Goal: Transaction & Acquisition: Purchase product/service

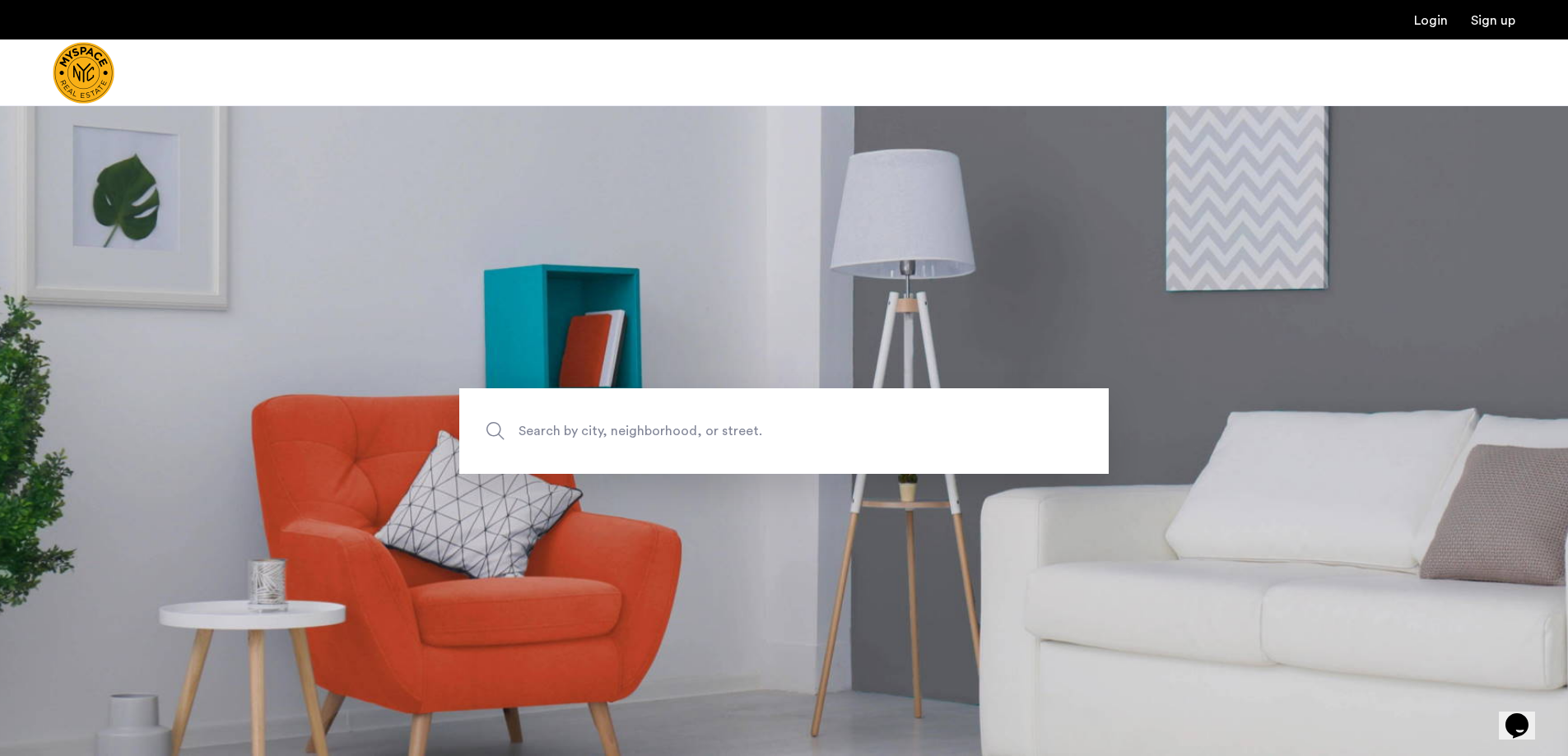
click at [709, 435] on span "Search by city, neighborhood, or street." at bounding box center [746, 431] width 455 height 22
click at [709, 435] on input "Search by city, neighborhood, or street." at bounding box center [783, 430] width 649 height 86
click at [732, 428] on span "Search by city, neighborhood, or street." at bounding box center [746, 431] width 455 height 22
click at [732, 428] on input "Search by city, neighborhood, or street." at bounding box center [783, 430] width 649 height 86
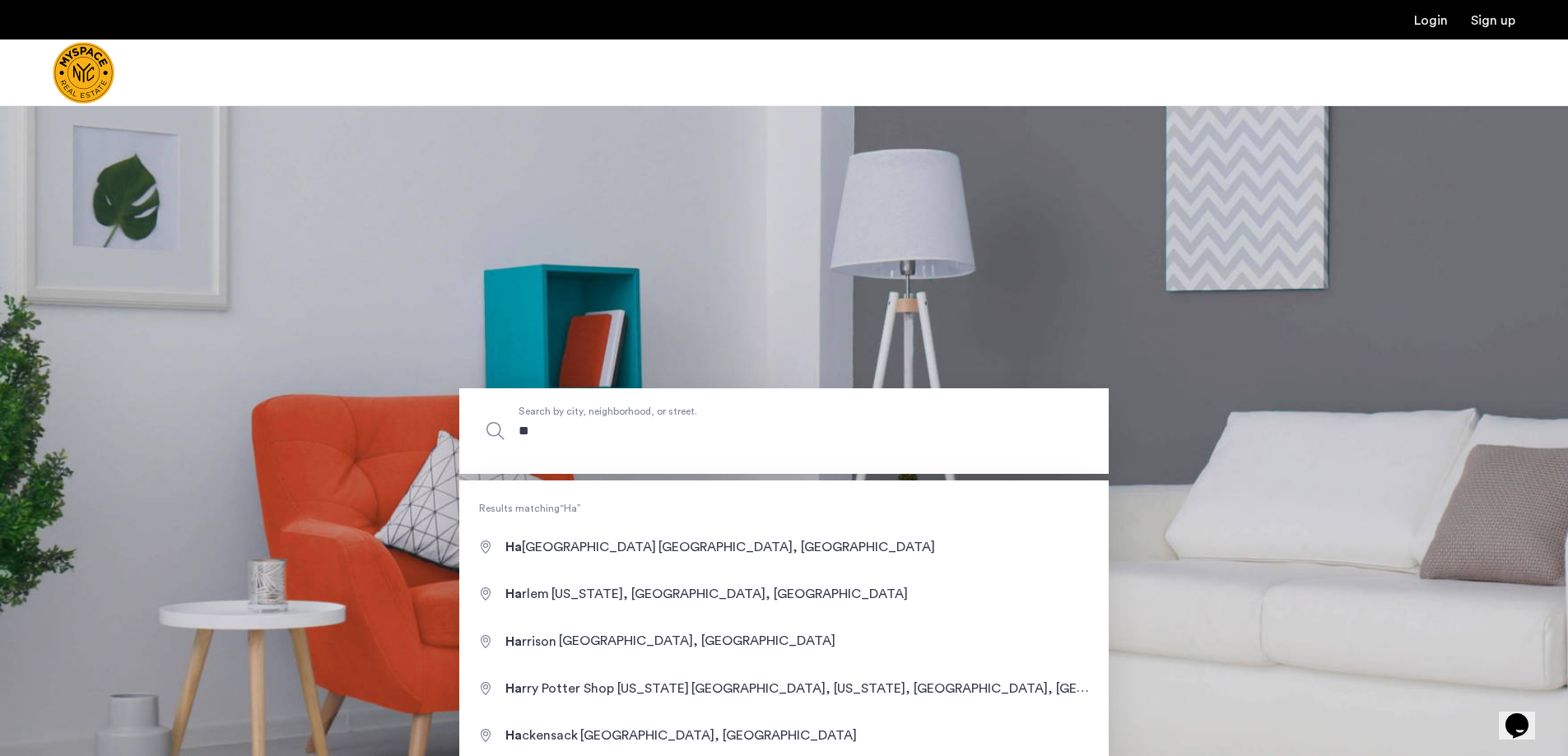
type input "*"
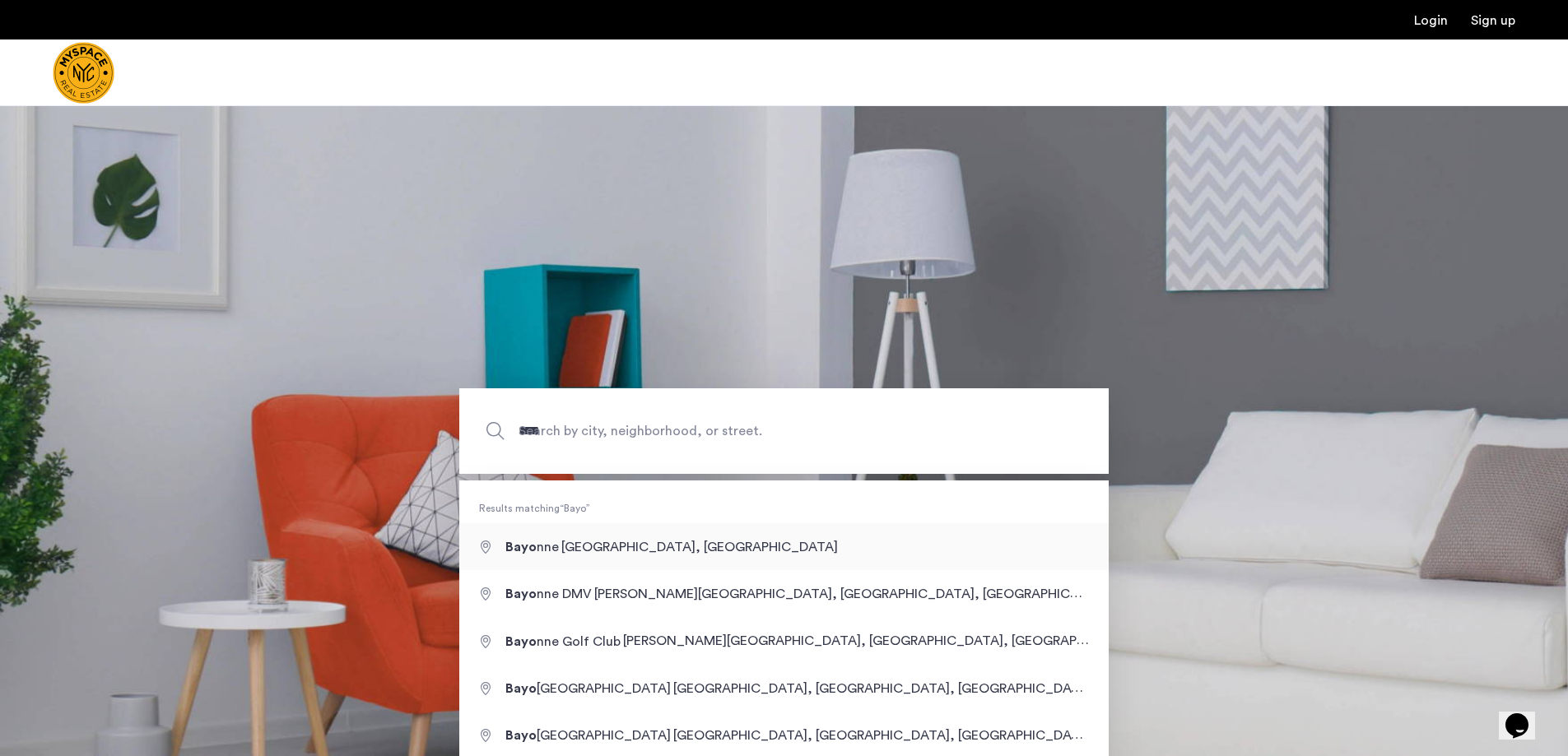
type input "**********"
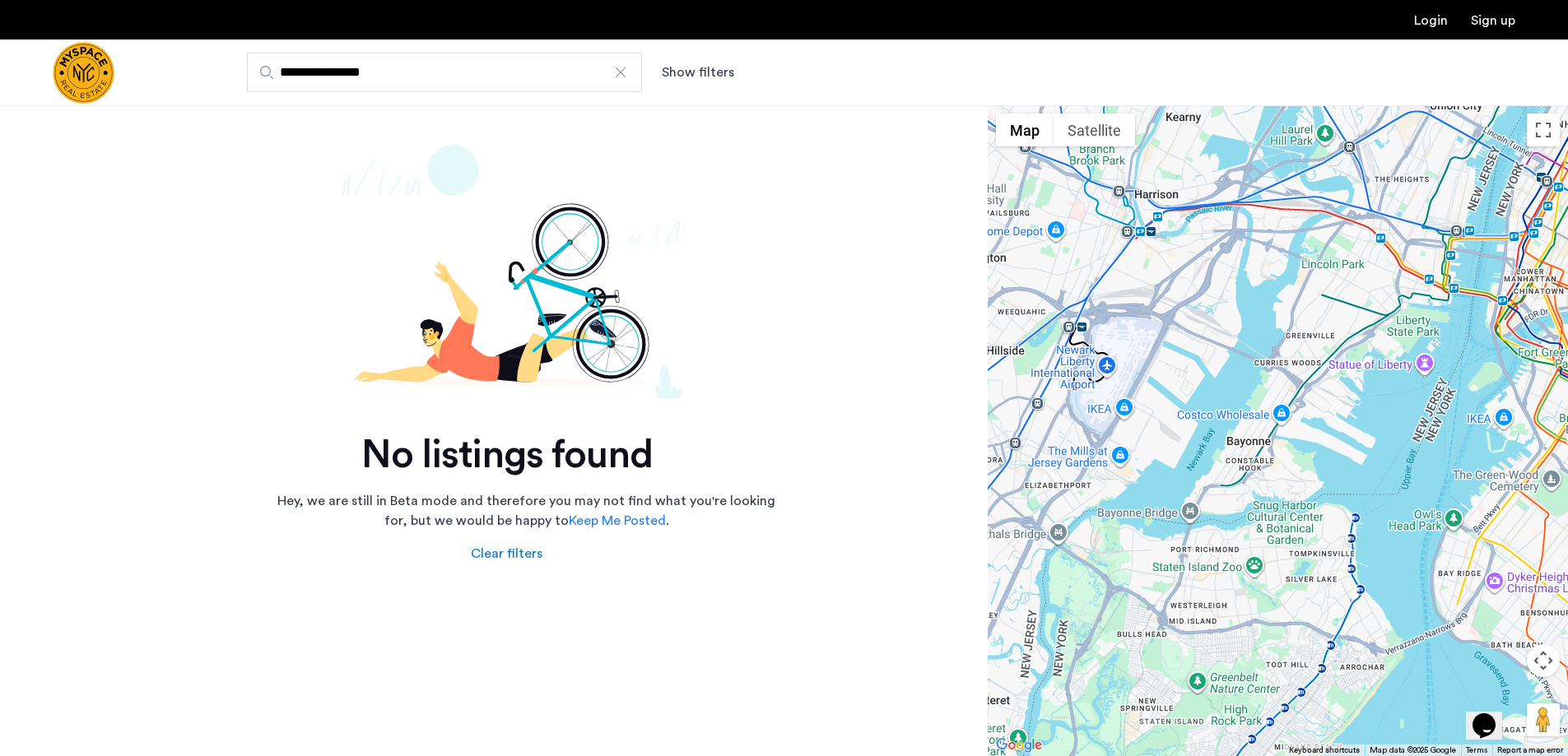
drag, startPoint x: 391, startPoint y: 69, endPoint x: 228, endPoint y: 75, distance: 163.1
click at [228, 75] on div "**********" at bounding box center [864, 73] width 1301 height 40
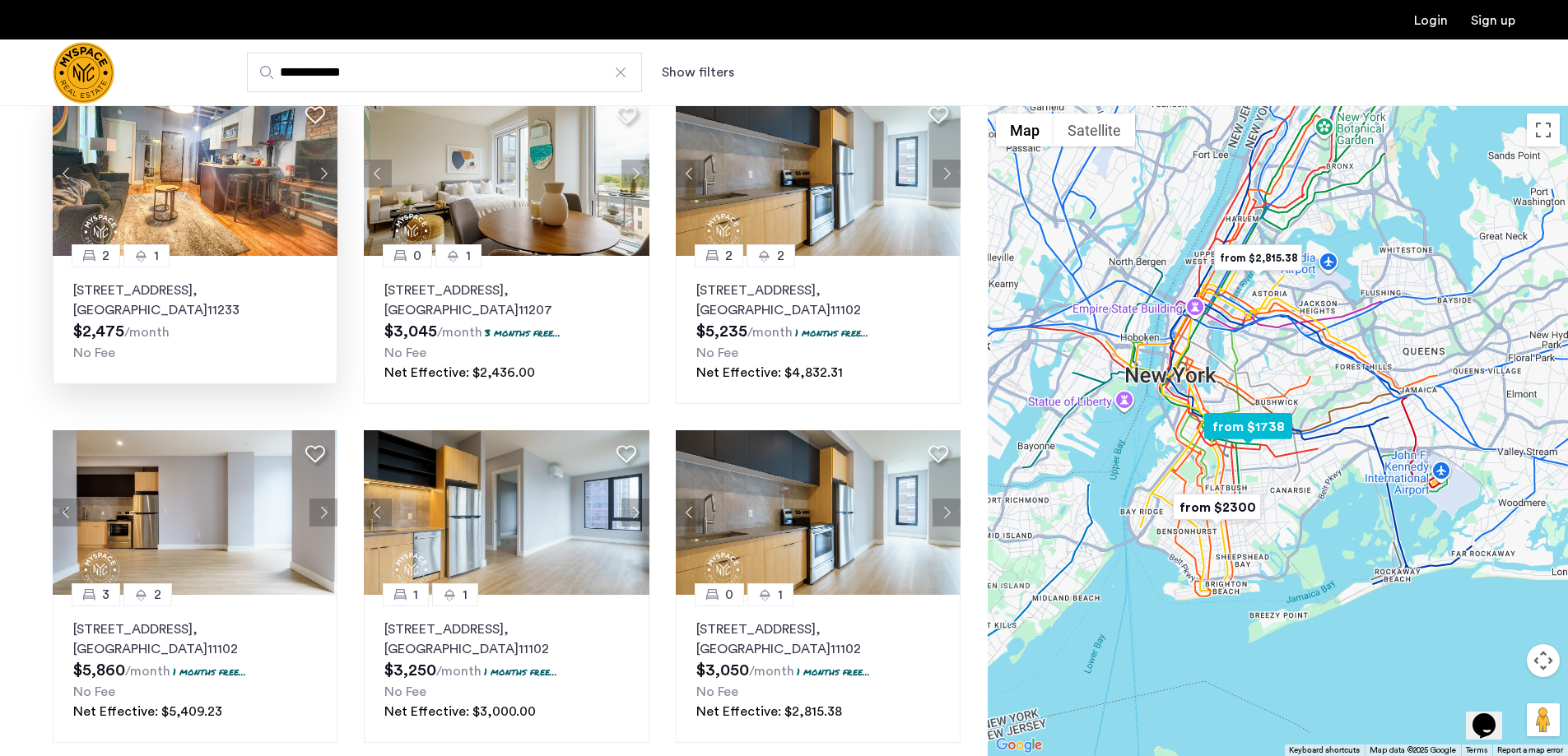
scroll to position [164, 0]
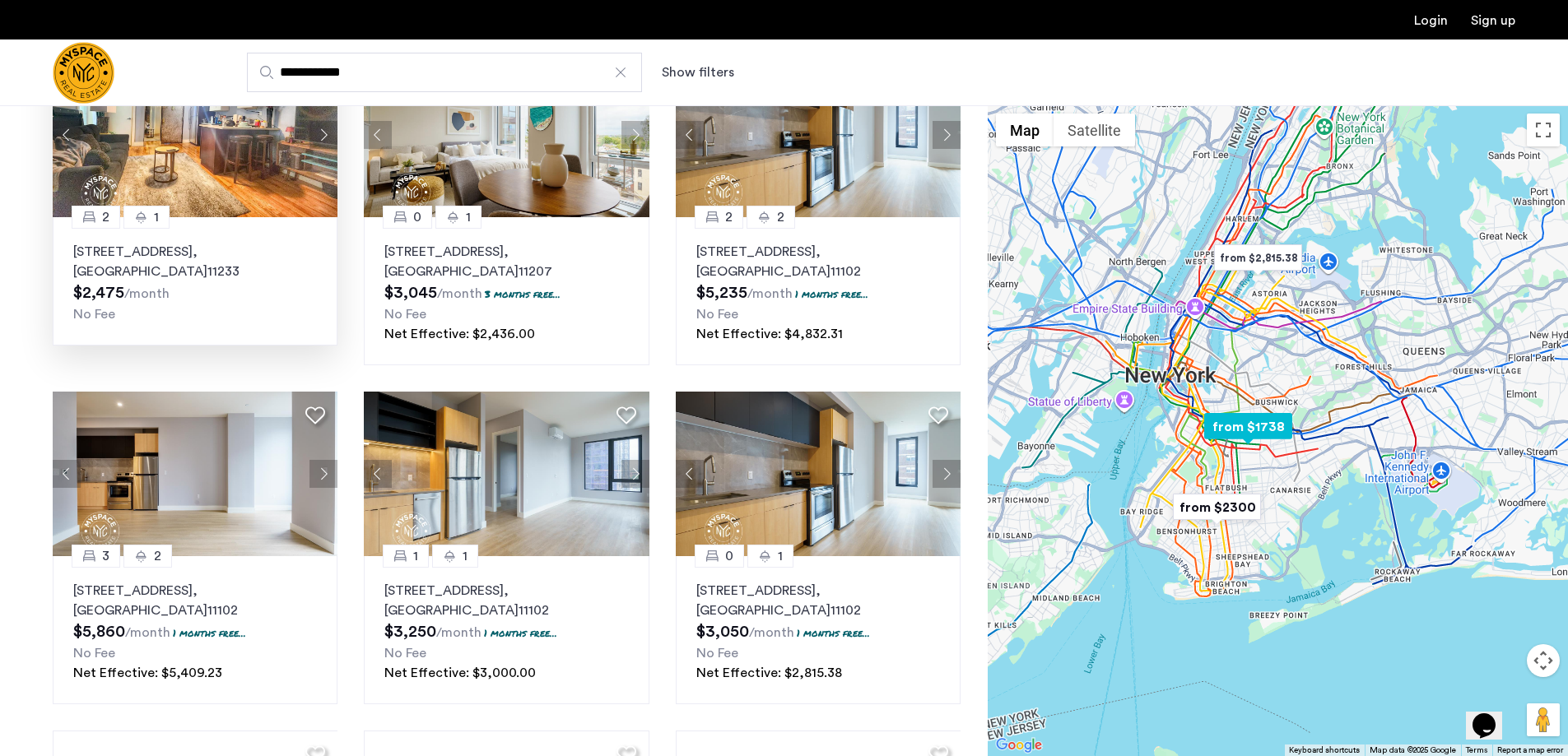
type input "**********"
click at [155, 142] on img at bounding box center [195, 135] width 285 height 164
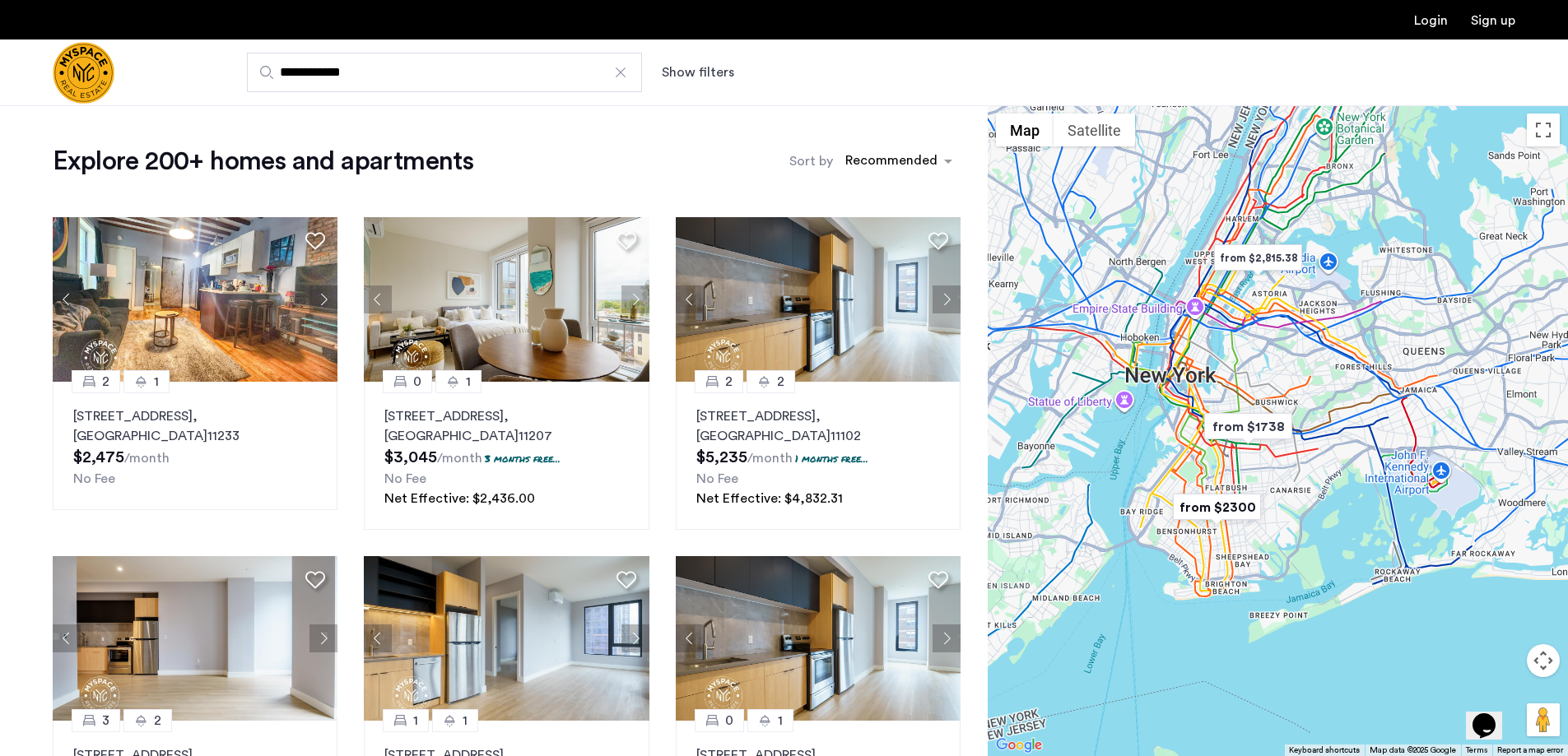
click at [704, 70] on button "Show filters" at bounding box center [698, 72] width 73 height 20
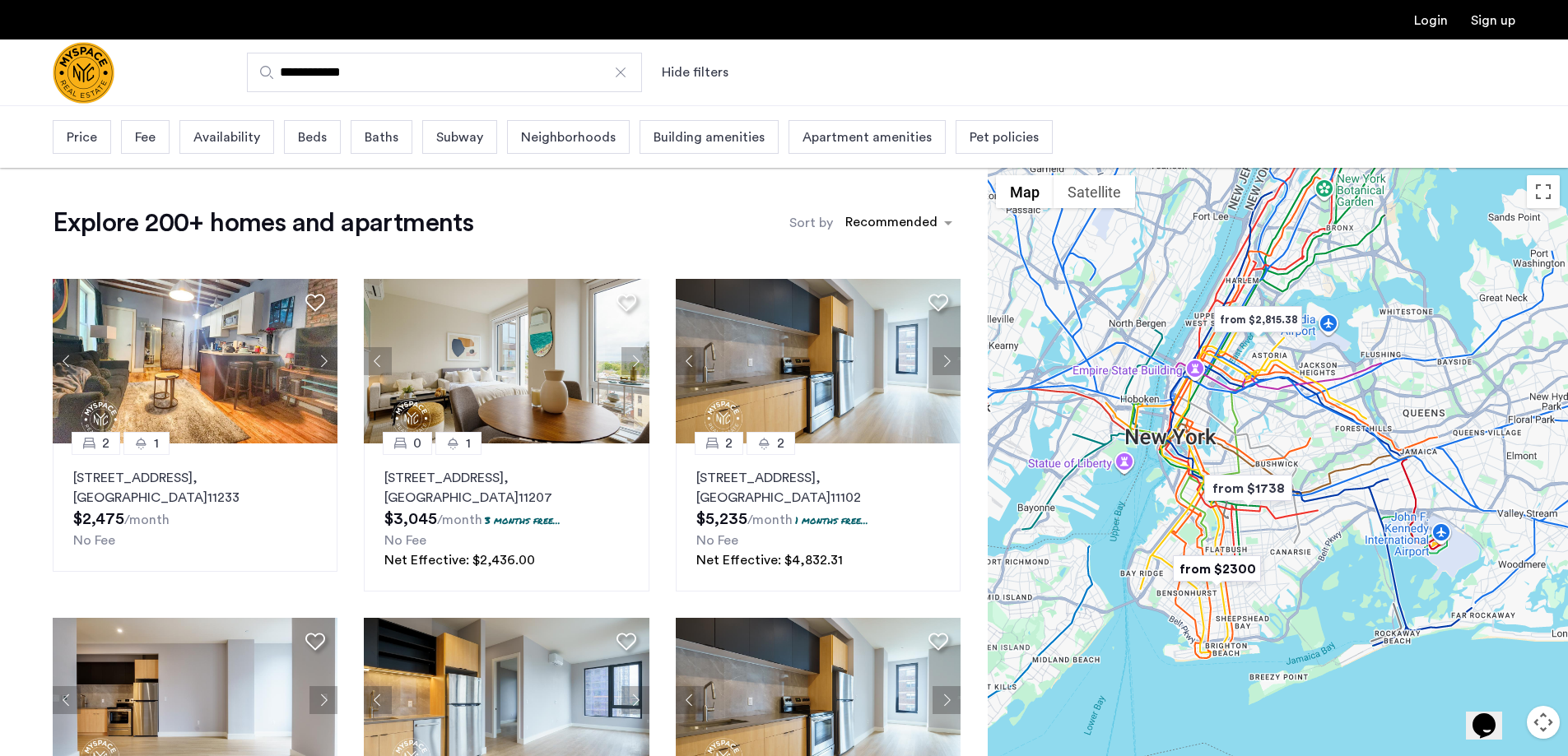
drag, startPoint x: 291, startPoint y: 135, endPoint x: 300, endPoint y: 137, distance: 9.2
click at [296, 135] on div "Beds" at bounding box center [313, 137] width 57 height 34
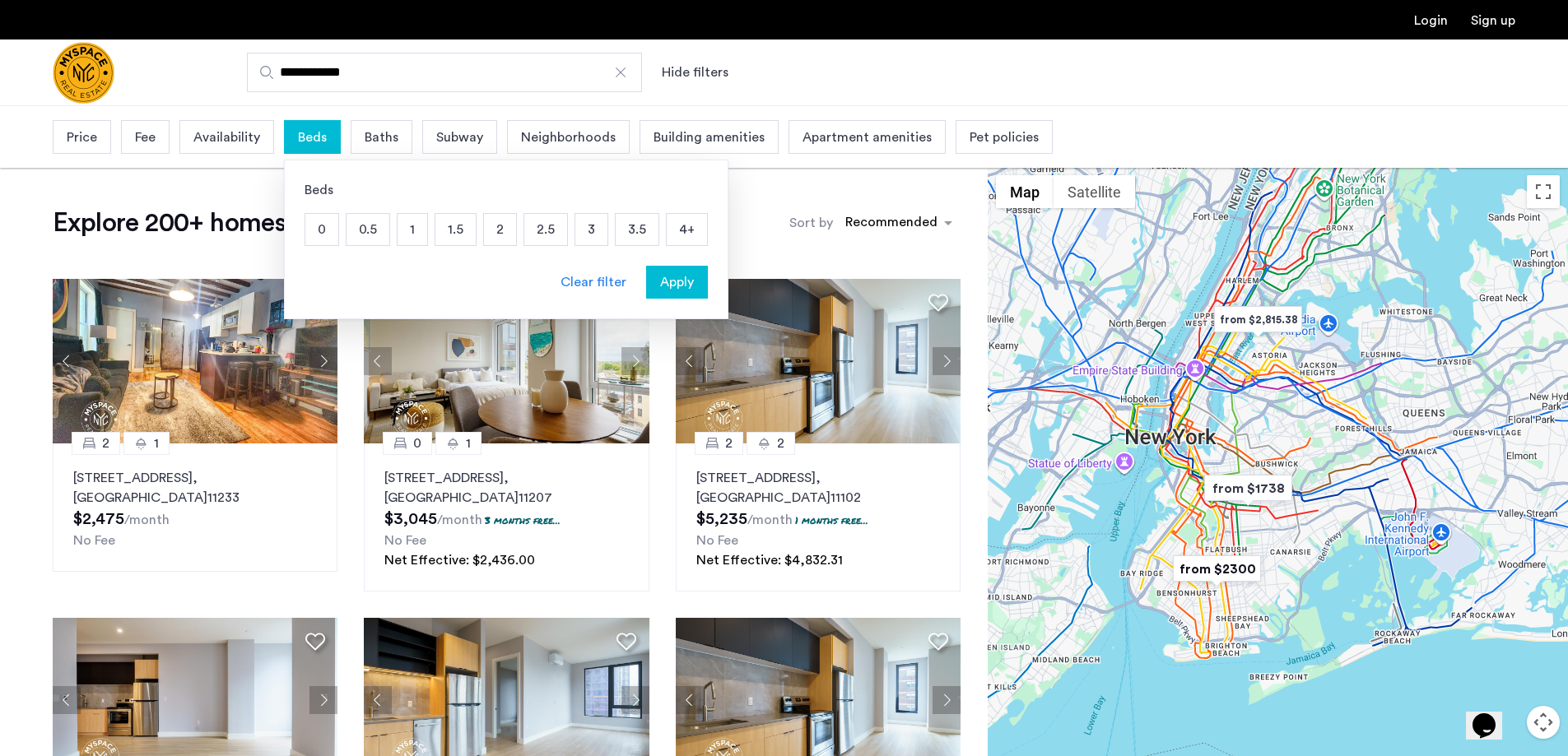
click at [402, 226] on p "1" at bounding box center [412, 230] width 29 height 31
drag, startPoint x: 382, startPoint y: 228, endPoint x: 360, endPoint y: 229, distance: 22.0
click at [380, 228] on p "0.5" at bounding box center [368, 230] width 43 height 31
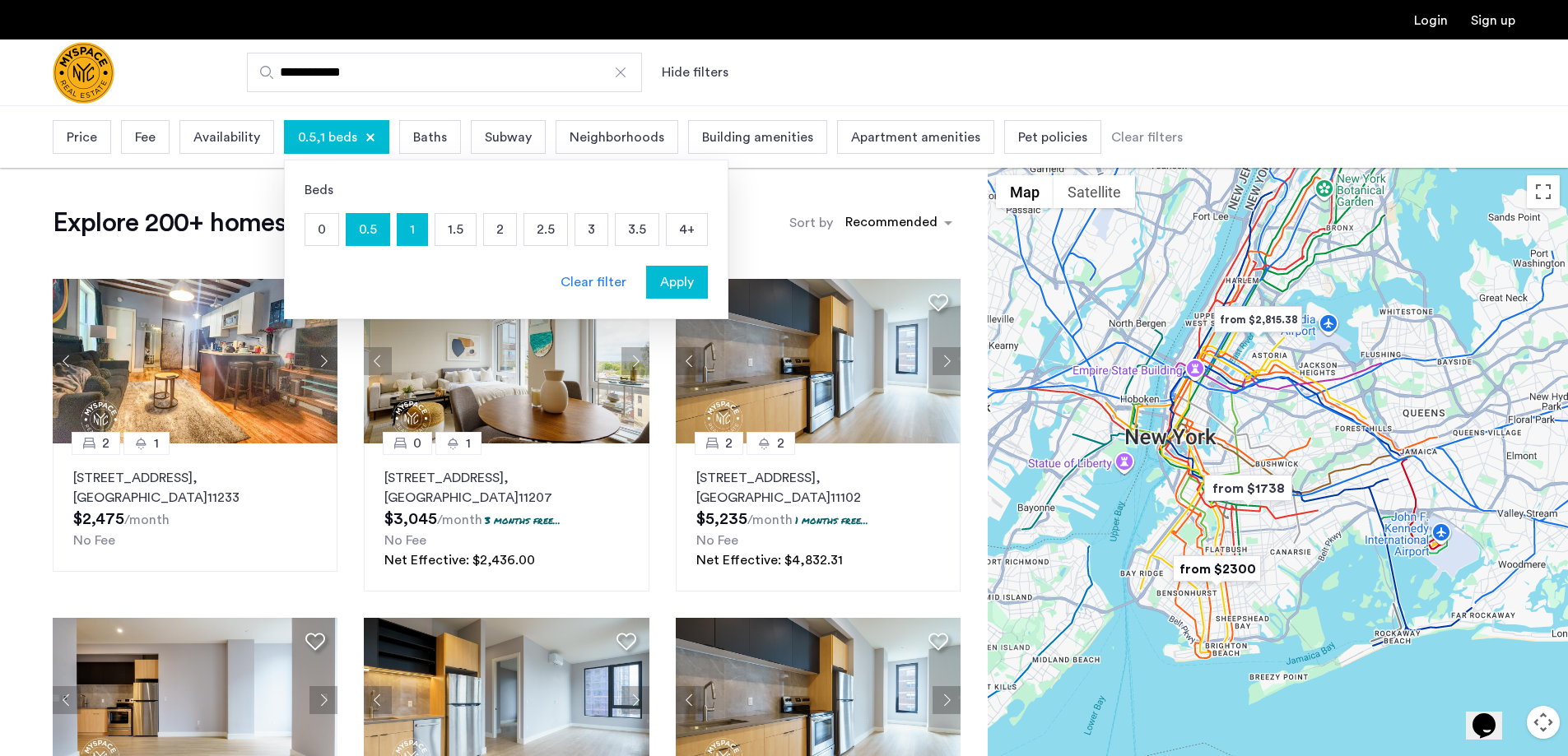
click at [328, 232] on p "0" at bounding box center [322, 230] width 33 height 31
click at [694, 281] on div "Apply" at bounding box center [677, 282] width 52 height 20
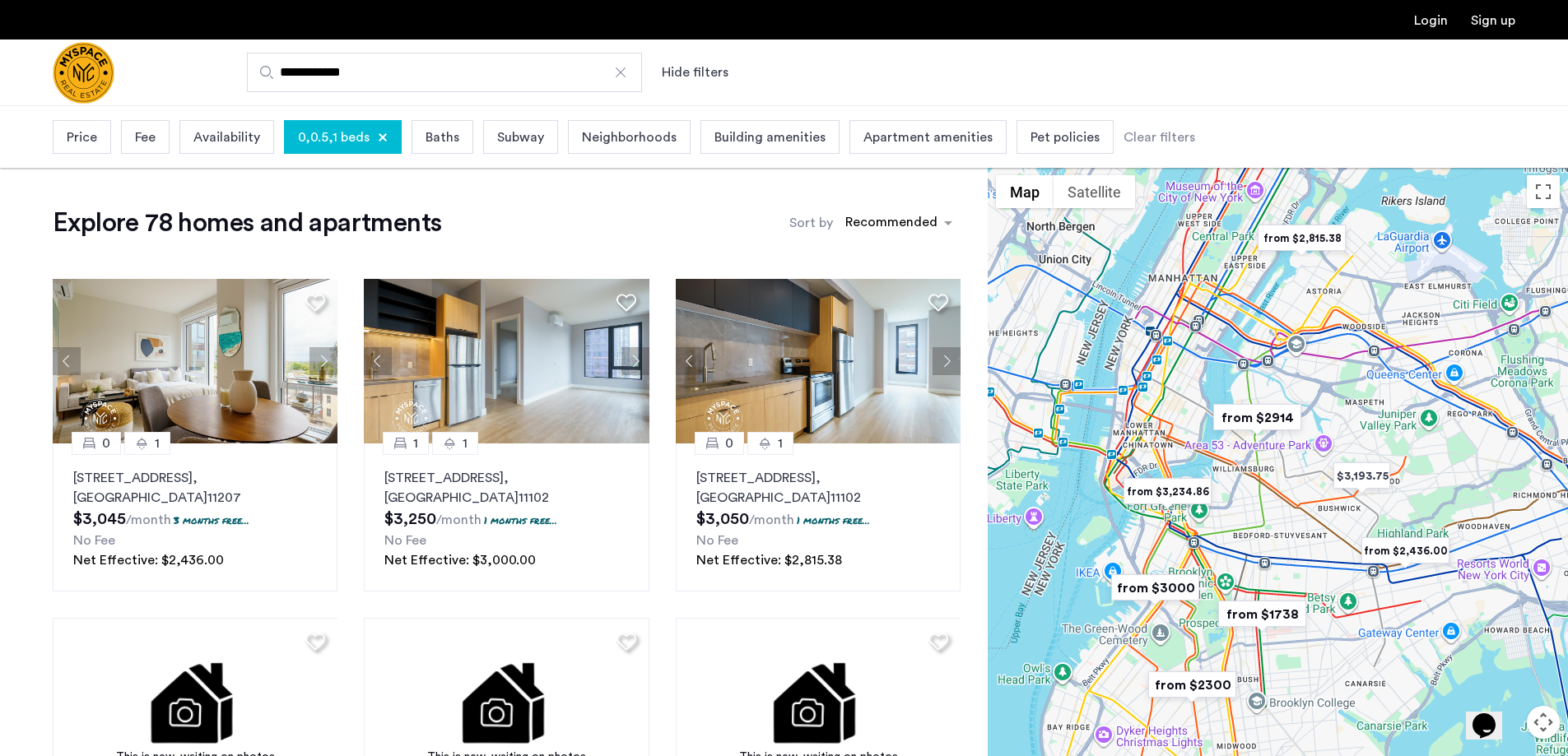
click at [94, 143] on span "Price" at bounding box center [81, 137] width 30 height 20
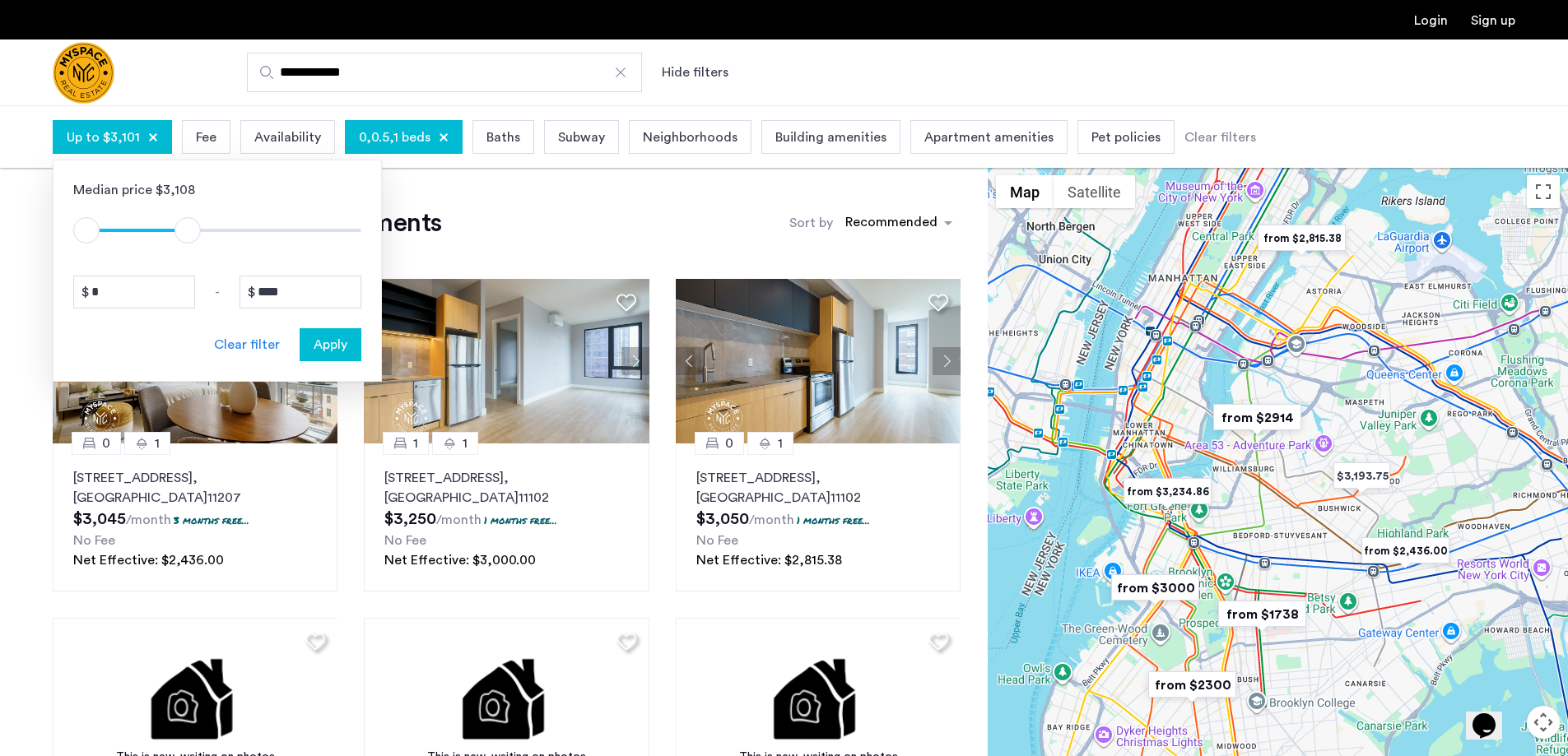
type input "****"
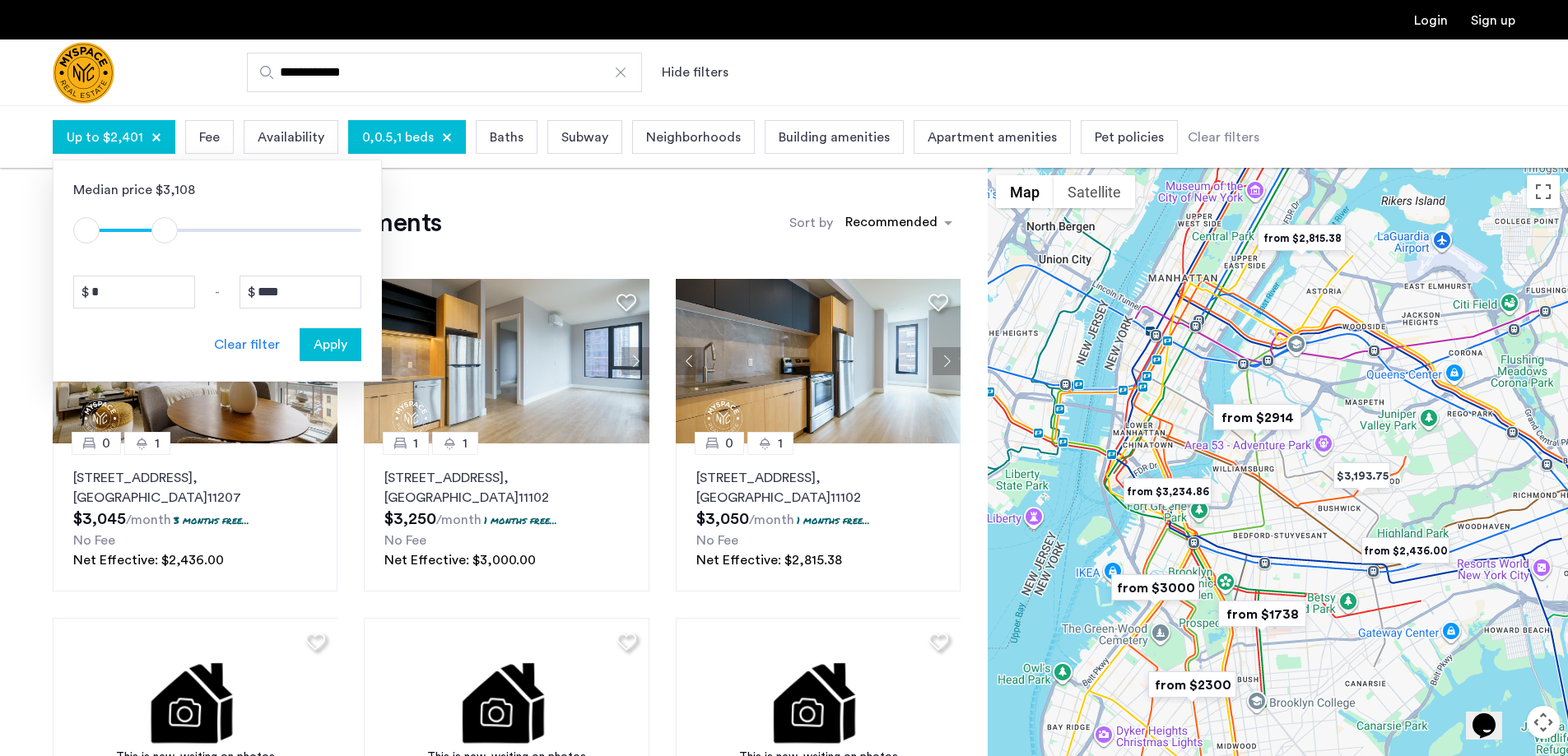
drag, startPoint x: 341, startPoint y: 226, endPoint x: 164, endPoint y: 240, distance: 177.6
click at [164, 240] on span "ngx-slider-max" at bounding box center [164, 230] width 26 height 26
click at [322, 346] on span "Apply" at bounding box center [330, 345] width 34 height 20
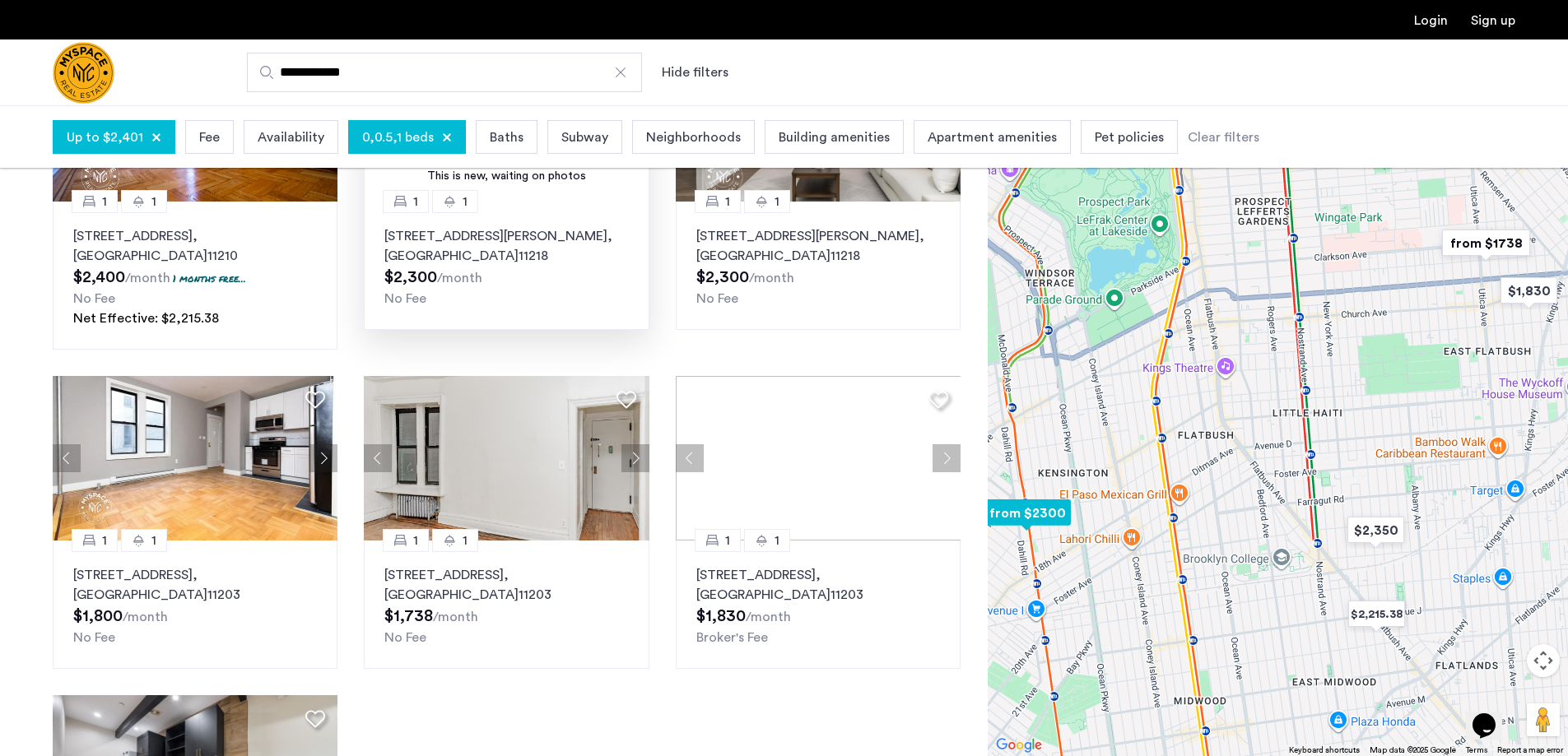
scroll to position [247, 0]
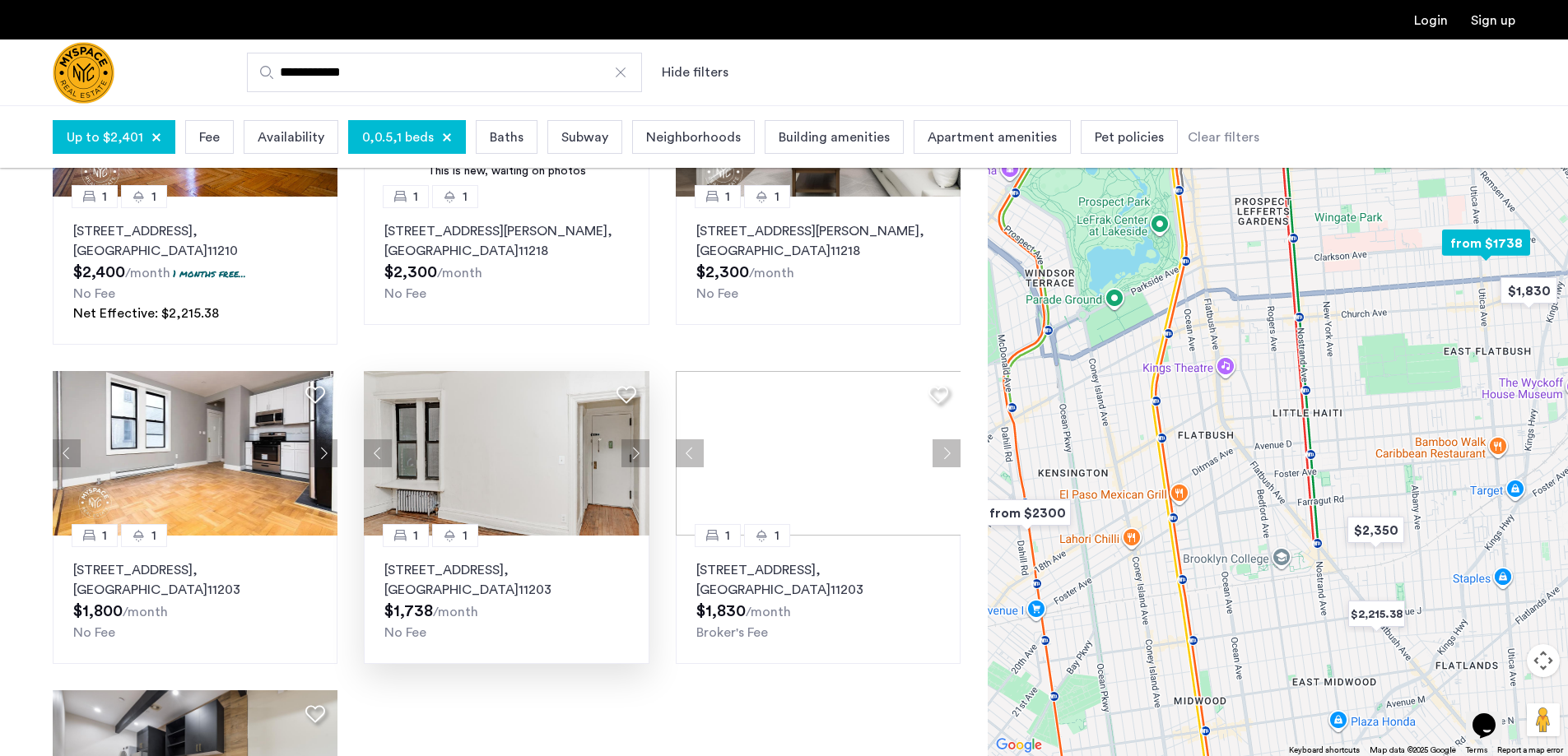
click at [529, 448] on img at bounding box center [507, 453] width 285 height 164
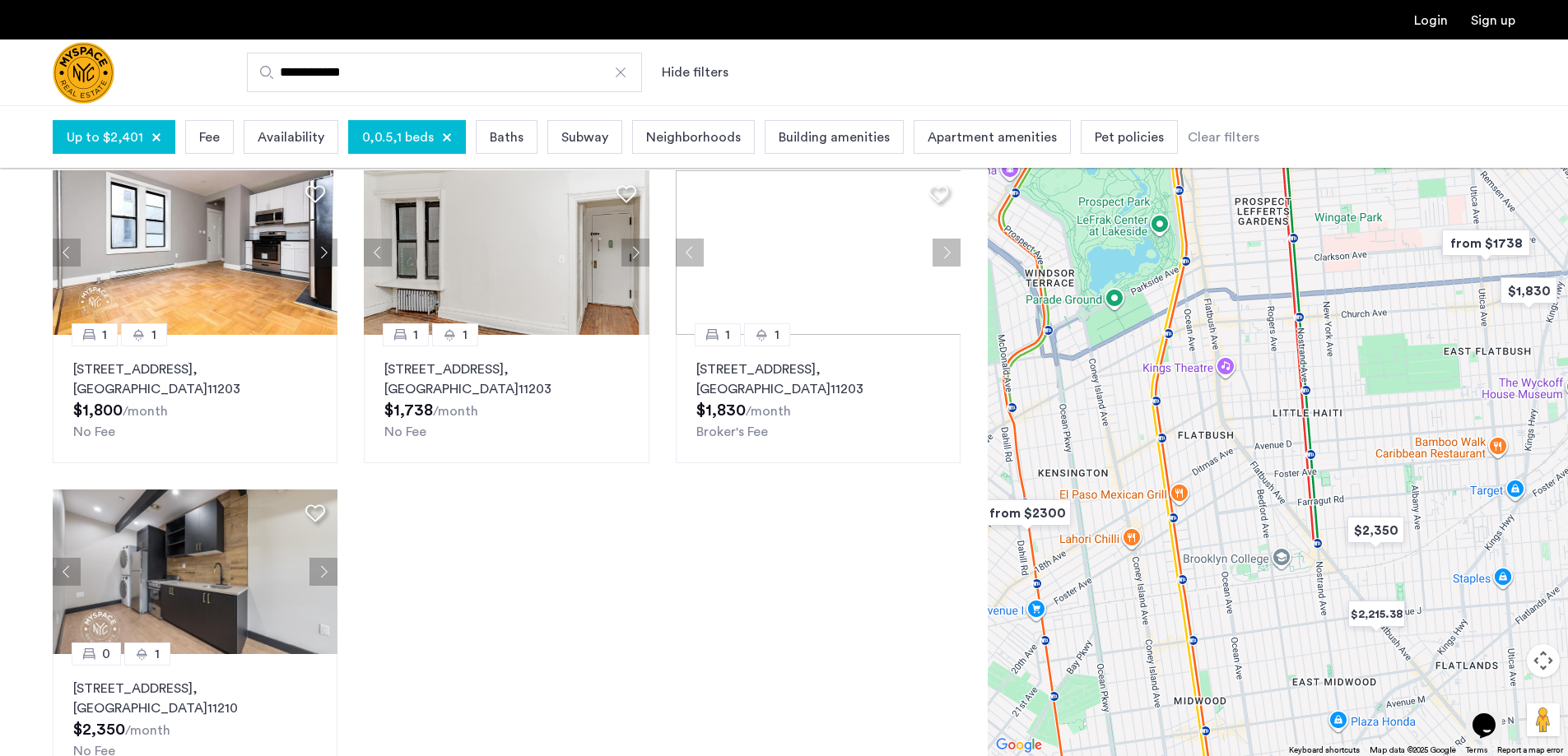
scroll to position [493, 0]
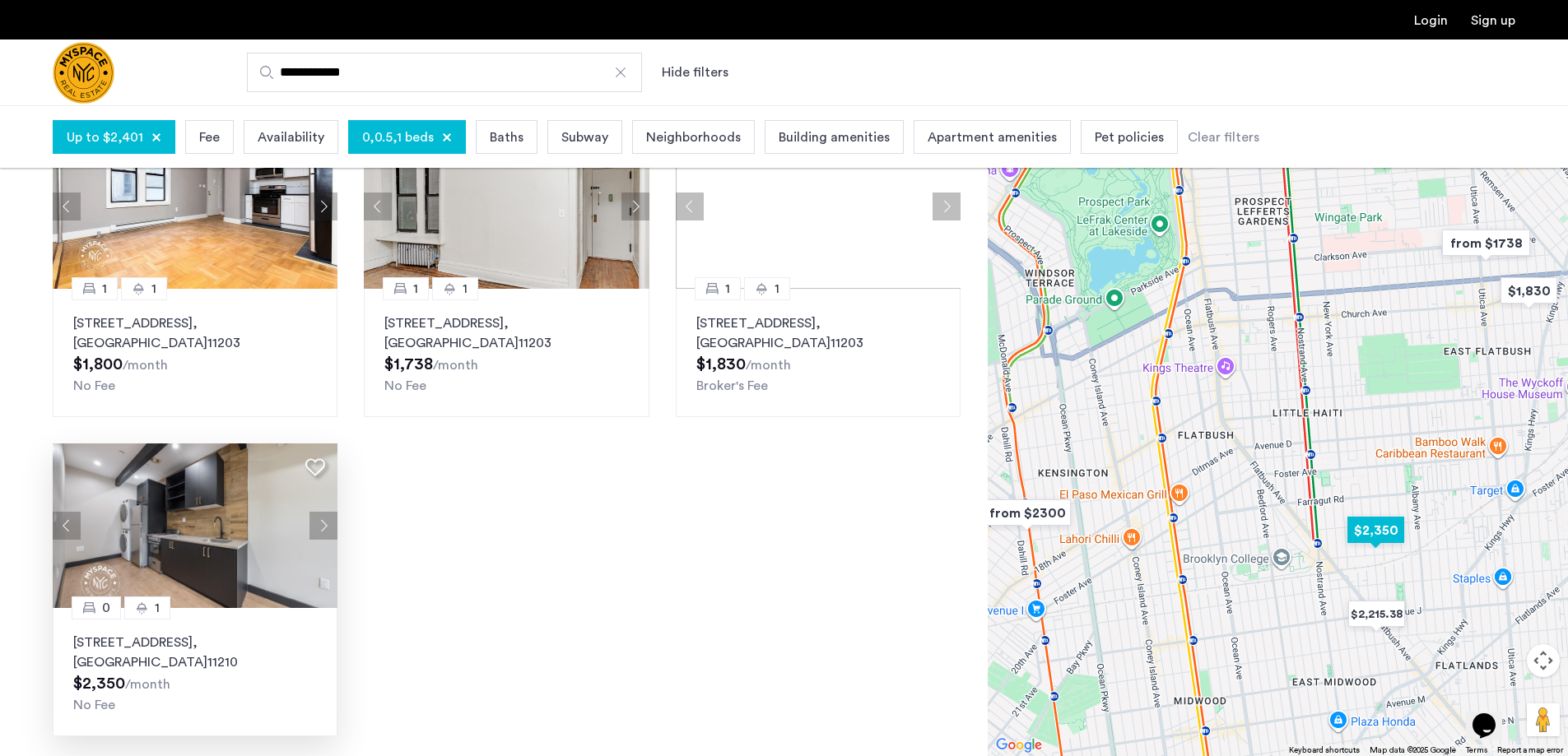
click at [219, 562] on img at bounding box center [195, 525] width 285 height 164
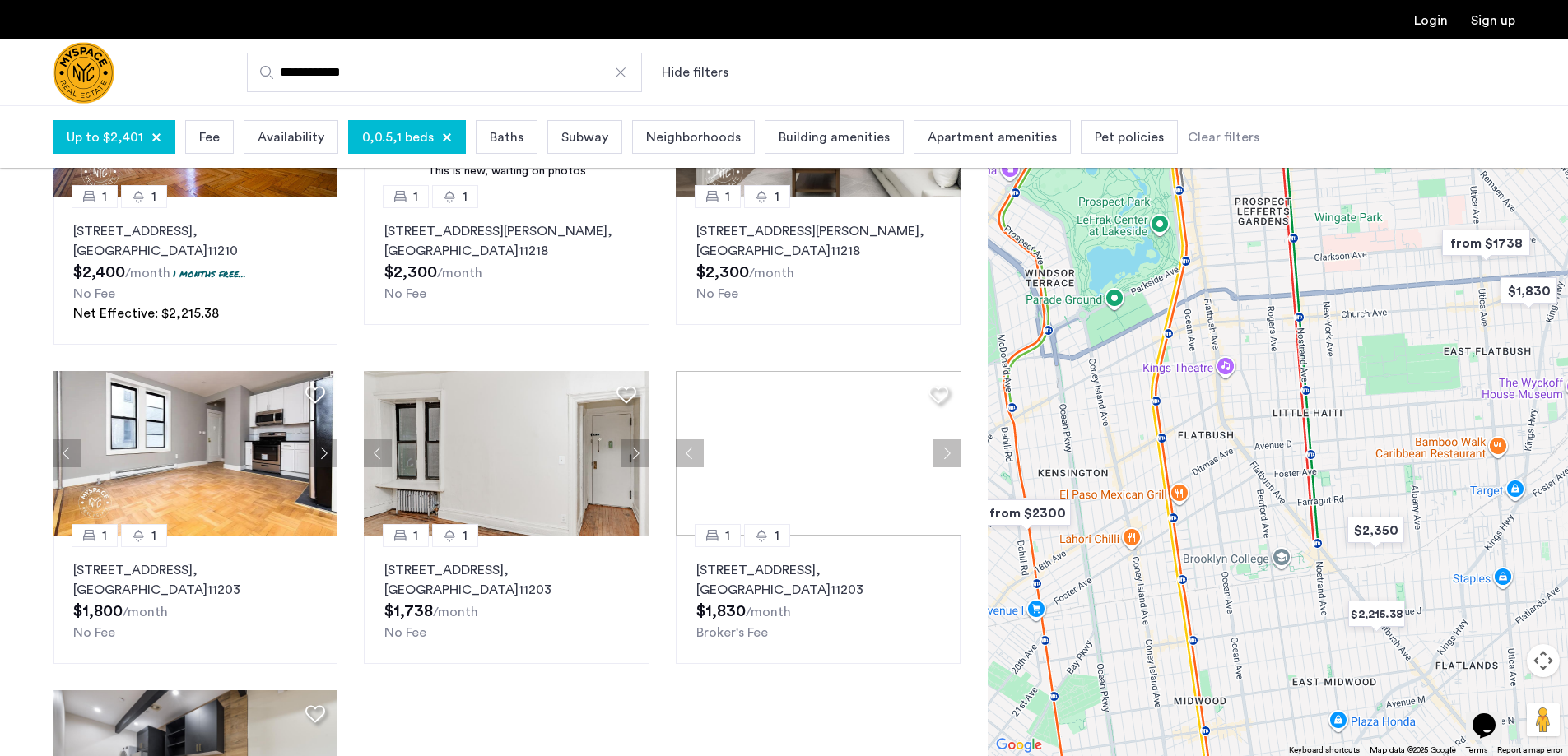
scroll to position [19, 0]
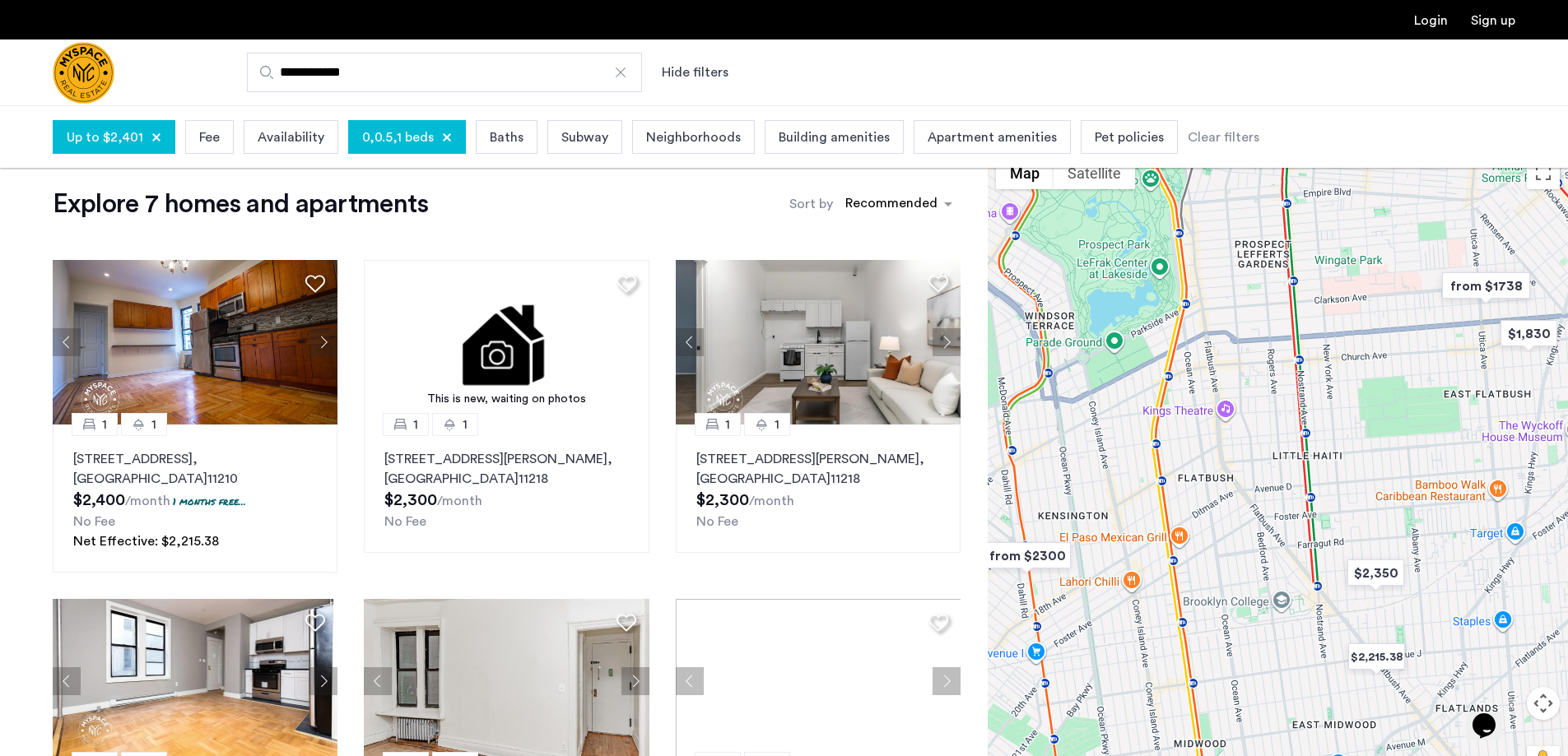
click at [152, 133] on div at bounding box center [156, 137] width 10 height 10
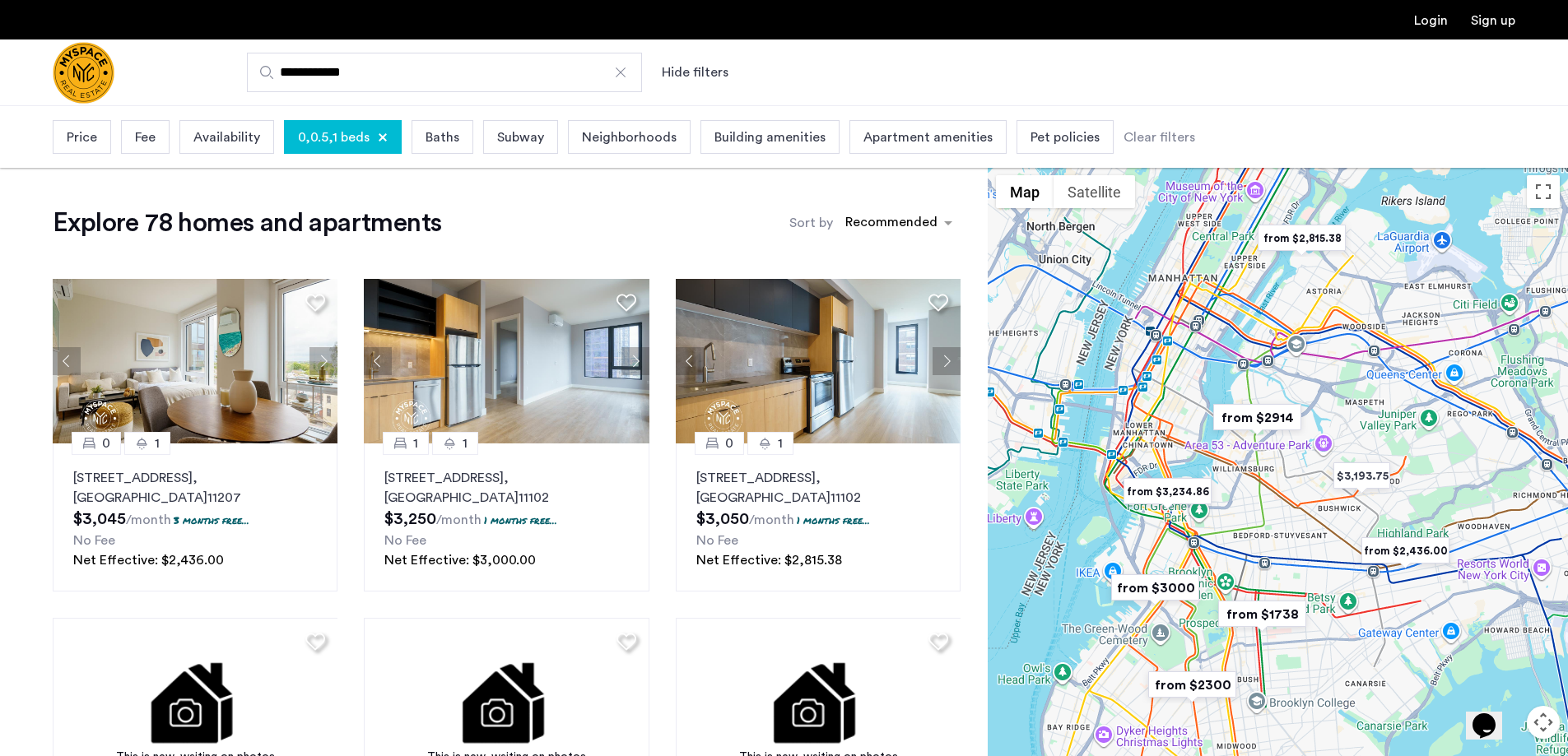
click at [91, 127] on div "Price" at bounding box center [82, 137] width 59 height 34
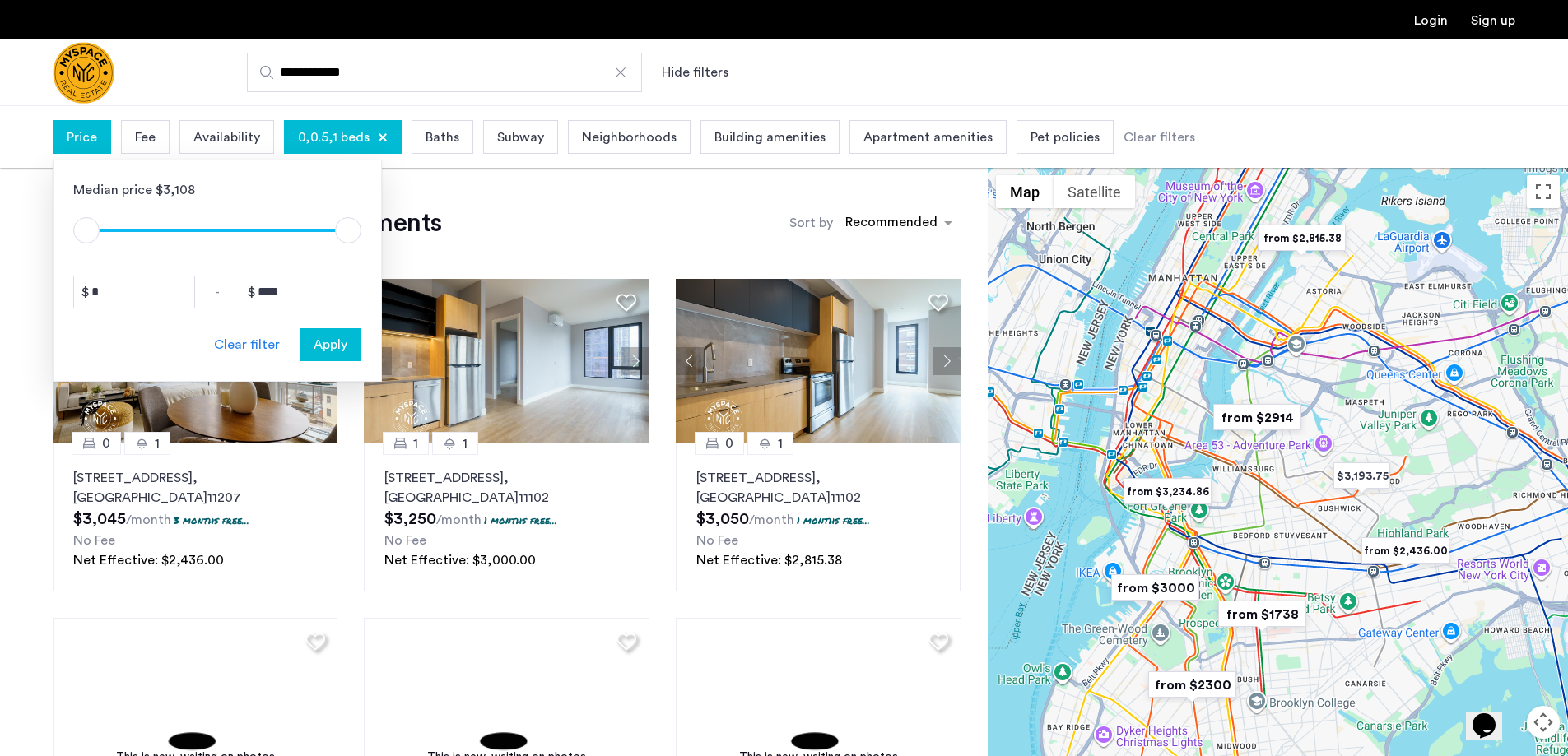
click at [374, 131] on div "0,0.5,1 beds" at bounding box center [343, 137] width 118 height 34
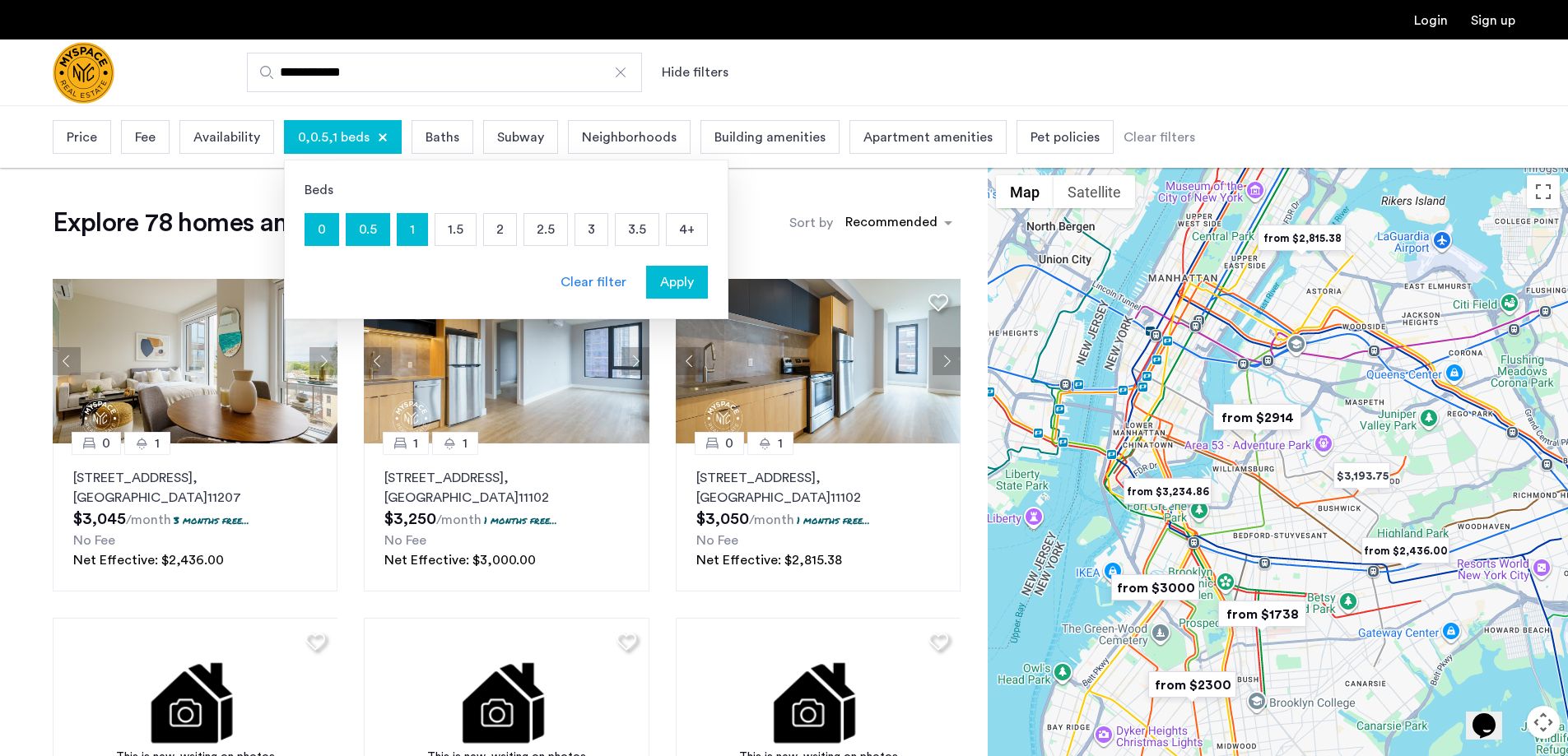
click at [364, 221] on p "0.5" at bounding box center [368, 230] width 43 height 31
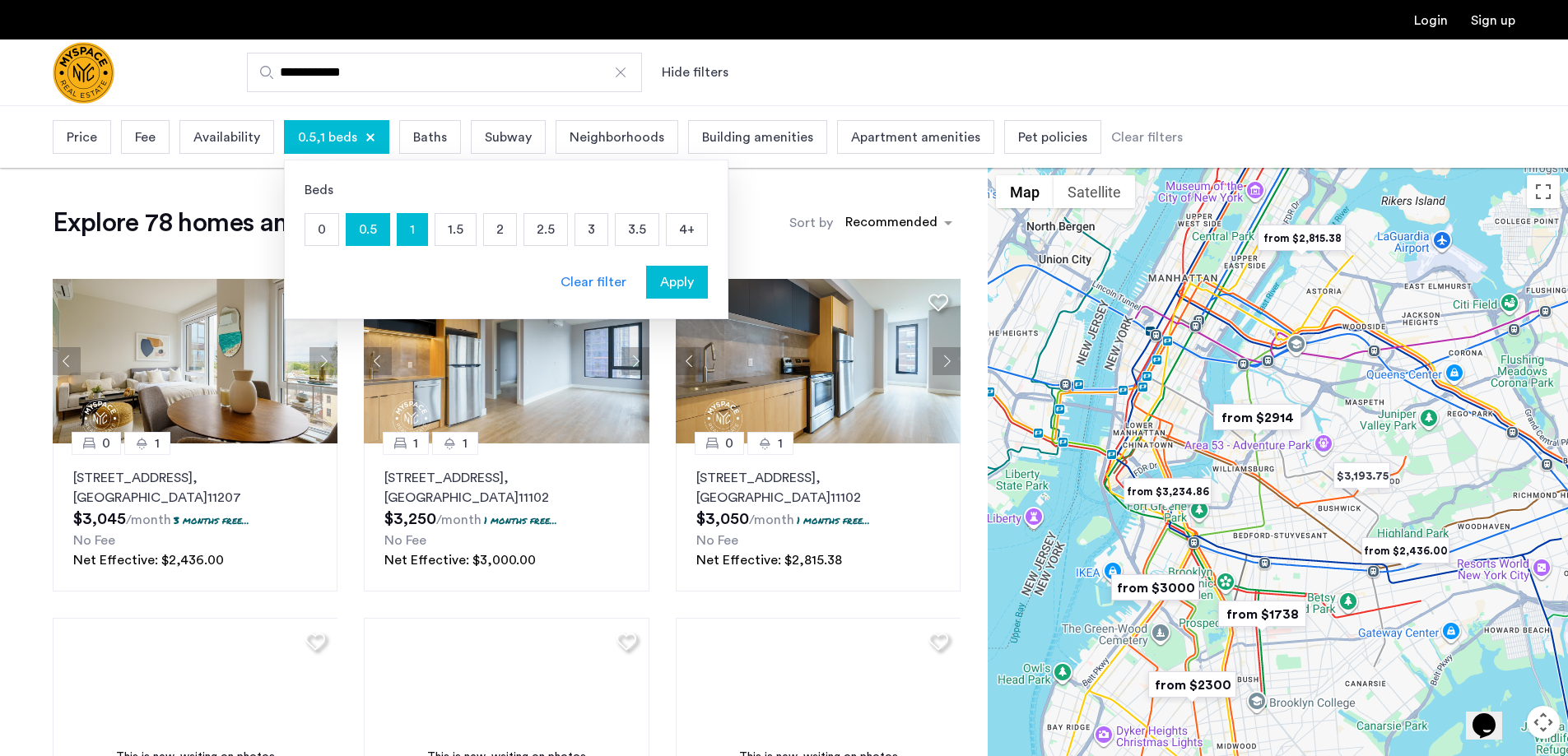
click at [323, 232] on p "0" at bounding box center [322, 230] width 33 height 31
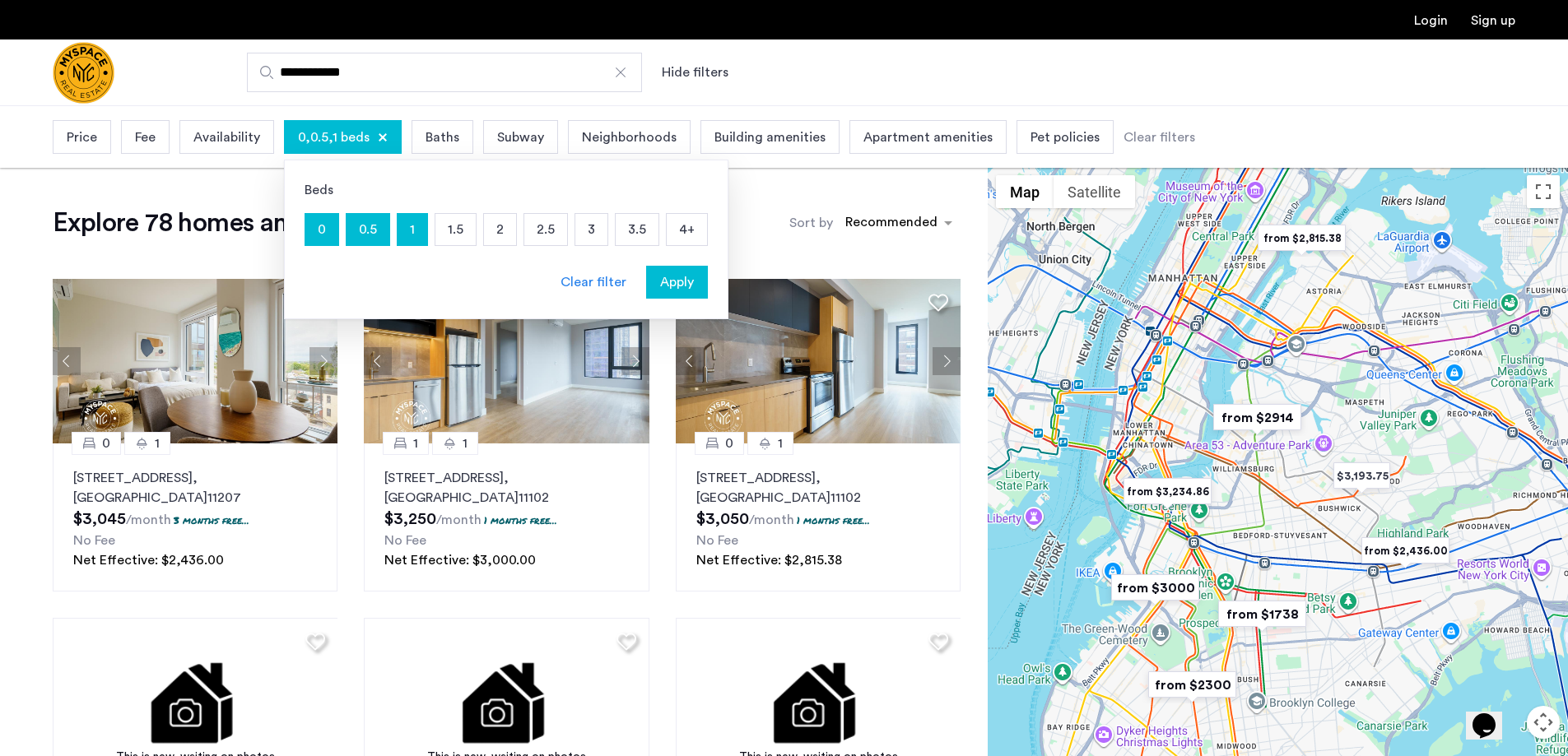
click at [374, 232] on p "0.5" at bounding box center [368, 230] width 43 height 31
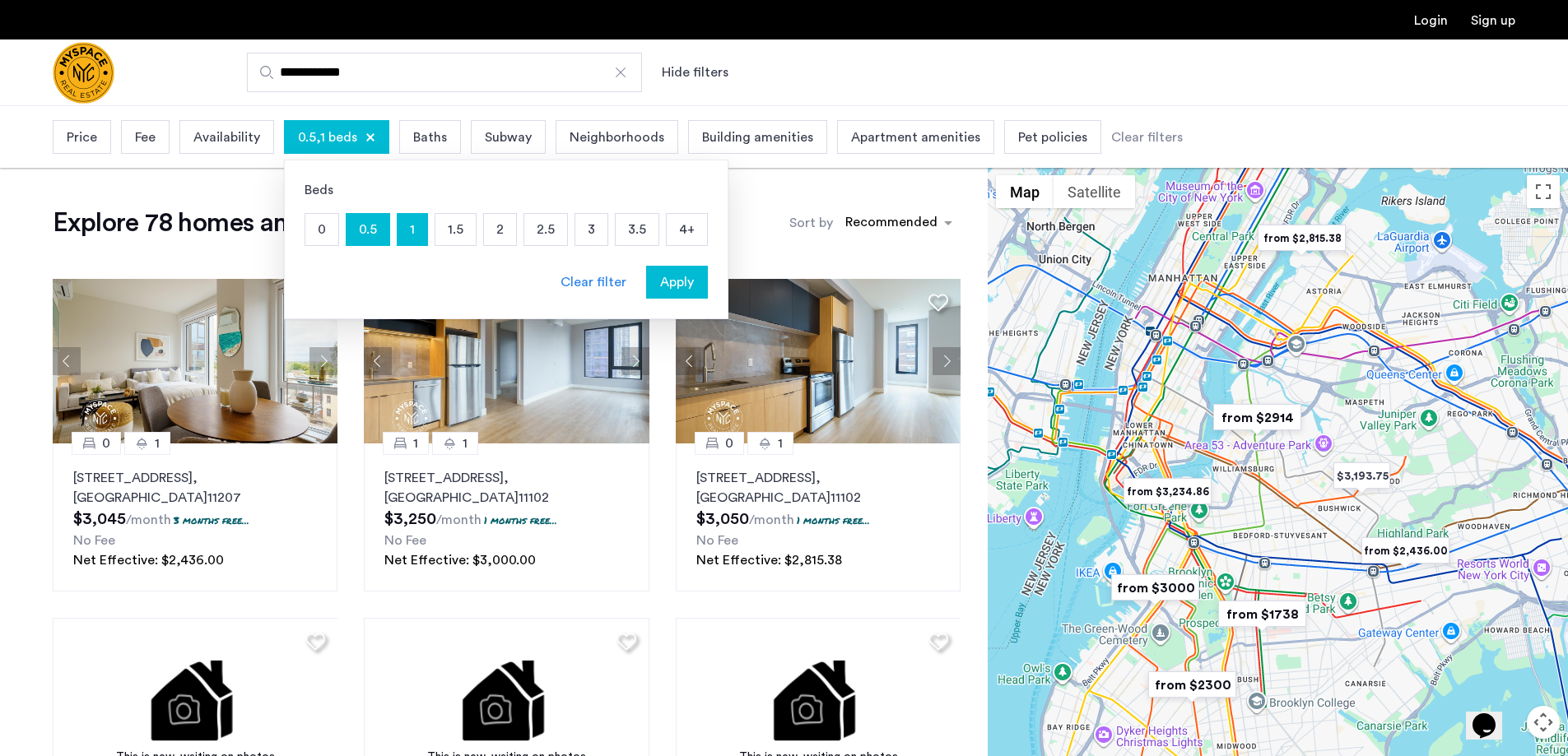
click at [376, 231] on p "0.5" at bounding box center [368, 230] width 43 height 31
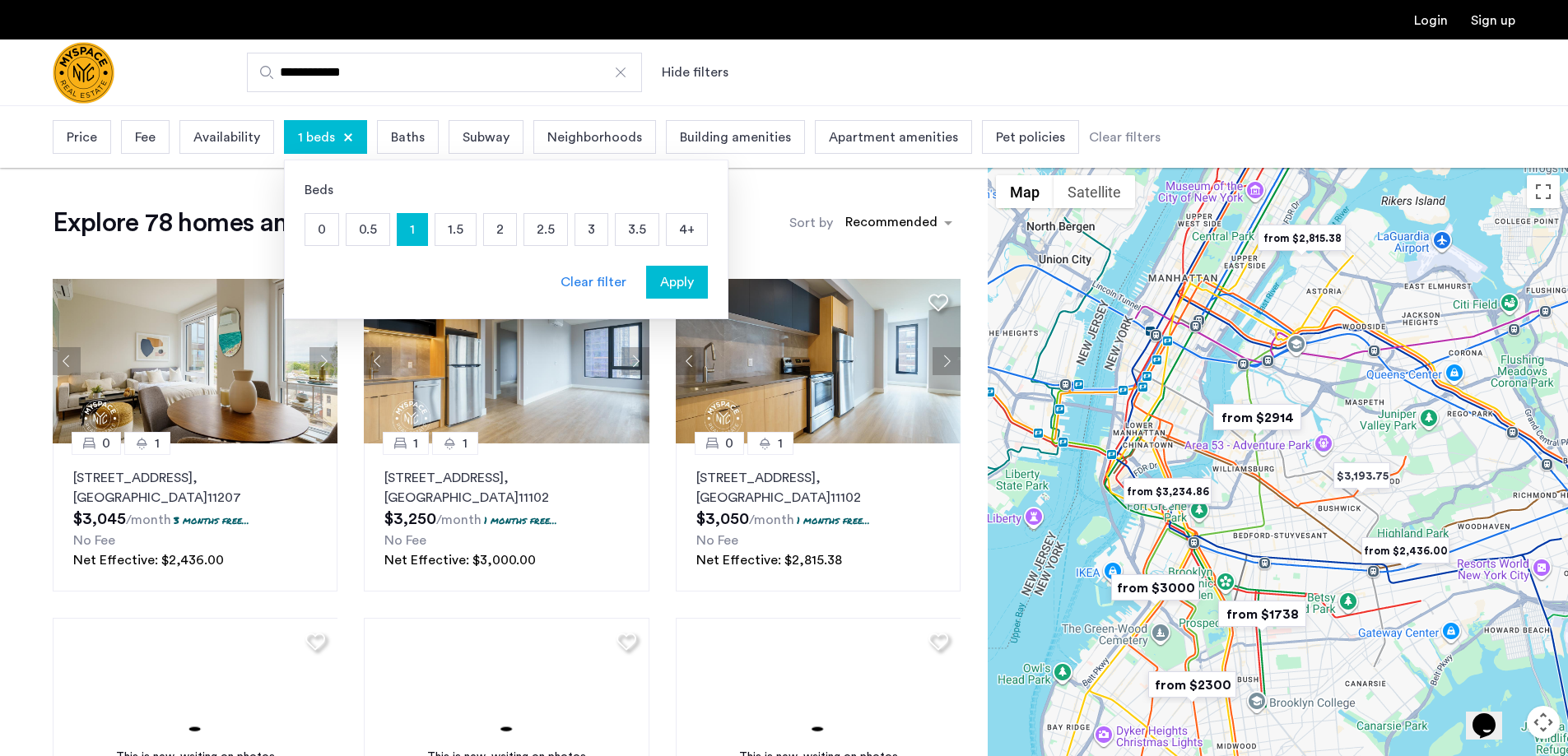
click at [680, 284] on span "Apply" at bounding box center [677, 282] width 34 height 20
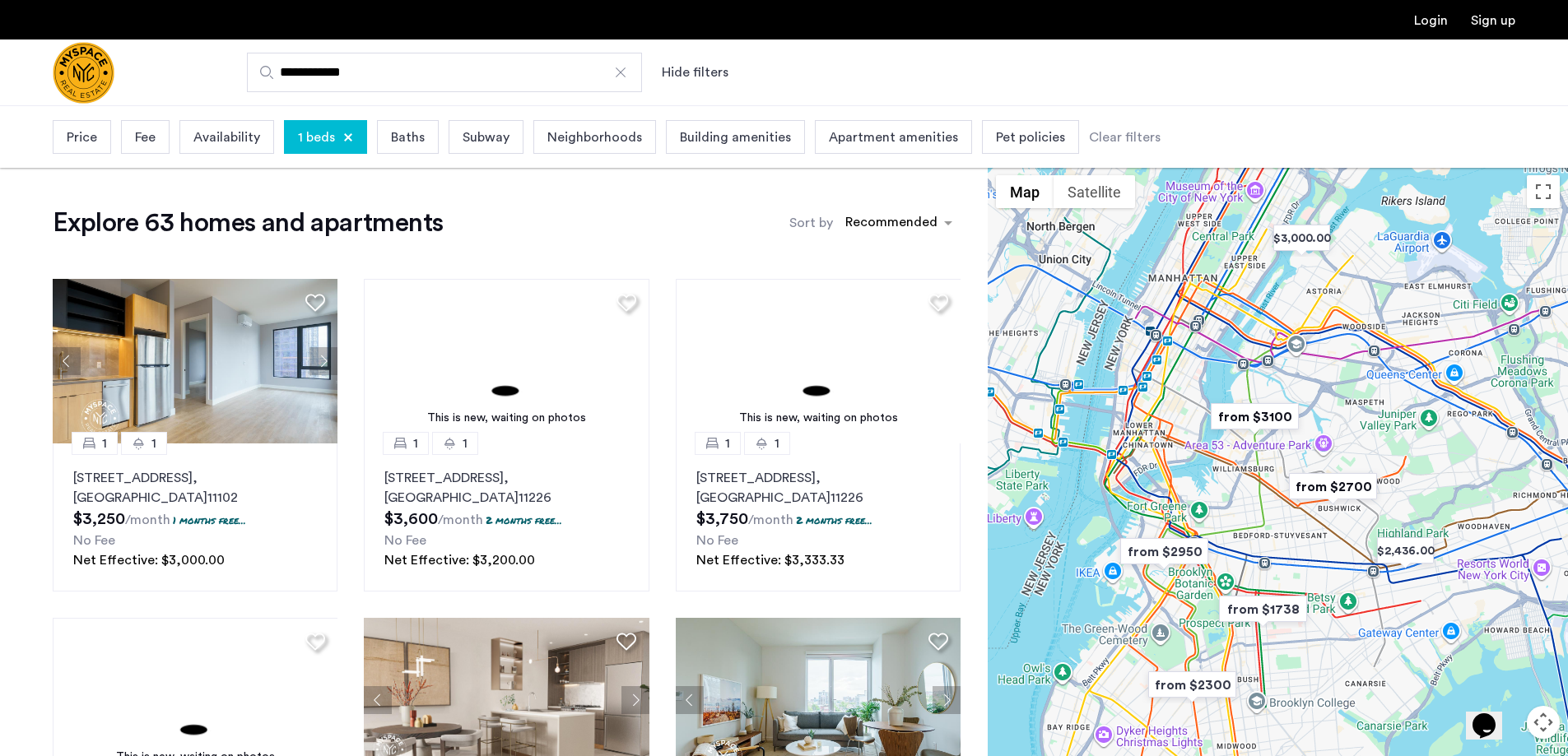
click at [400, 71] on input "**********" at bounding box center [444, 73] width 395 height 40
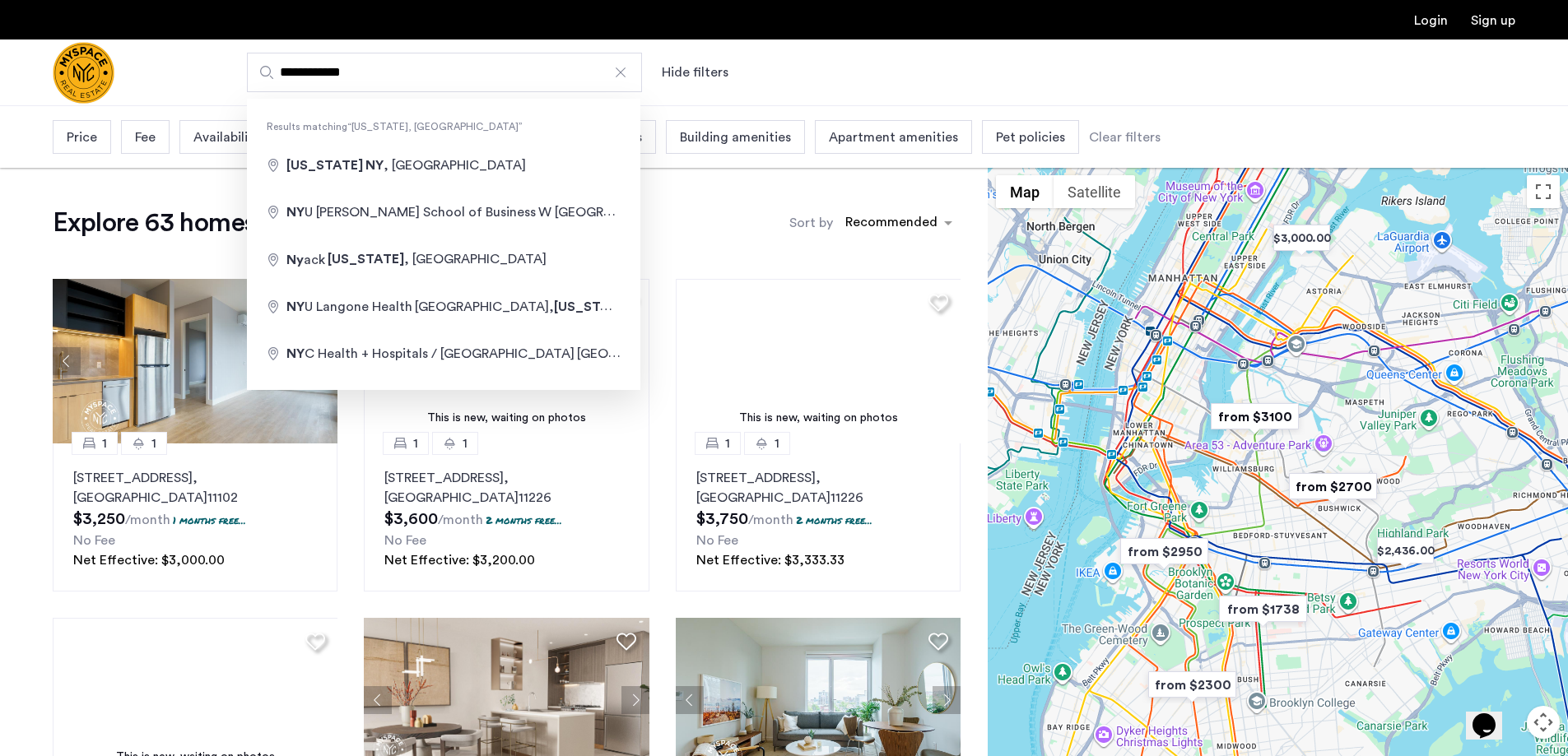
click at [400, 71] on input "**********" at bounding box center [444, 73] width 395 height 40
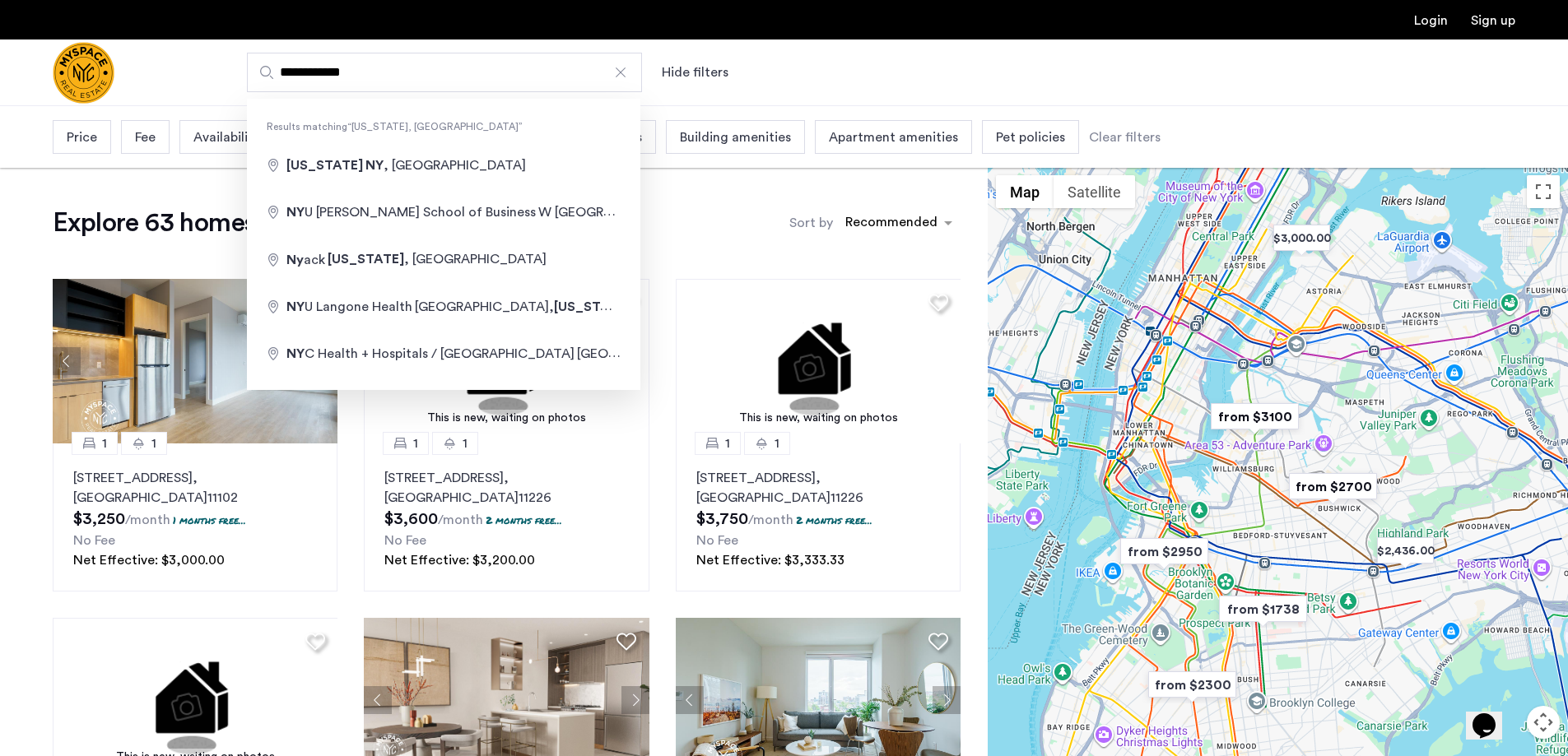
click at [400, 71] on input "**********" at bounding box center [444, 73] width 395 height 40
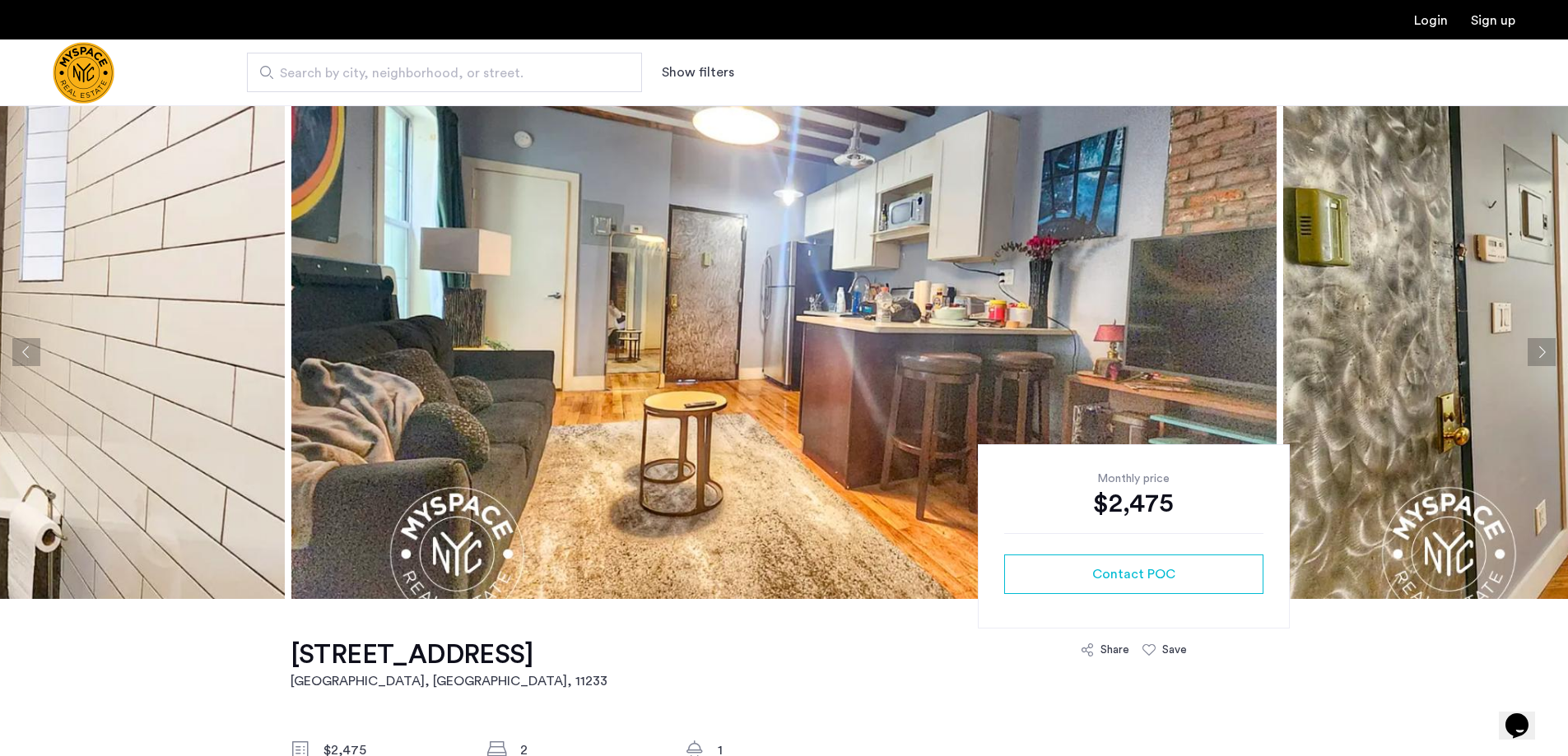
click at [1542, 347] on button "Next apartment" at bounding box center [1541, 352] width 28 height 28
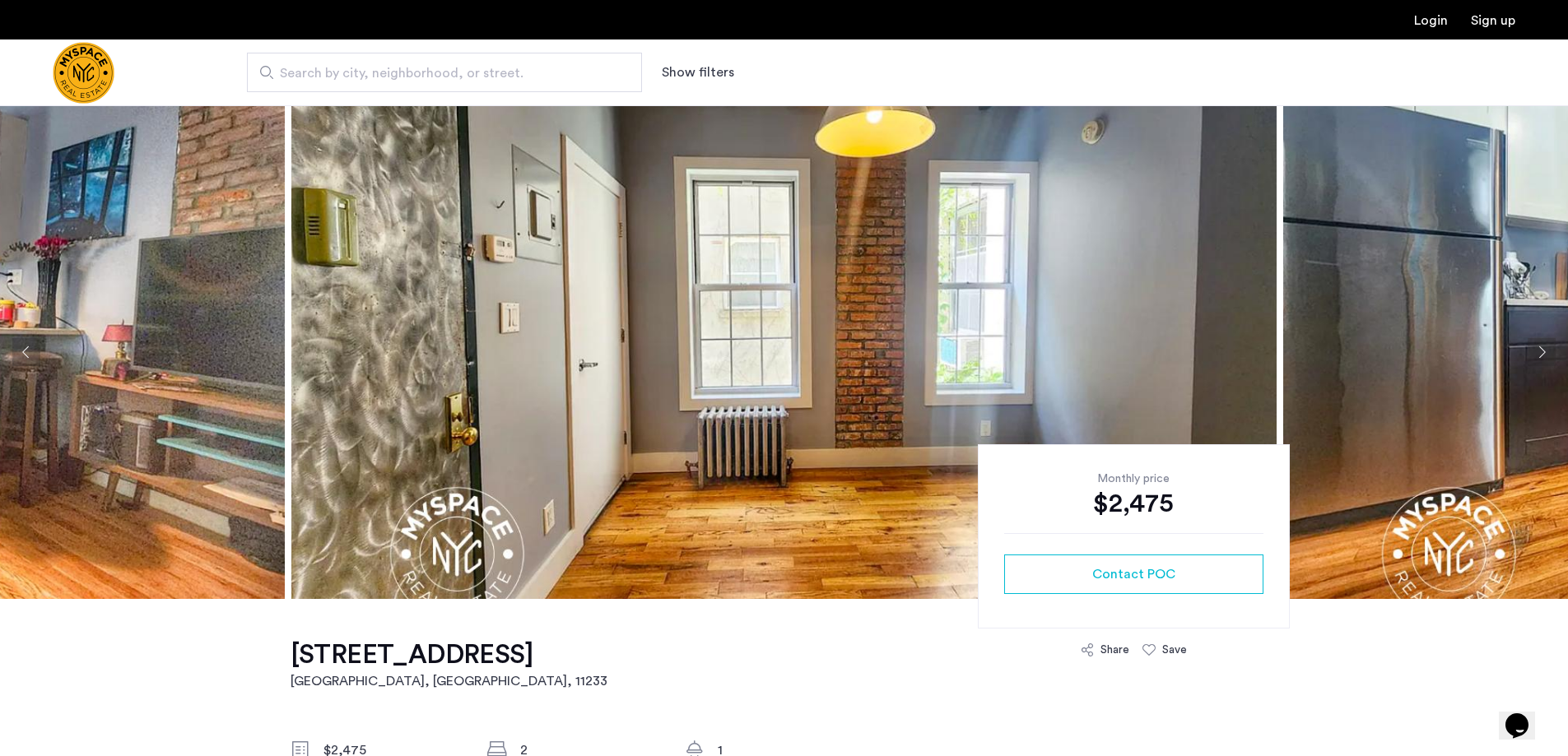
click at [1542, 347] on button "Next apartment" at bounding box center [1541, 352] width 28 height 28
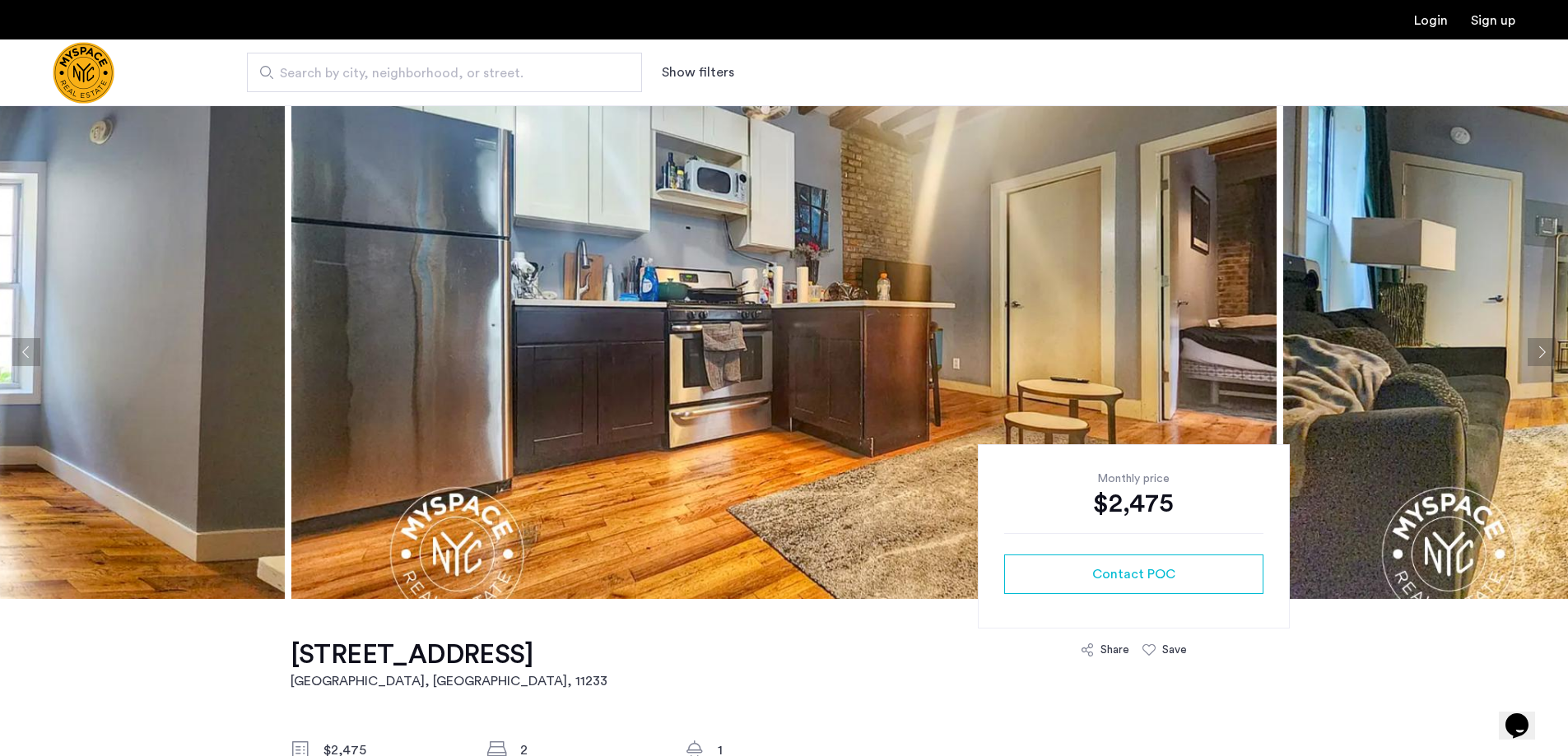
click at [1542, 347] on button "Next apartment" at bounding box center [1541, 352] width 28 height 28
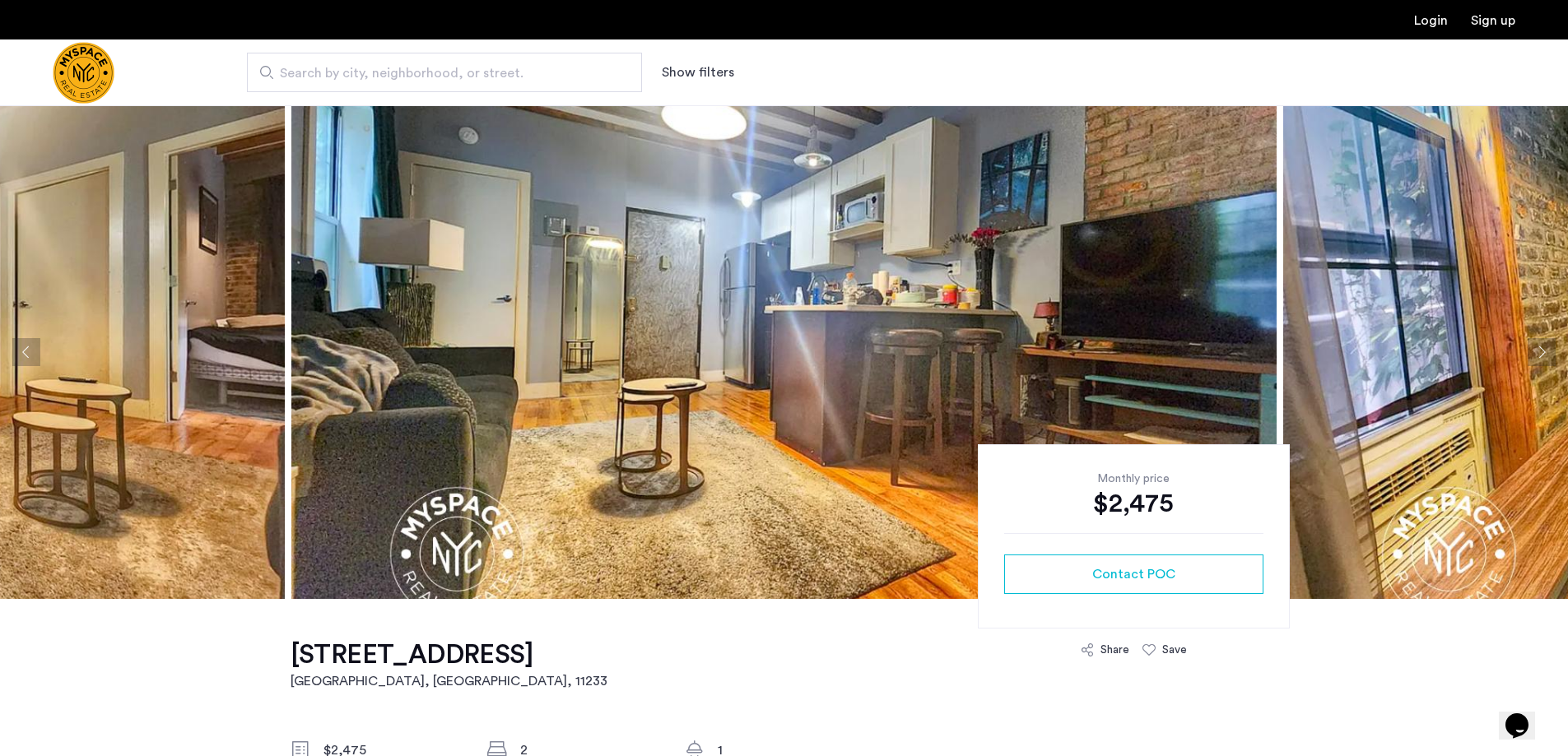
click at [1542, 347] on button "Next apartment" at bounding box center [1541, 352] width 28 height 28
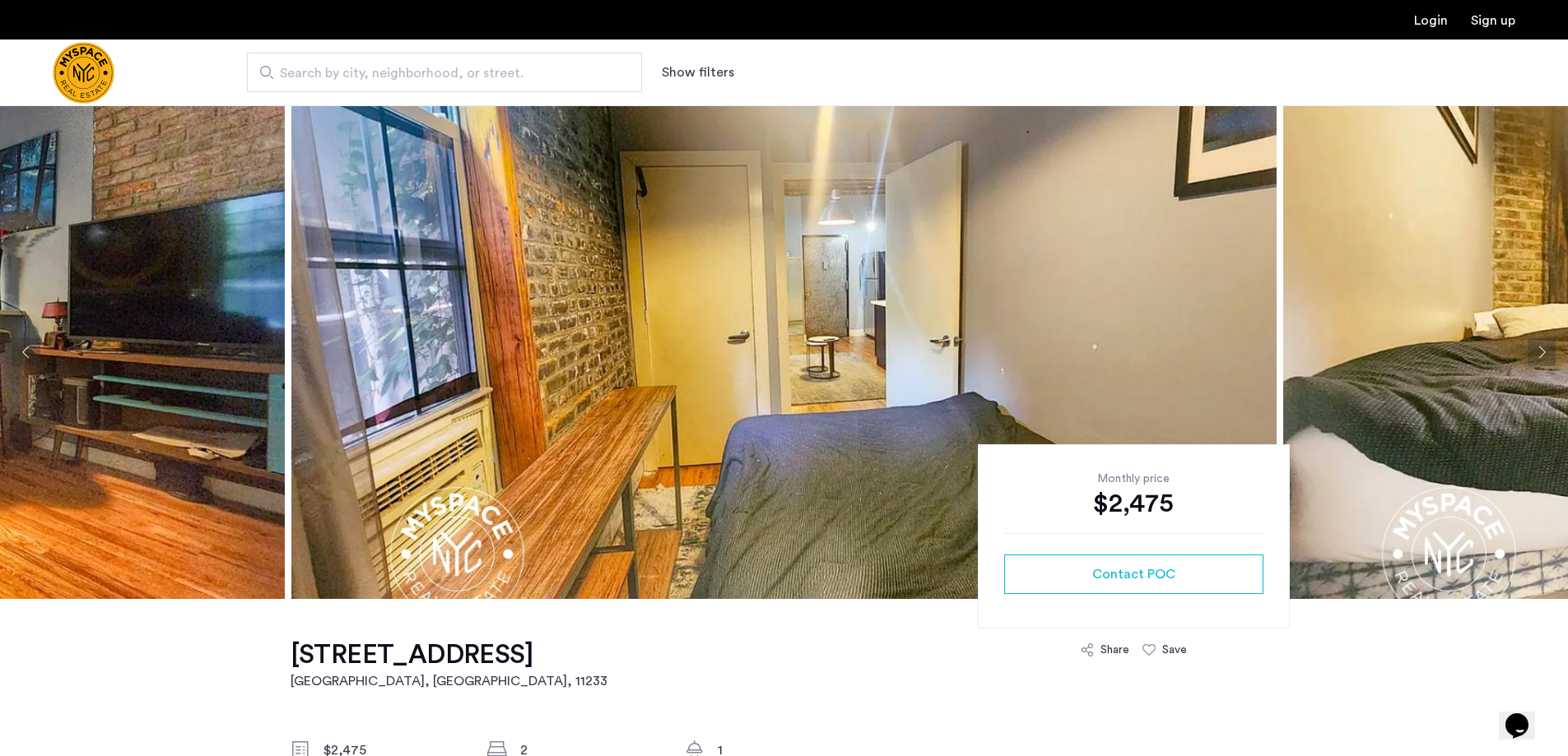
click at [1542, 347] on button "Next apartment" at bounding box center [1541, 352] width 28 height 28
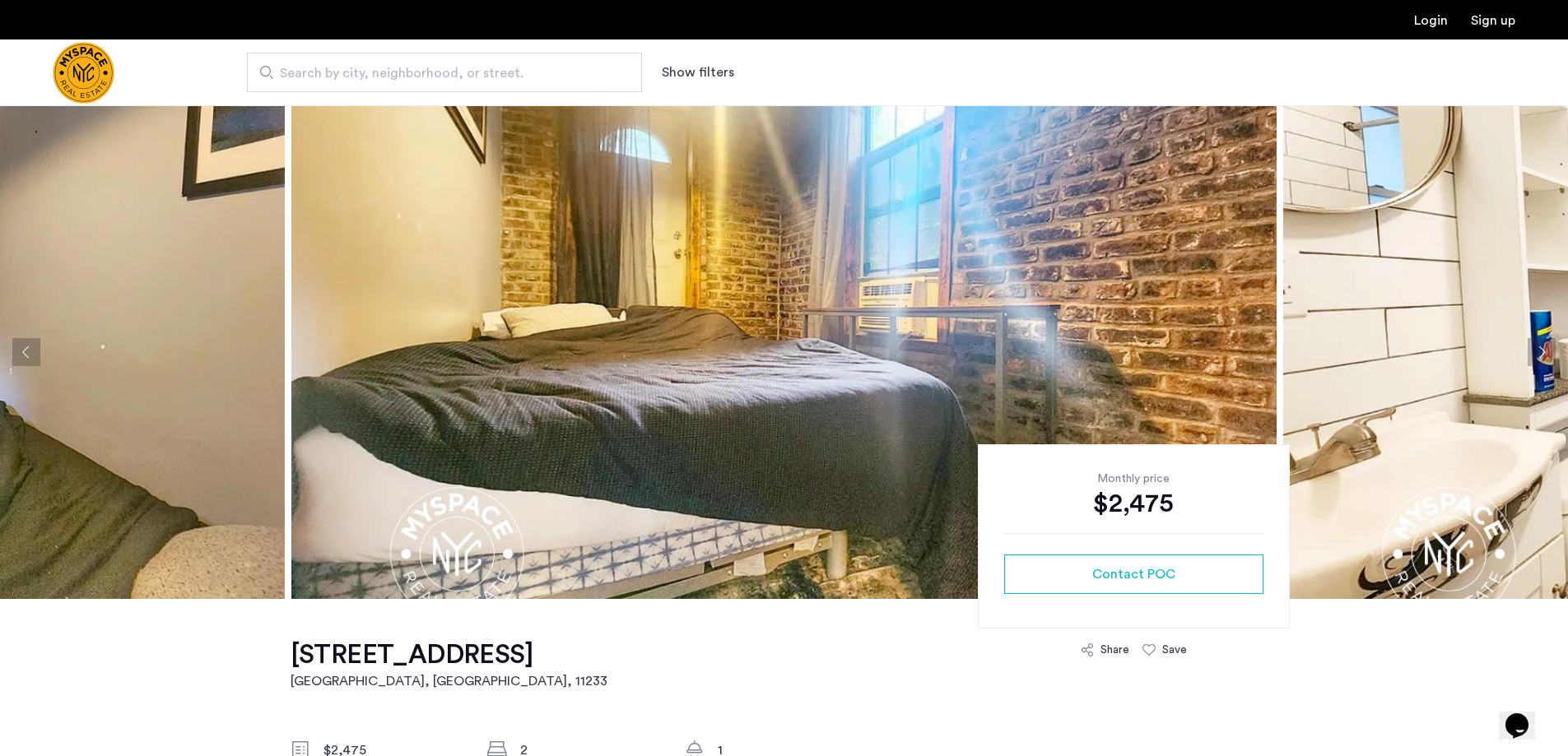
click at [1542, 347] on button "Next apartment" at bounding box center [1541, 352] width 28 height 28
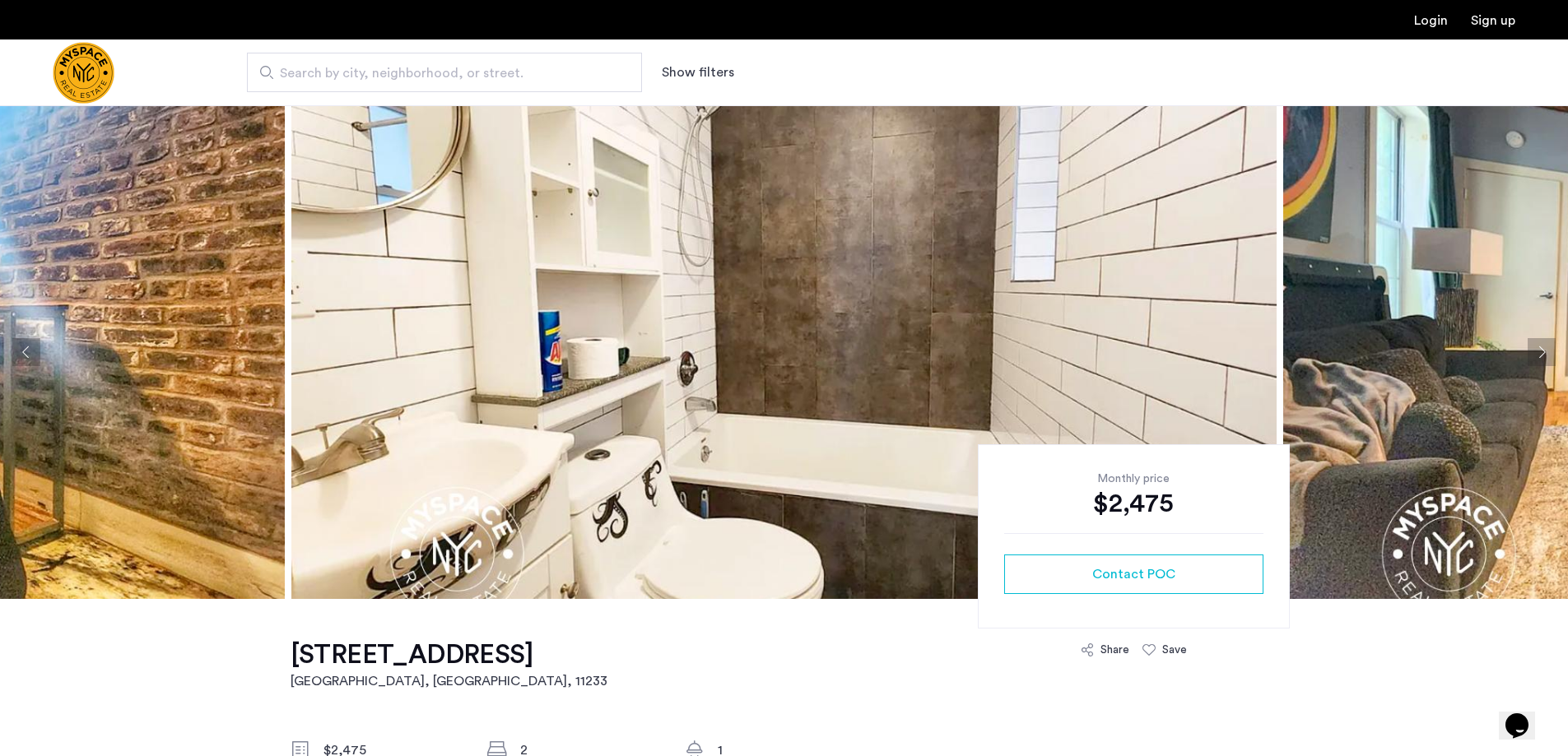
click at [1542, 347] on button "Next apartment" at bounding box center [1541, 352] width 28 height 28
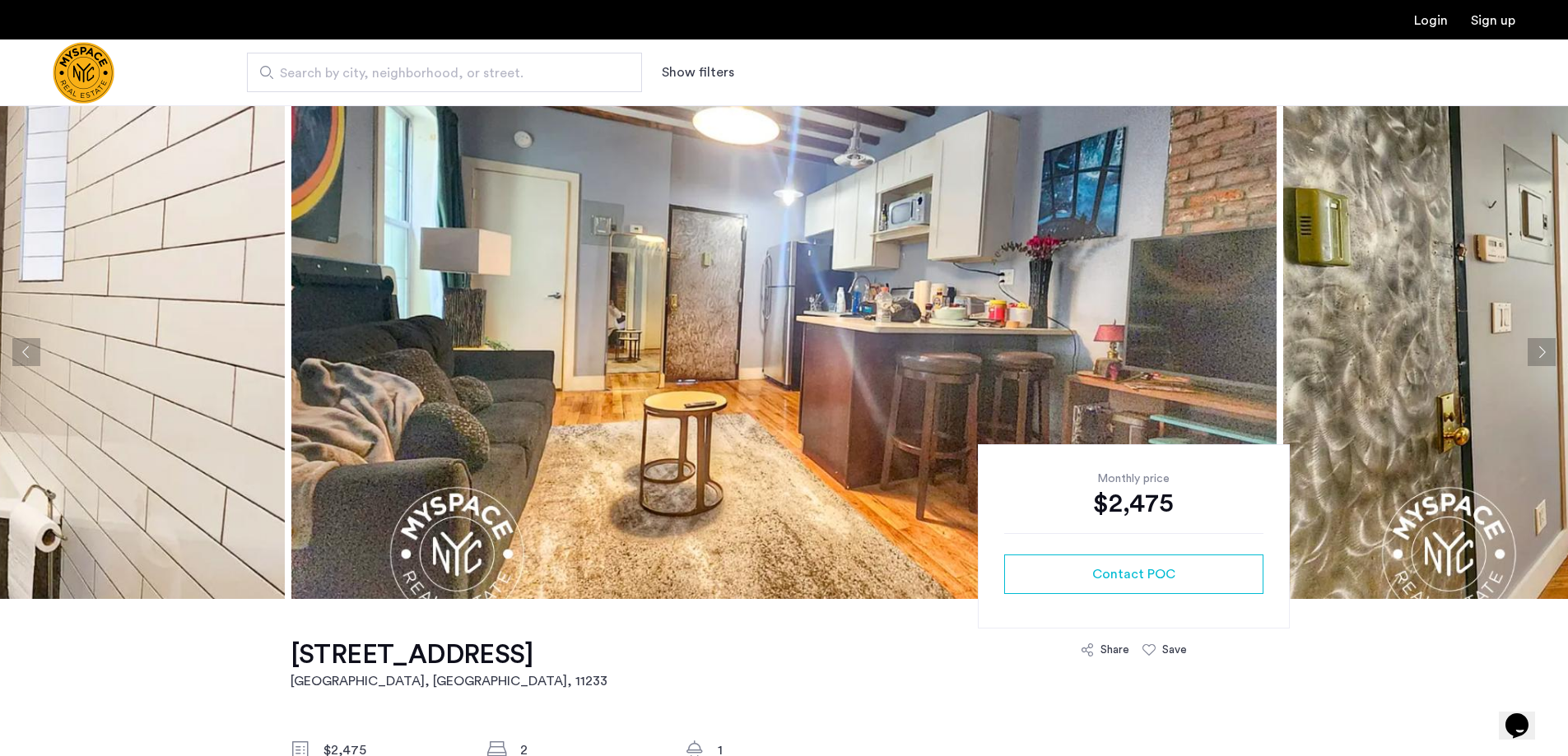
click at [1542, 347] on button "Next apartment" at bounding box center [1541, 352] width 28 height 28
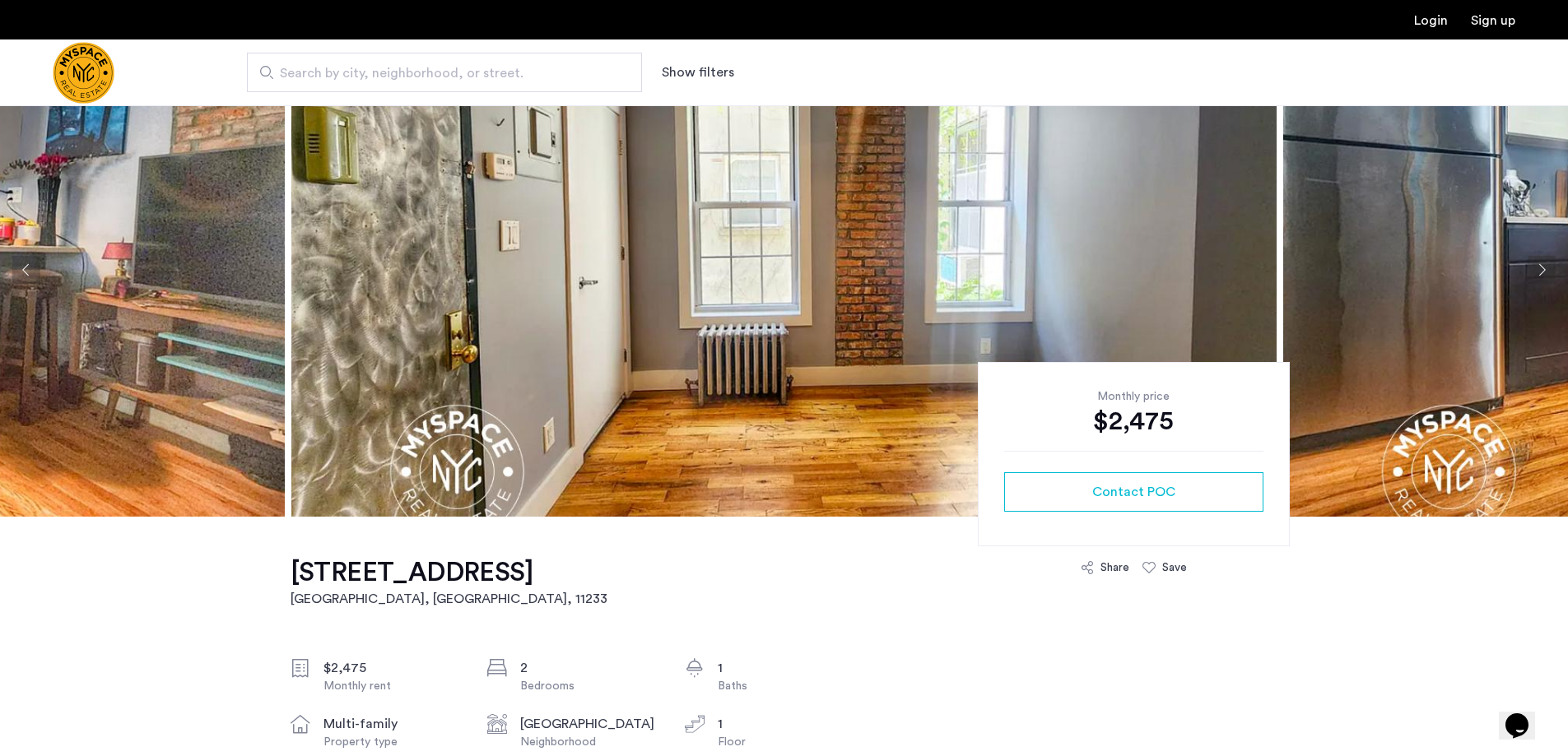
scroll to position [329, 0]
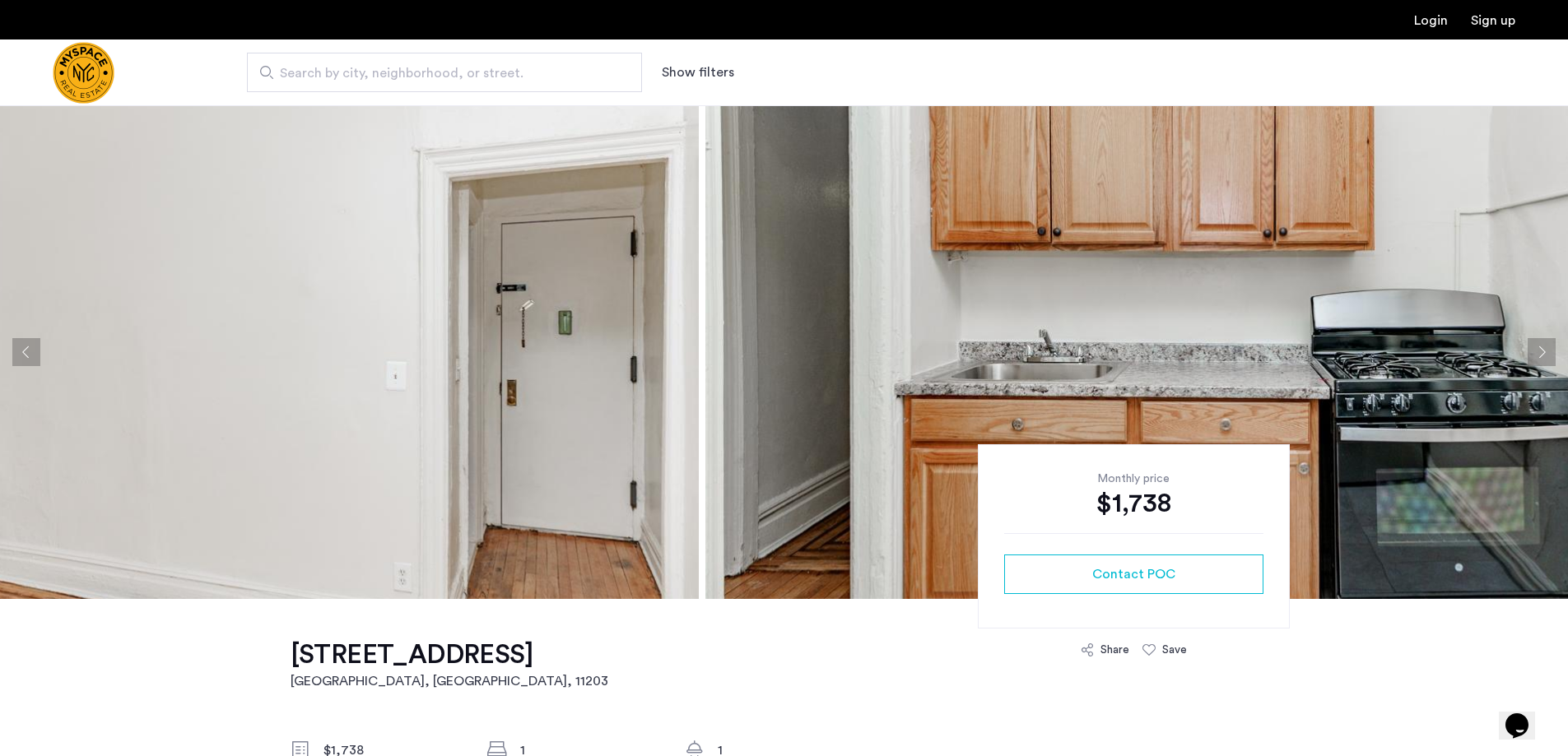
drag, startPoint x: 787, startPoint y: 372, endPoint x: 146, endPoint y: 357, distance: 641.2
click at [146, 357] on img at bounding box center [207, 352] width 985 height 493
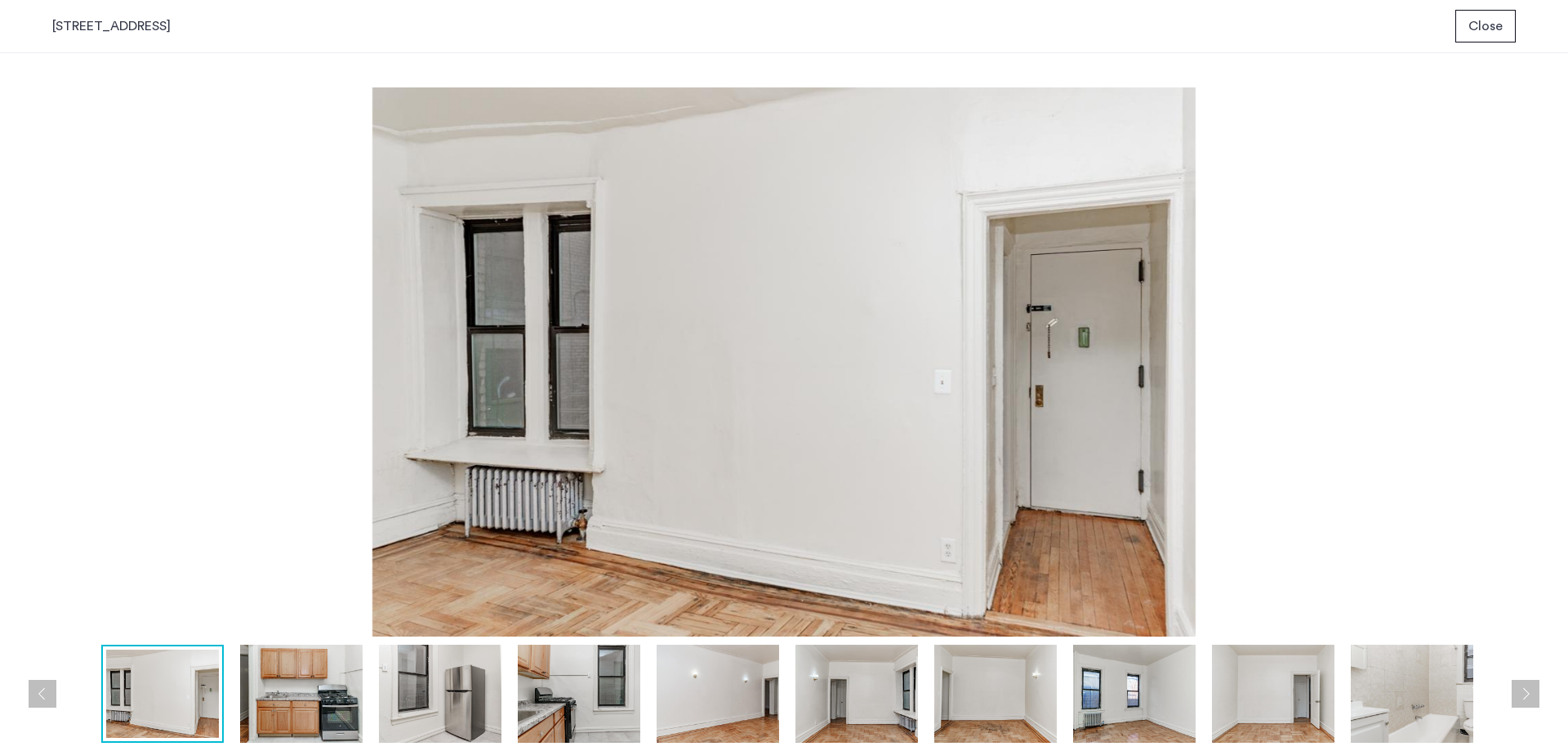
click at [1522, 691] on button "Next apartment" at bounding box center [1526, 693] width 27 height 27
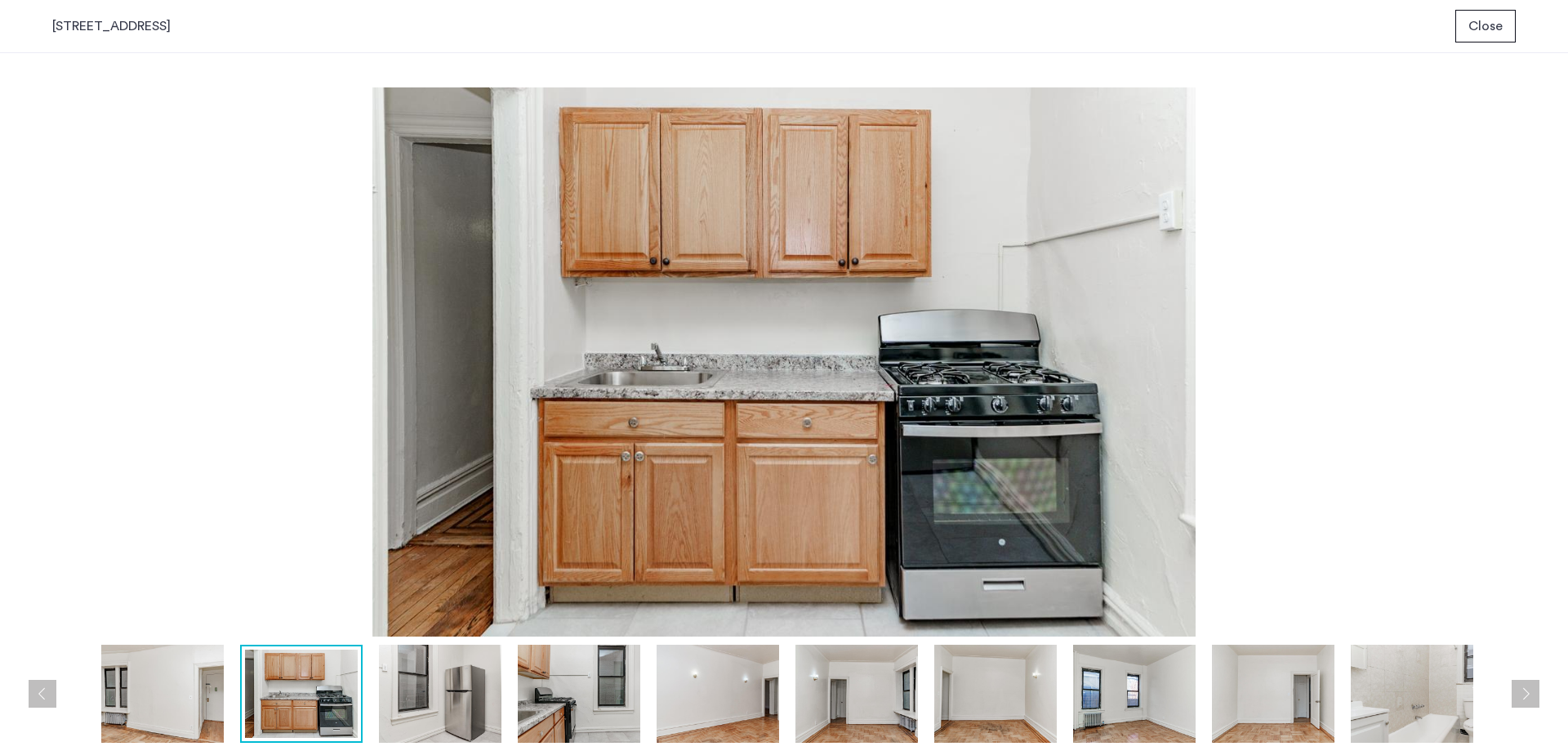
click at [1522, 691] on button "Next apartment" at bounding box center [1526, 693] width 27 height 27
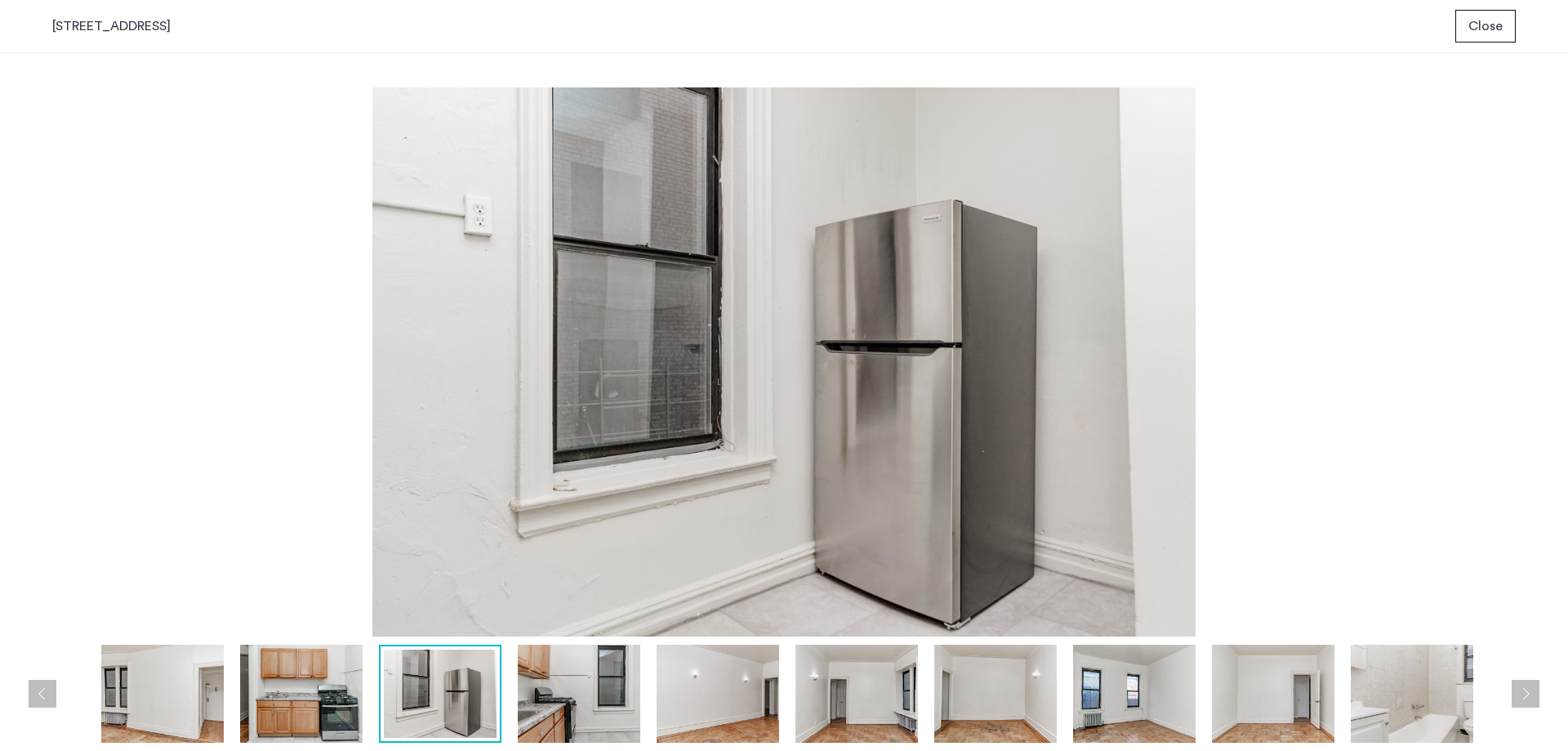
click at [1522, 691] on button "Next apartment" at bounding box center [1526, 693] width 27 height 27
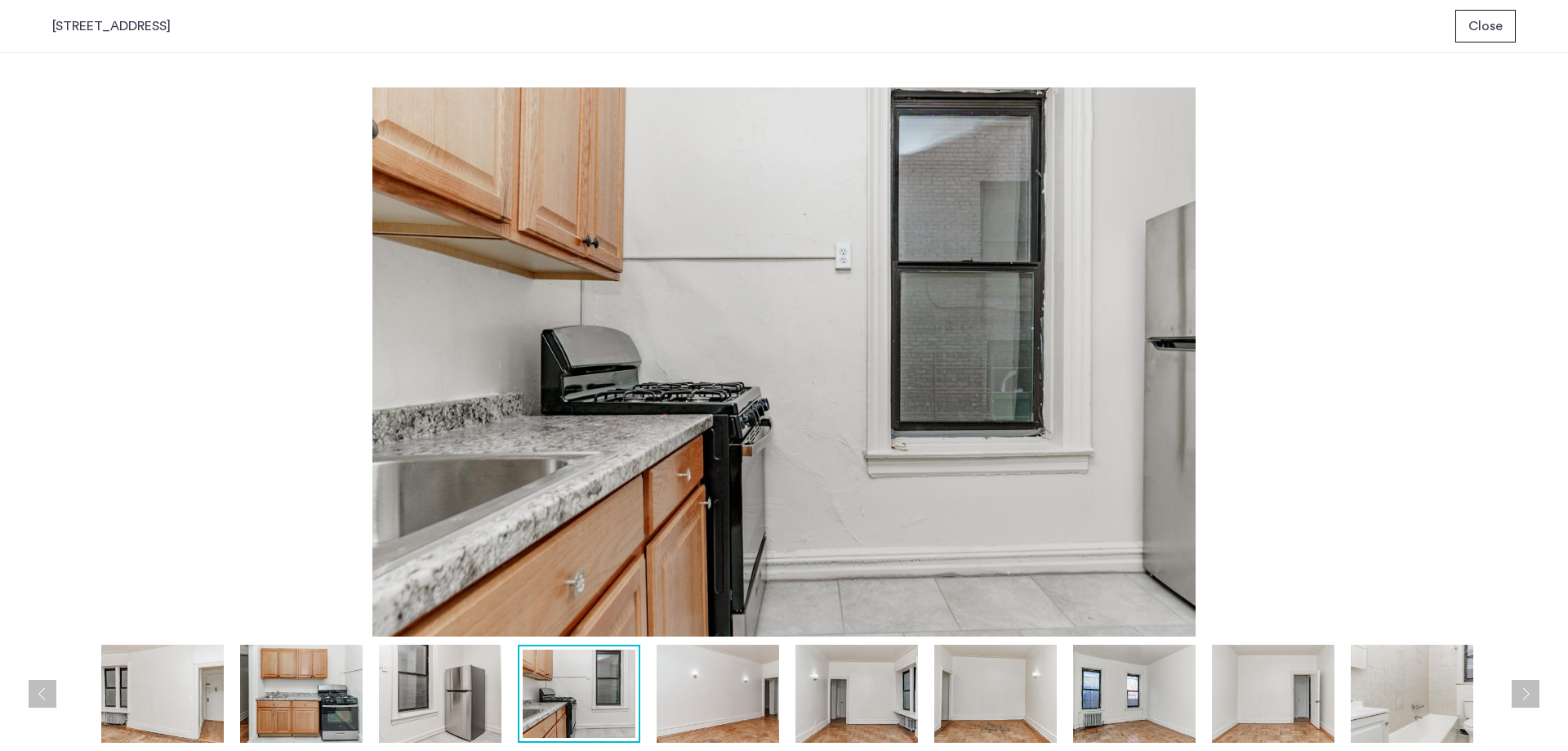
click at [1521, 691] on button "Next apartment" at bounding box center [1526, 693] width 27 height 27
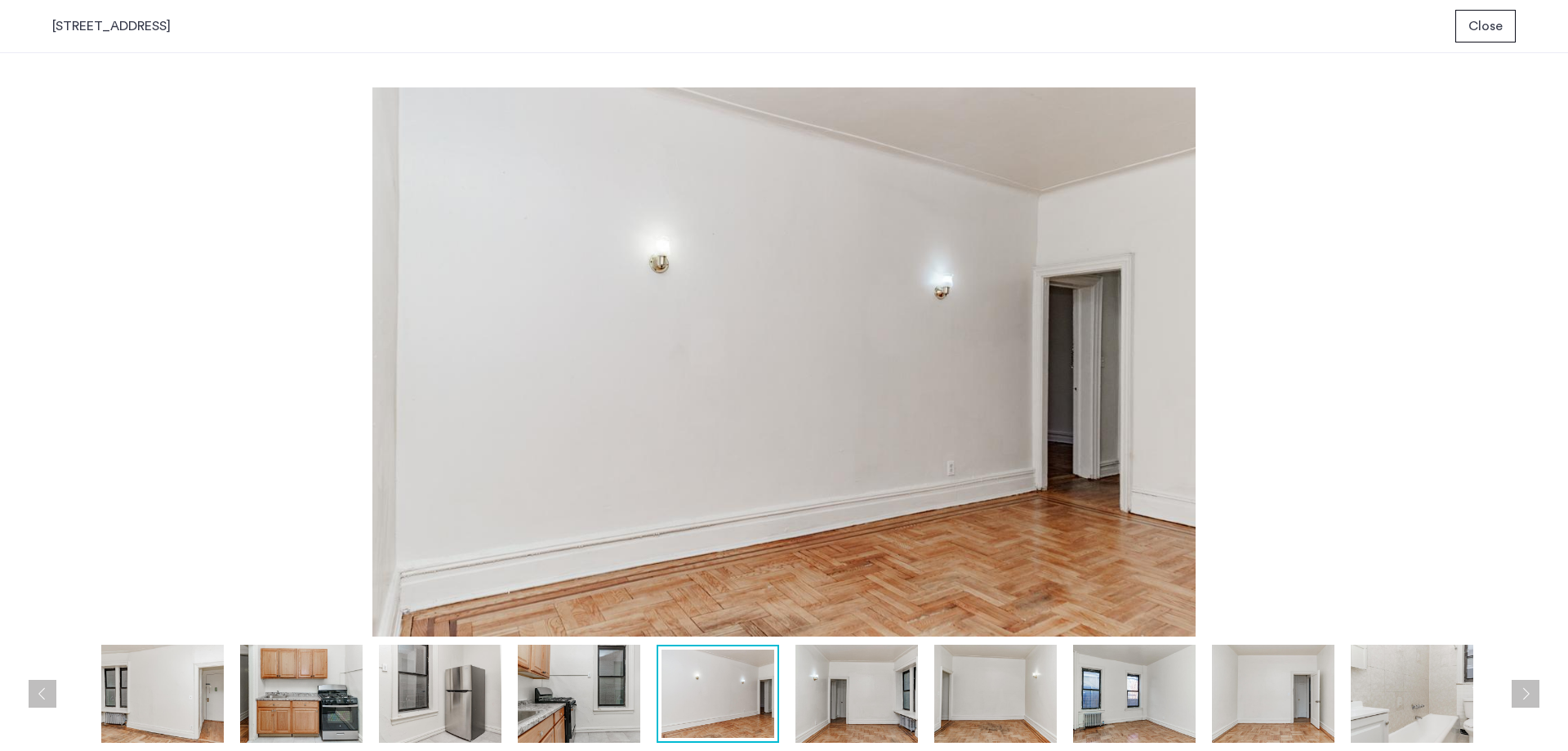
click at [1521, 691] on button "Next apartment" at bounding box center [1526, 693] width 27 height 27
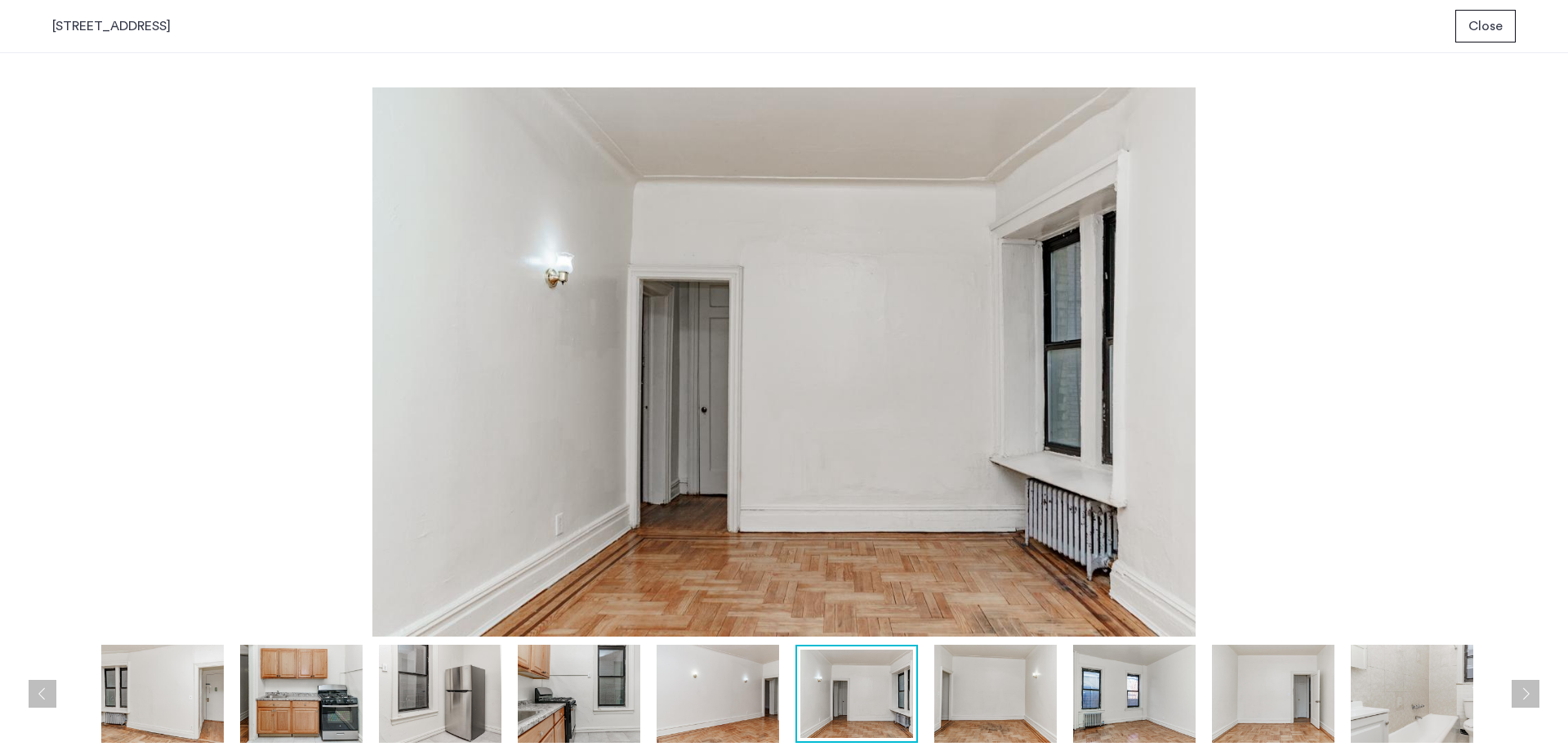
click at [1519, 692] on button "Next apartment" at bounding box center [1526, 693] width 27 height 27
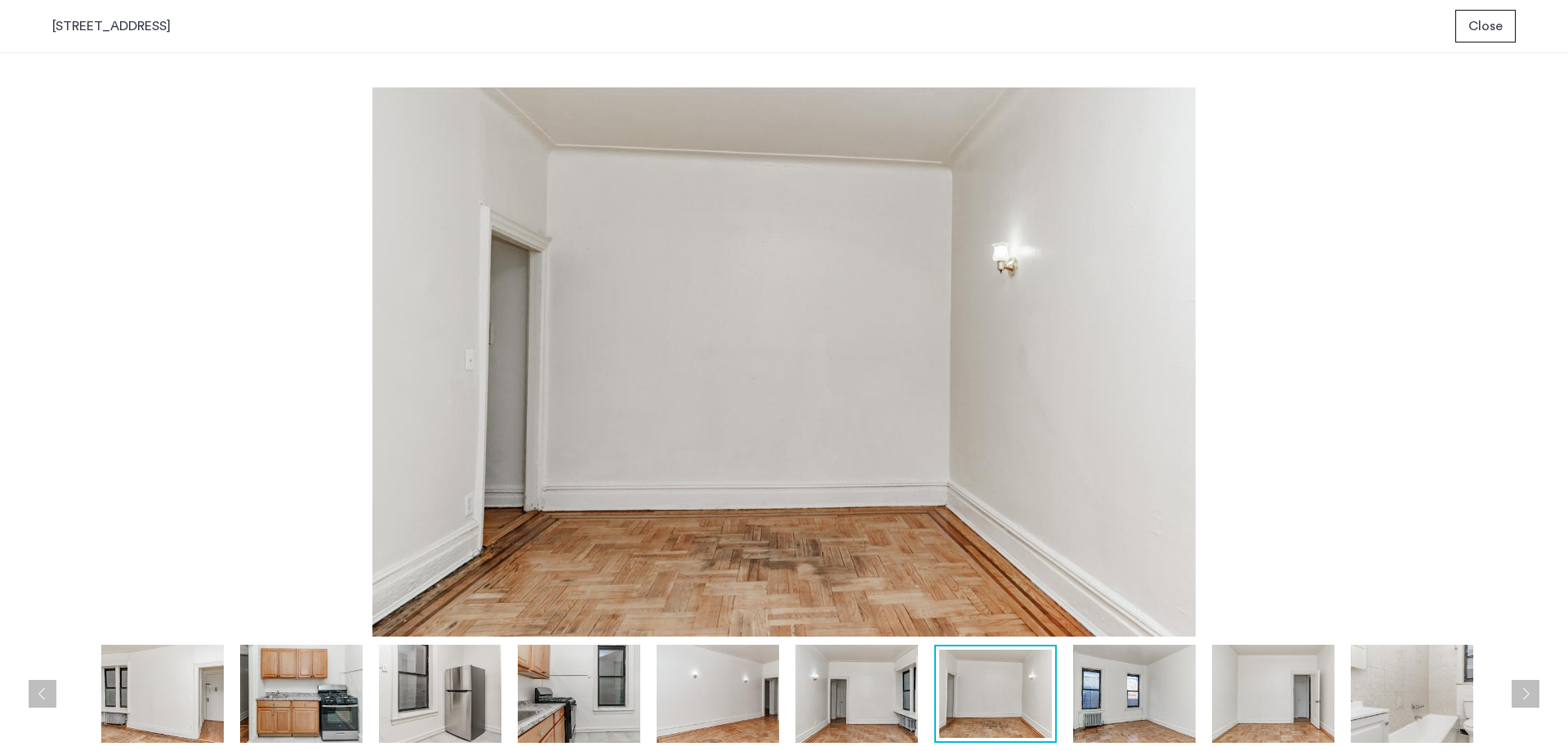
click at [1519, 692] on button "Next apartment" at bounding box center [1526, 693] width 27 height 27
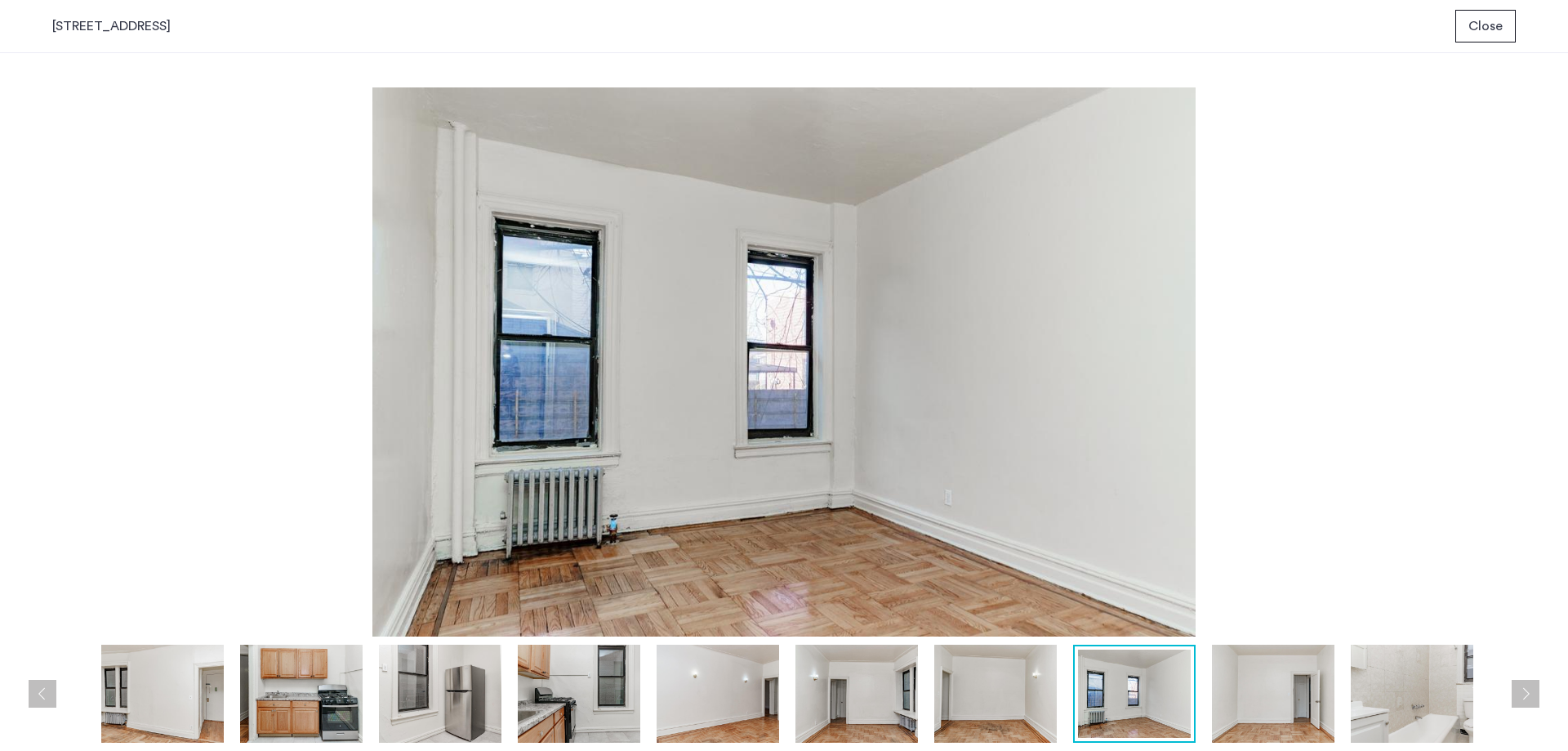
click at [1517, 693] on button "Next apartment" at bounding box center [1526, 693] width 27 height 27
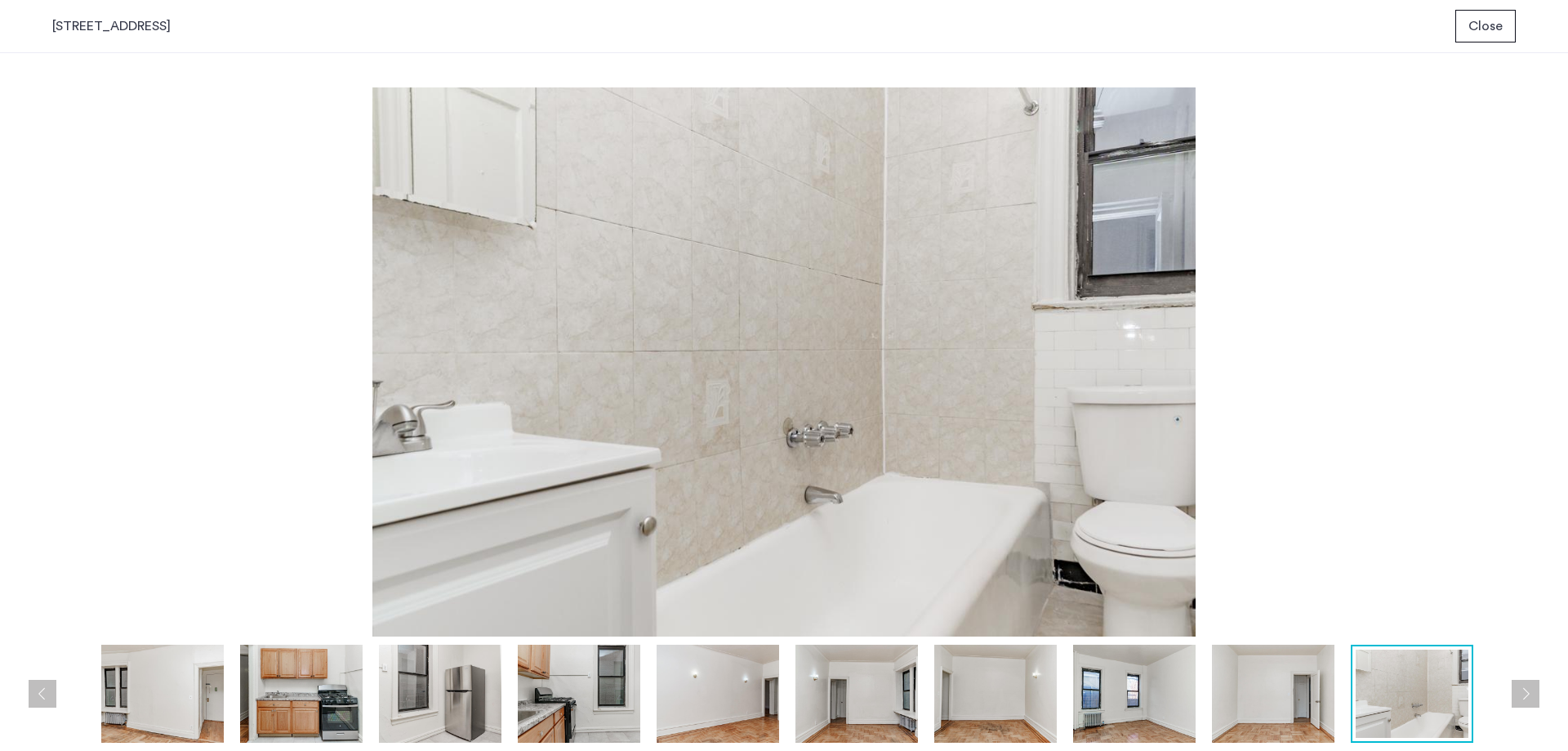
click at [1516, 693] on button "Next apartment" at bounding box center [1526, 693] width 27 height 27
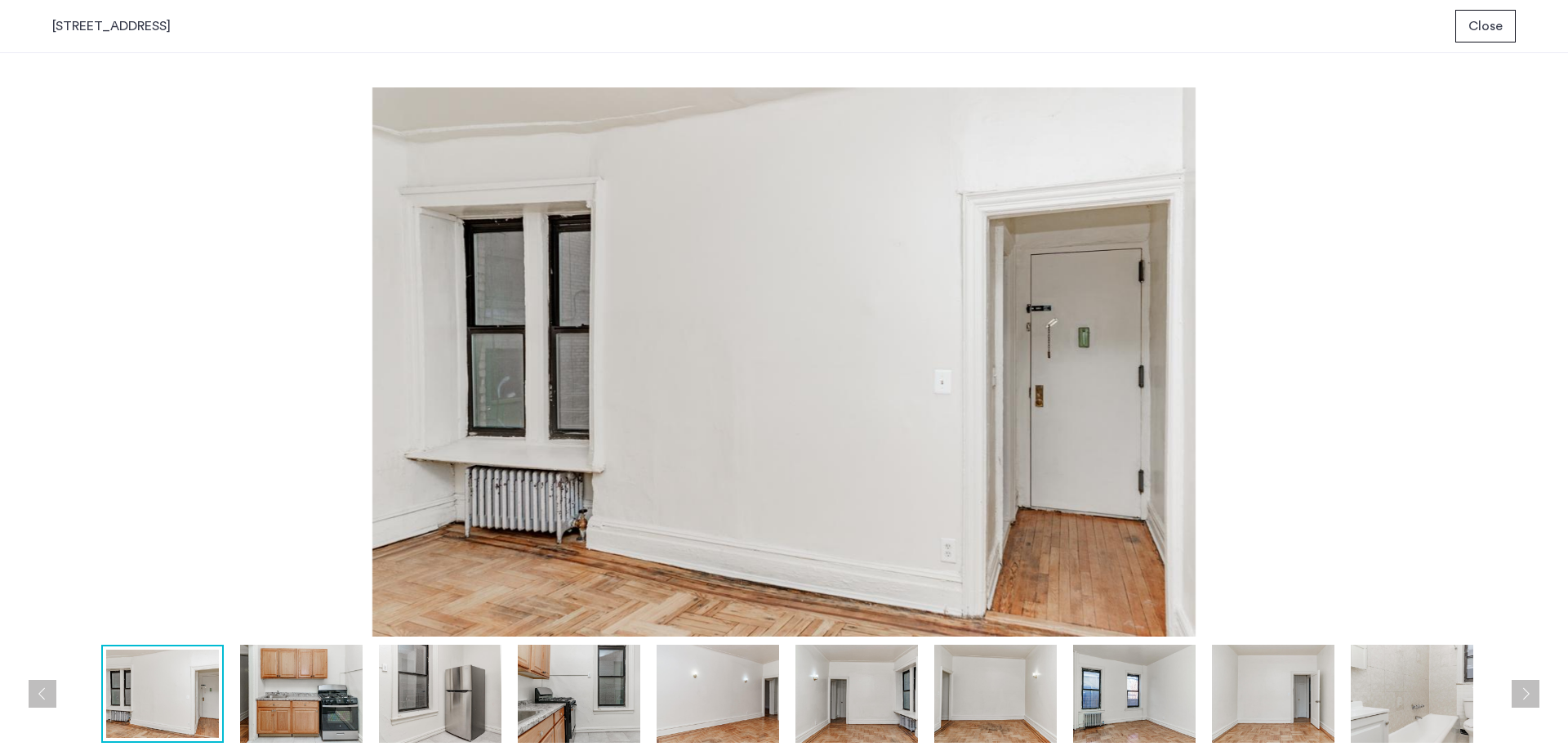
click at [1495, 26] on span "Close" at bounding box center [1486, 26] width 34 height 20
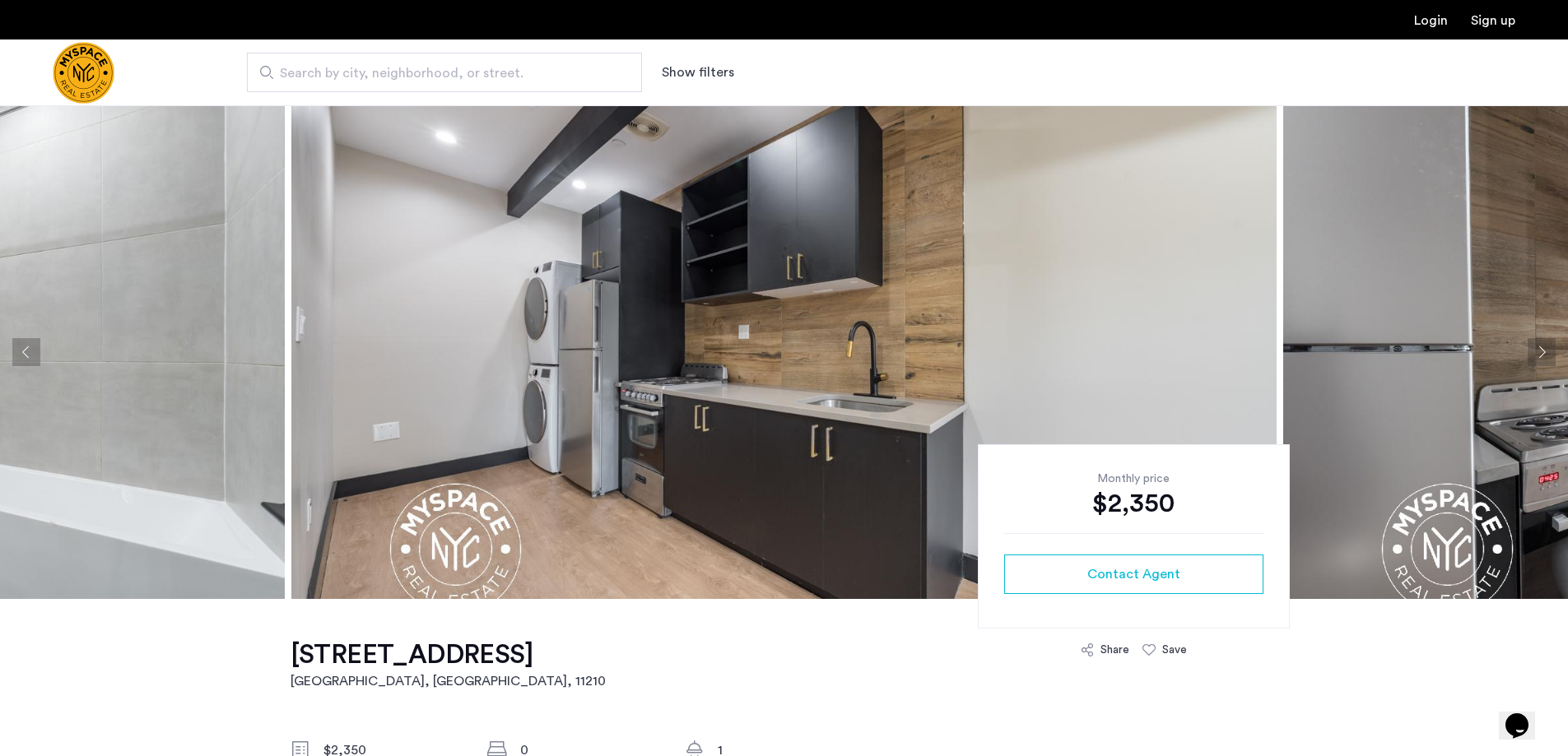
click at [1536, 347] on button "Next apartment" at bounding box center [1541, 352] width 28 height 28
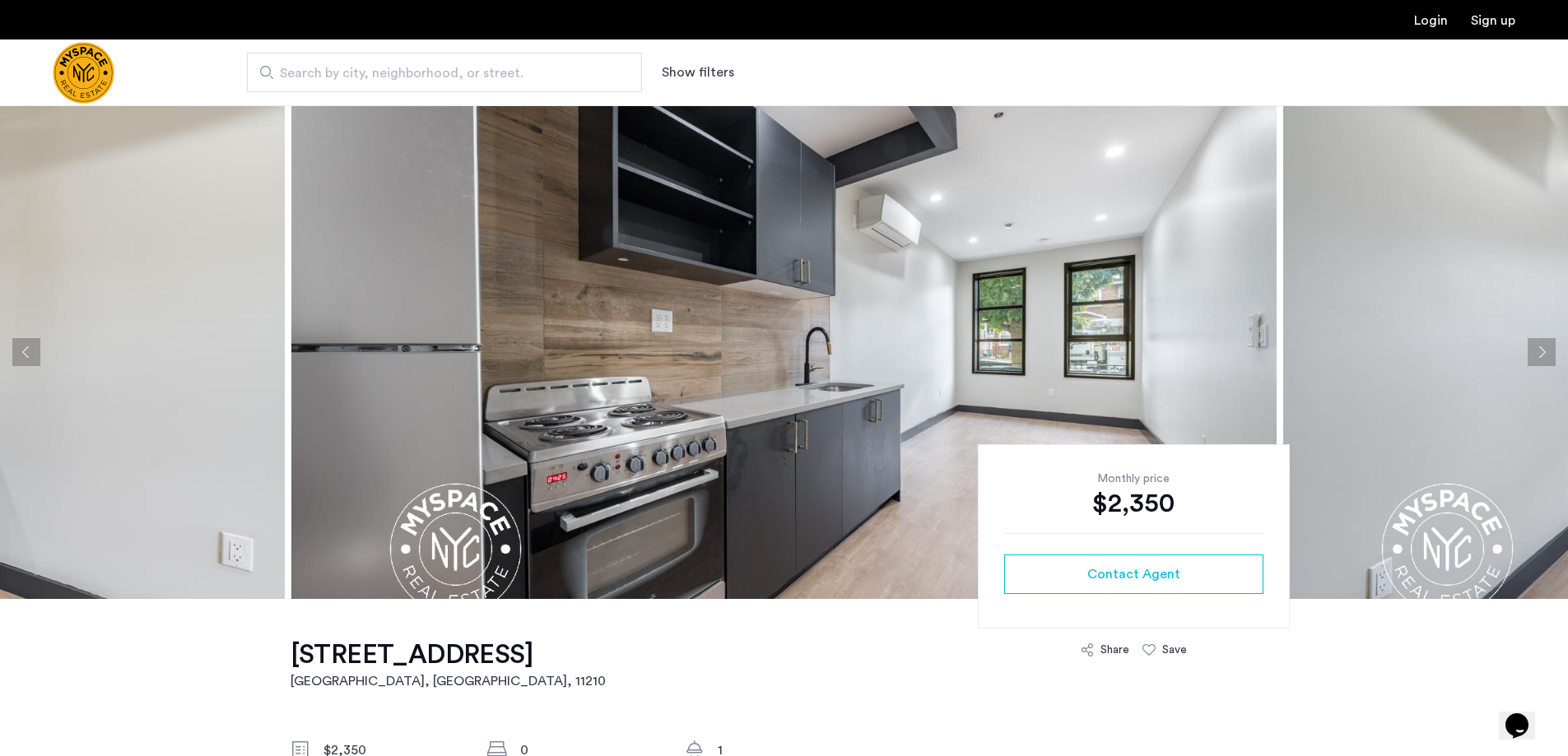
click at [1536, 347] on button "Next apartment" at bounding box center [1541, 352] width 28 height 28
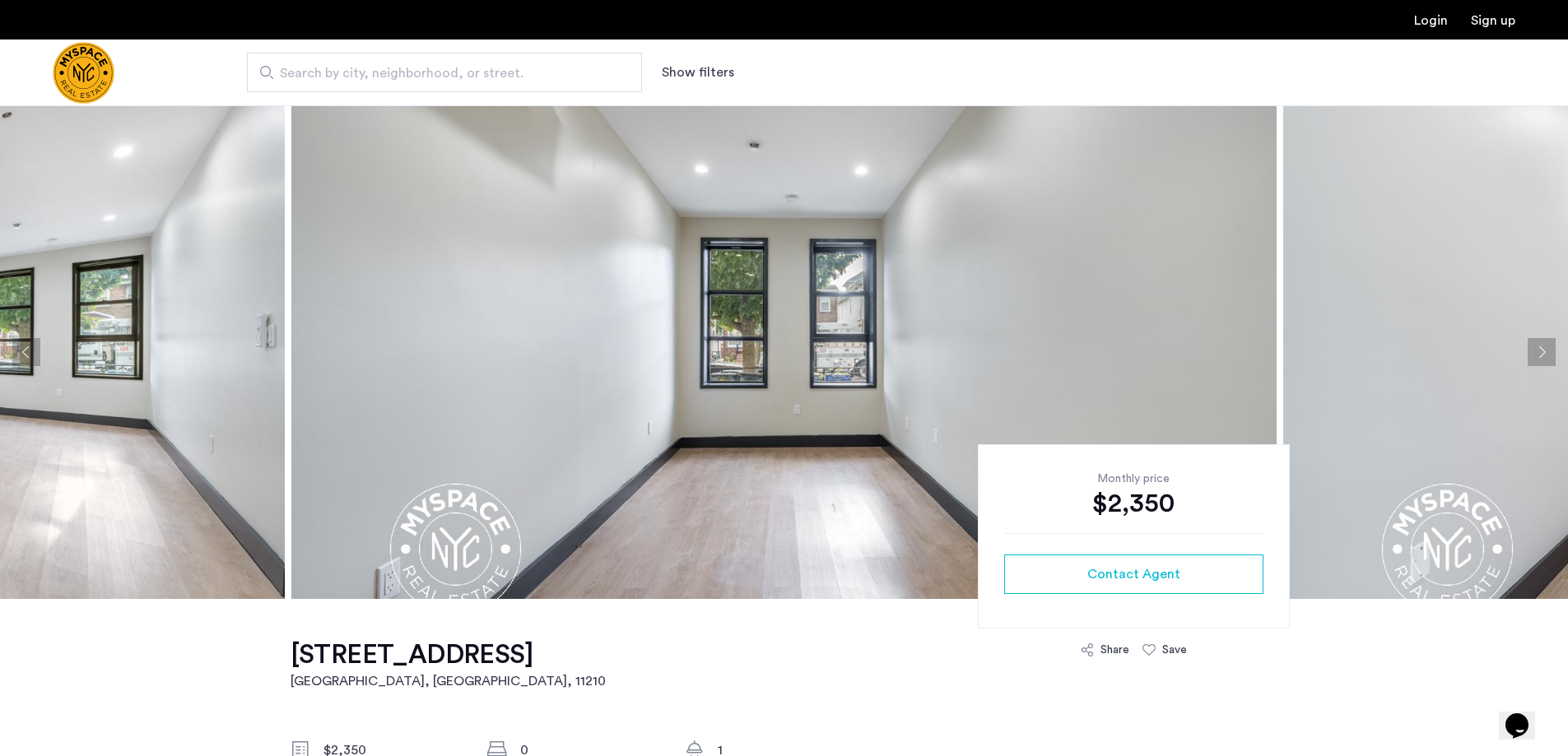
click at [1536, 347] on button "Next apartment" at bounding box center [1541, 352] width 28 height 28
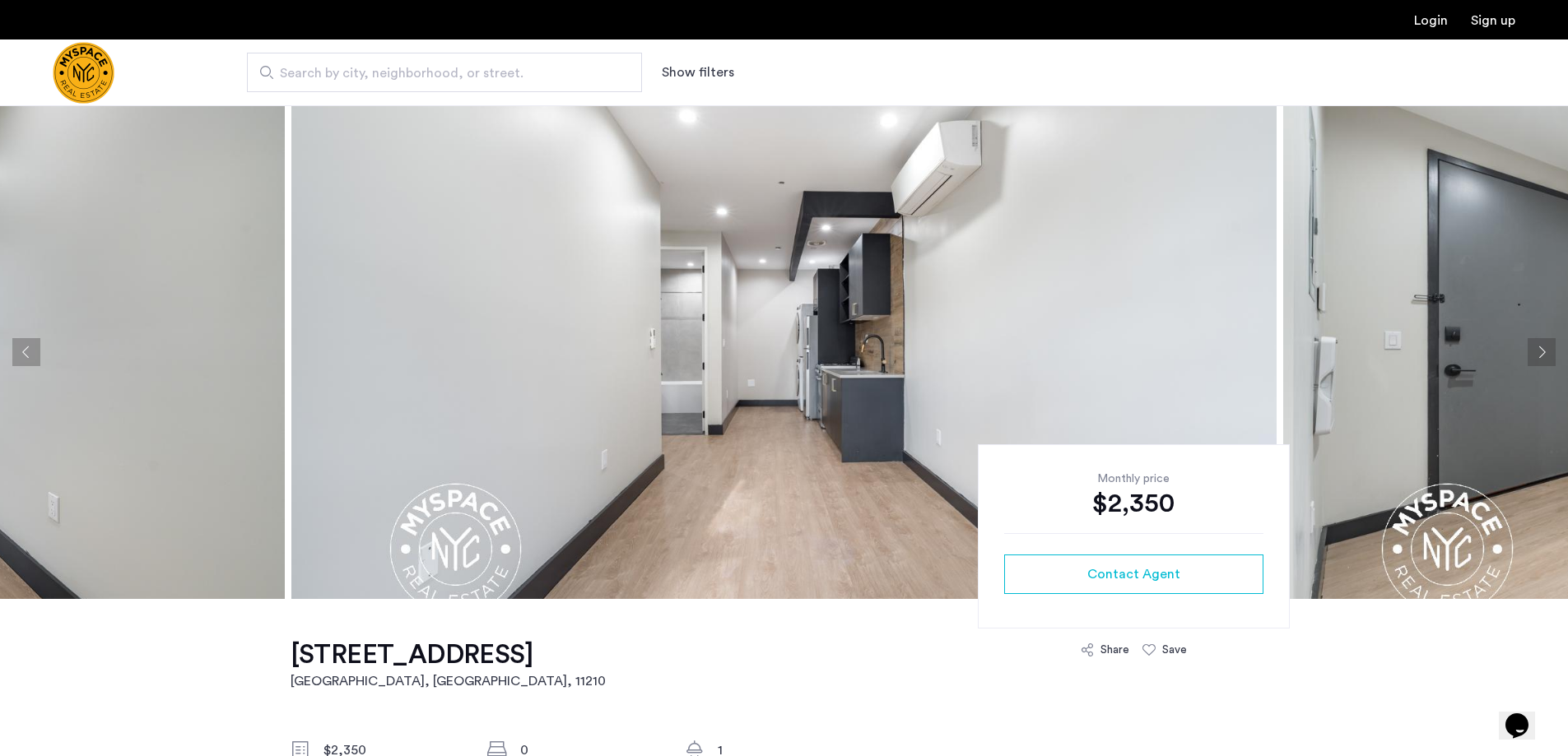
click at [1536, 347] on button "Next apartment" at bounding box center [1541, 352] width 28 height 28
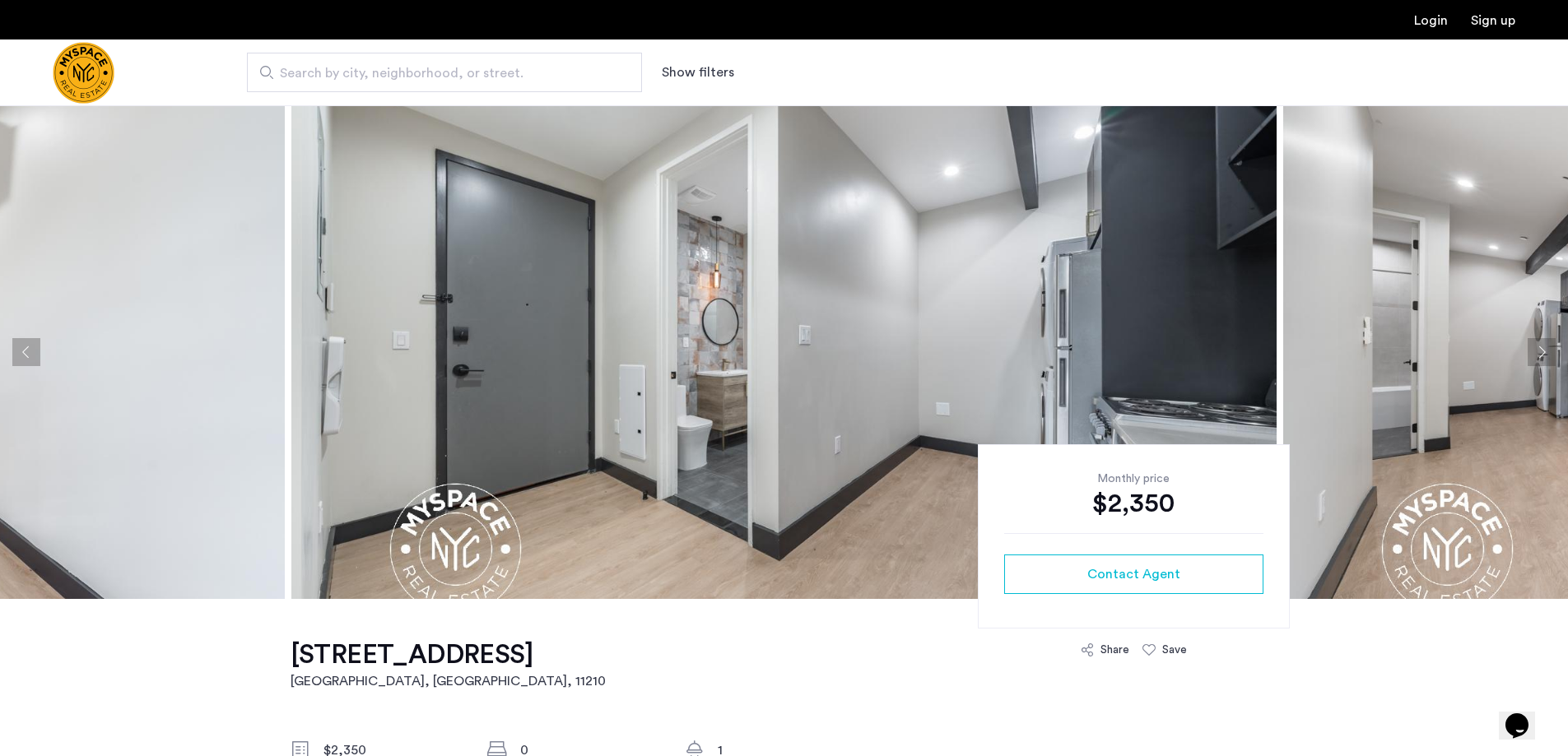
click at [1536, 347] on button "Next apartment" at bounding box center [1541, 352] width 28 height 28
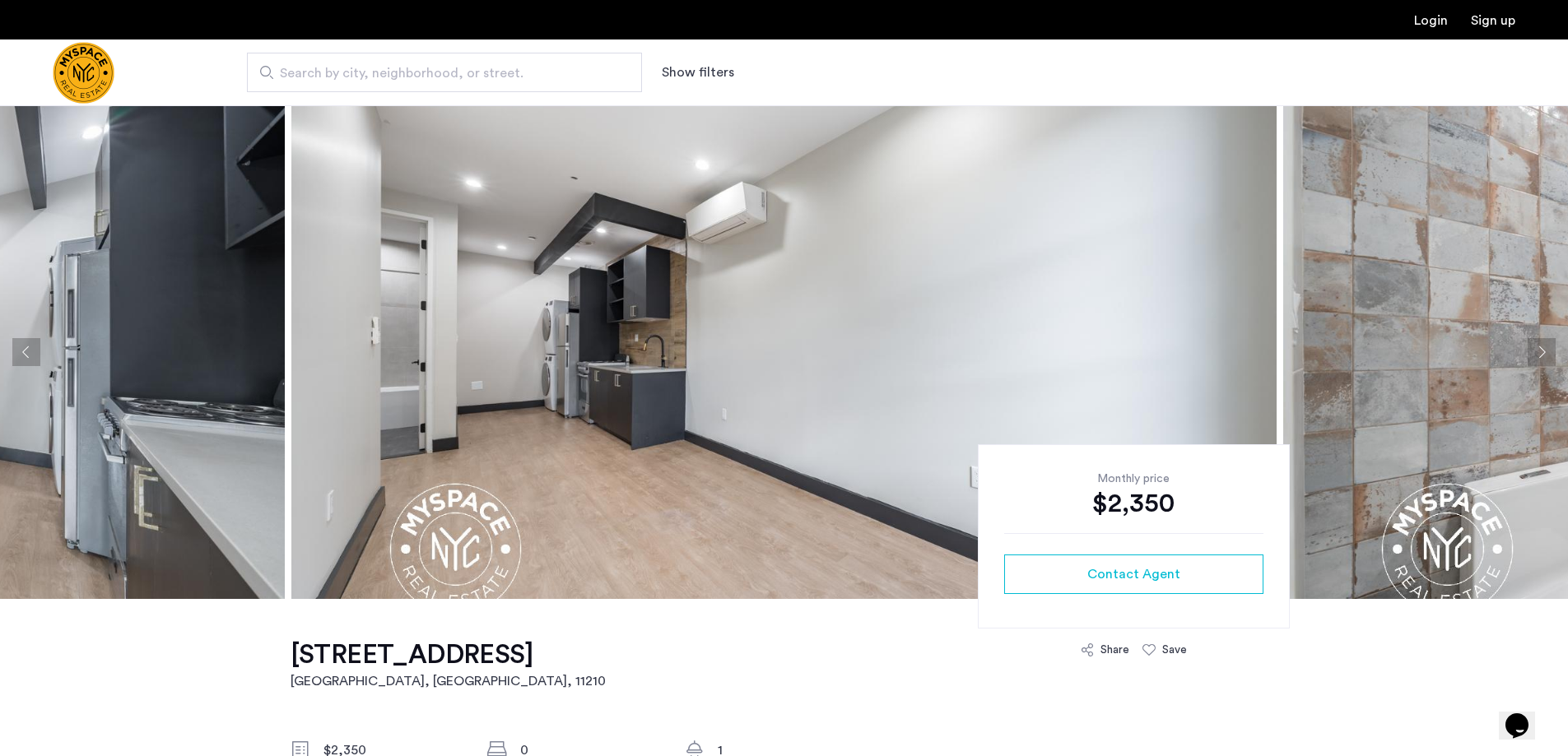
click at [1536, 347] on button "Next apartment" at bounding box center [1541, 352] width 28 height 28
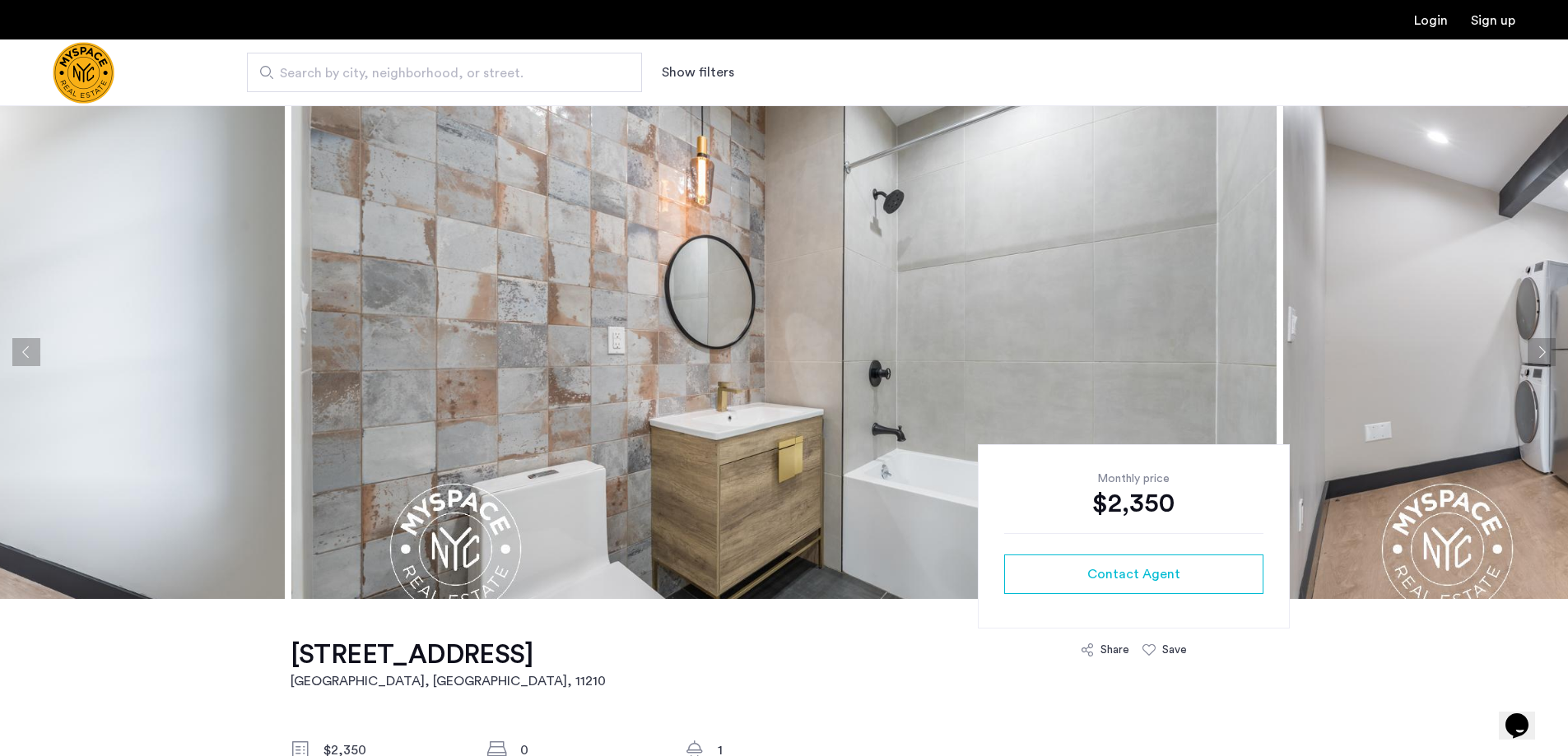
click at [1536, 347] on button "Next apartment" at bounding box center [1541, 352] width 28 height 28
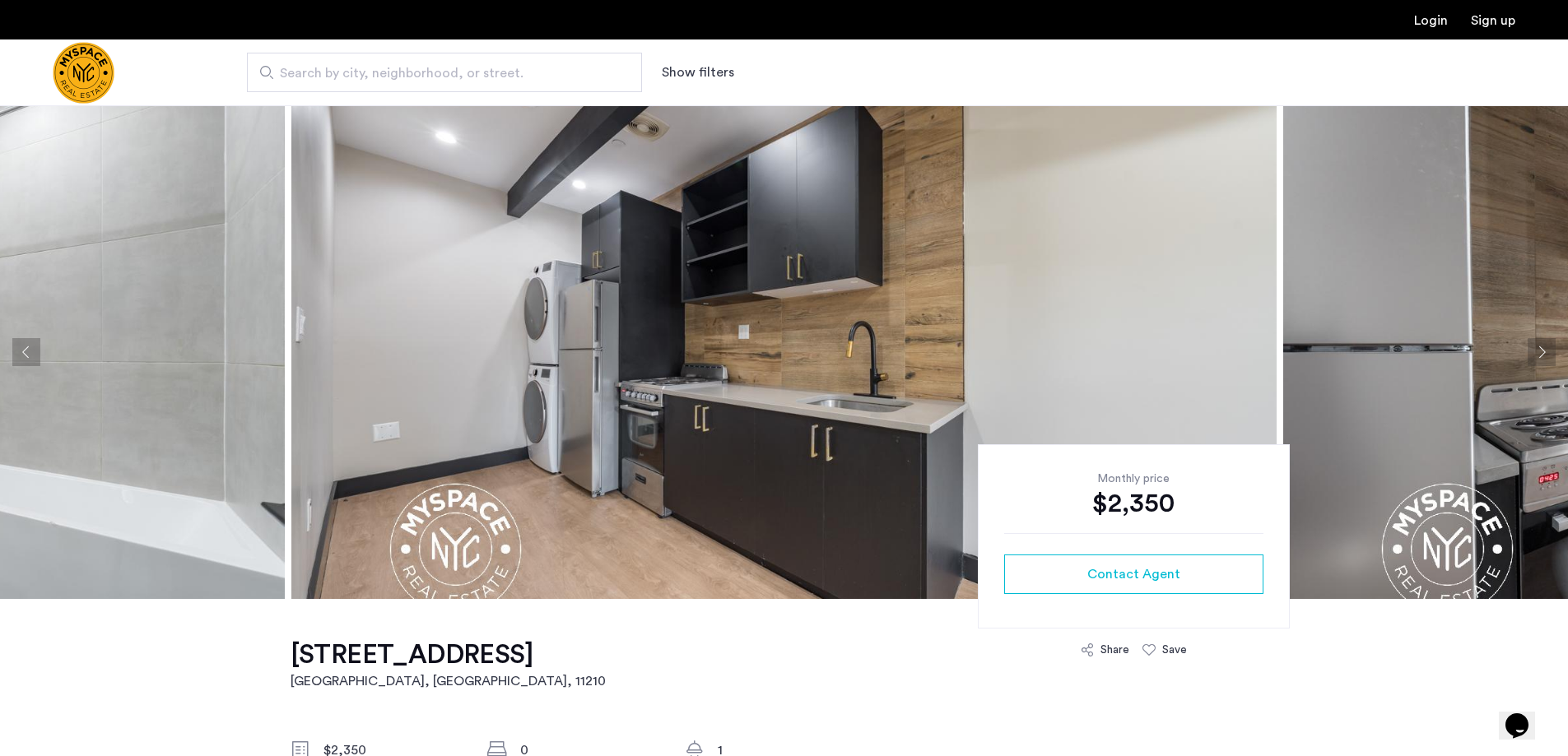
click at [1536, 347] on button "Next apartment" at bounding box center [1541, 352] width 28 height 28
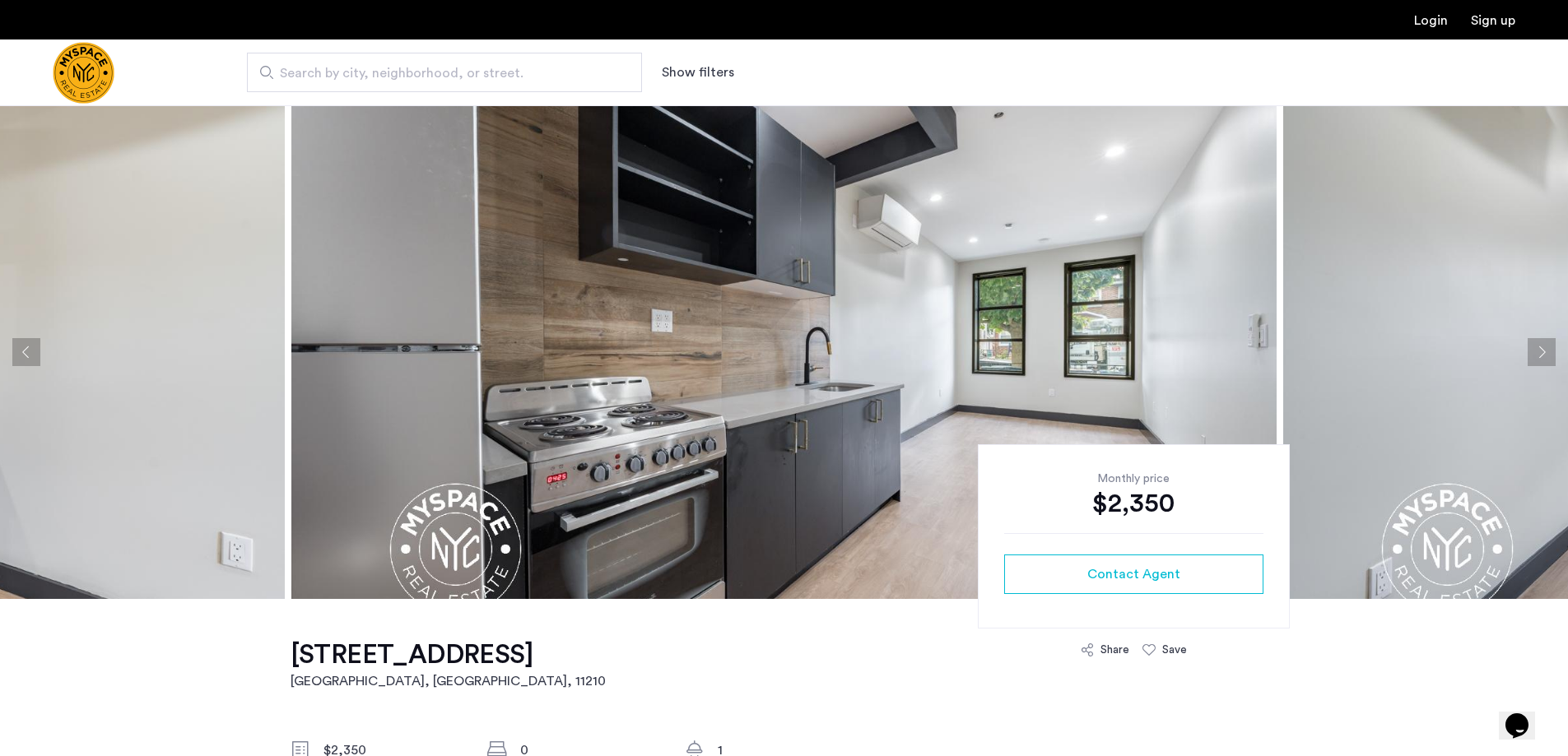
click at [1536, 347] on button "Next apartment" at bounding box center [1541, 352] width 28 height 28
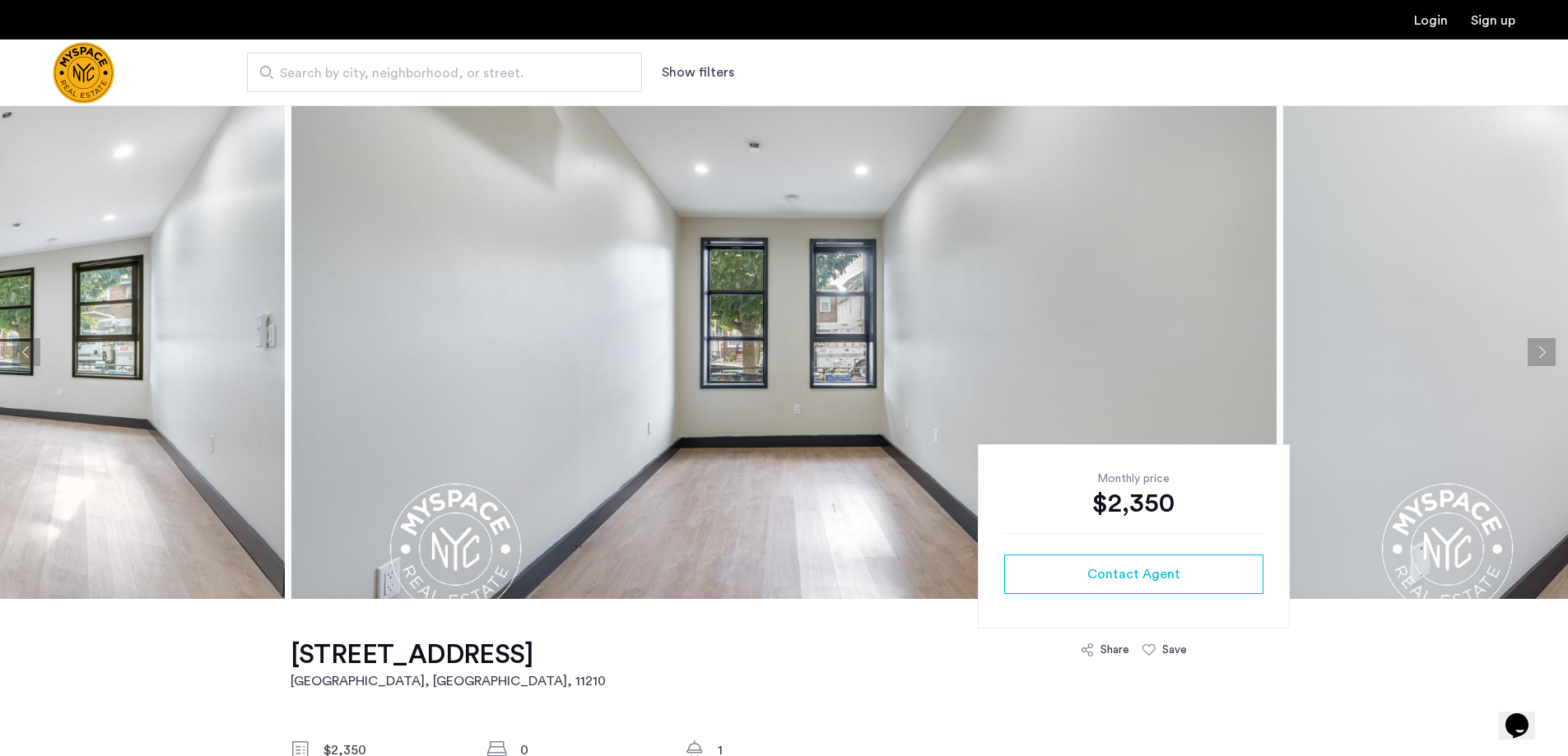
click at [1536, 347] on button "Next apartment" at bounding box center [1541, 352] width 28 height 28
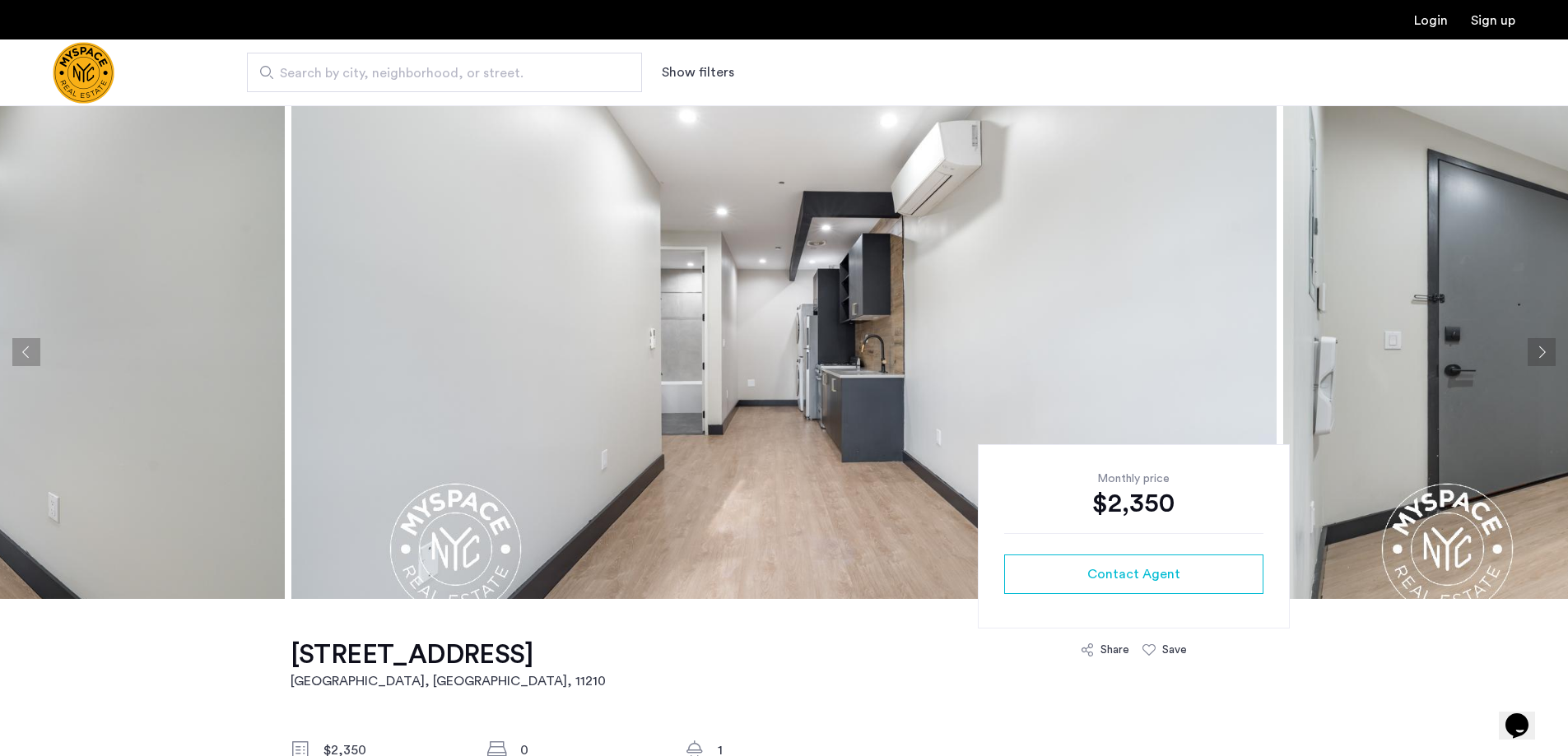
click at [20, 363] on button "Previous apartment" at bounding box center [26, 352] width 28 height 28
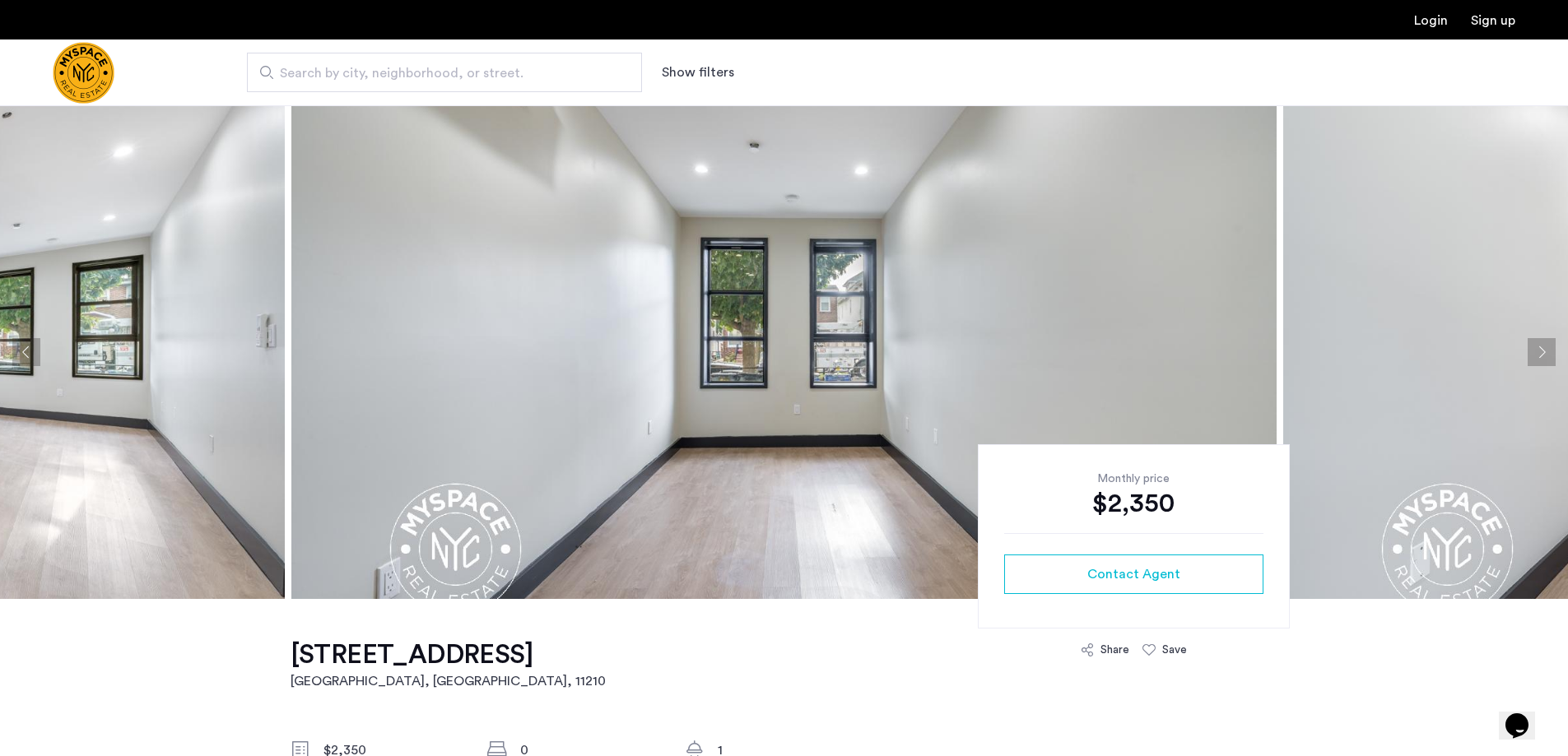
click at [20, 362] on button "Previous apartment" at bounding box center [26, 352] width 28 height 28
